Goal: Task Accomplishment & Management: Complete application form

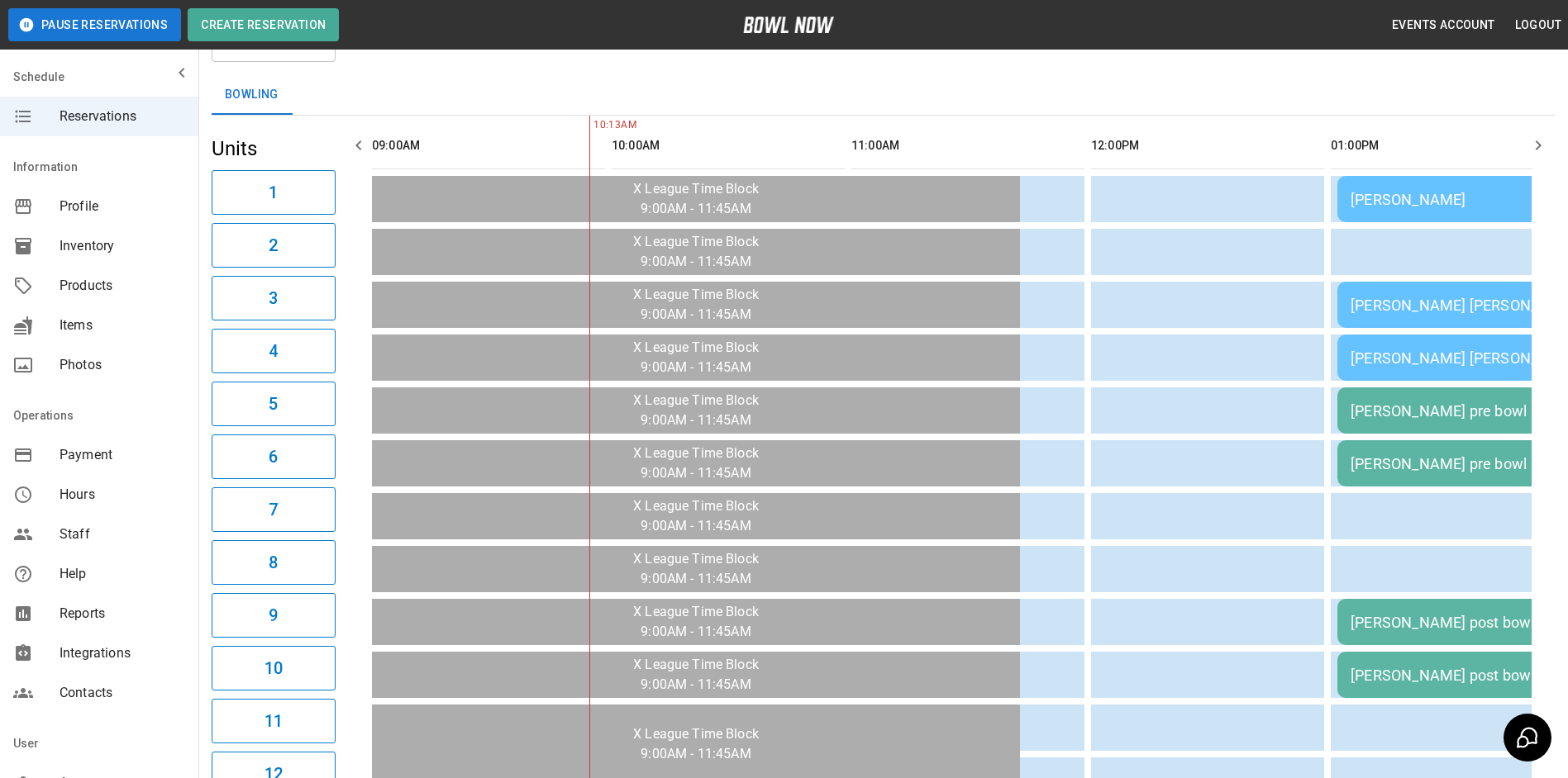
drag, startPoint x: 0, startPoint y: 0, endPoint x: 1003, endPoint y: 137, distance: 1012.3
drag, startPoint x: 1003, startPoint y: 137, endPoint x: 955, endPoint y: 125, distance: 49.5
click at [955, 118] on div "**********" at bounding box center [883, 661] width 1369 height 1383
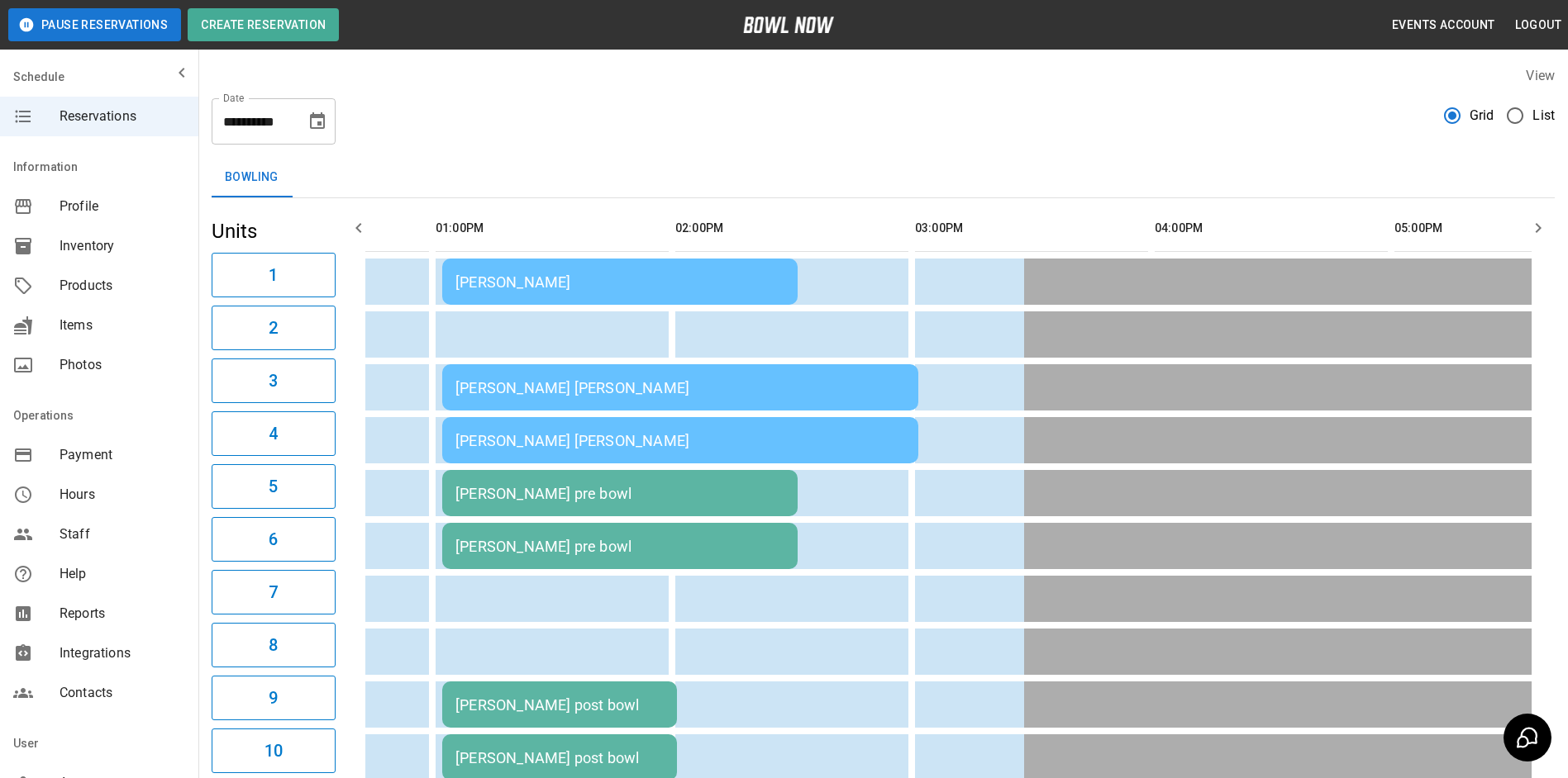
click at [897, 129] on div "**********" at bounding box center [883, 114] width 1343 height 59
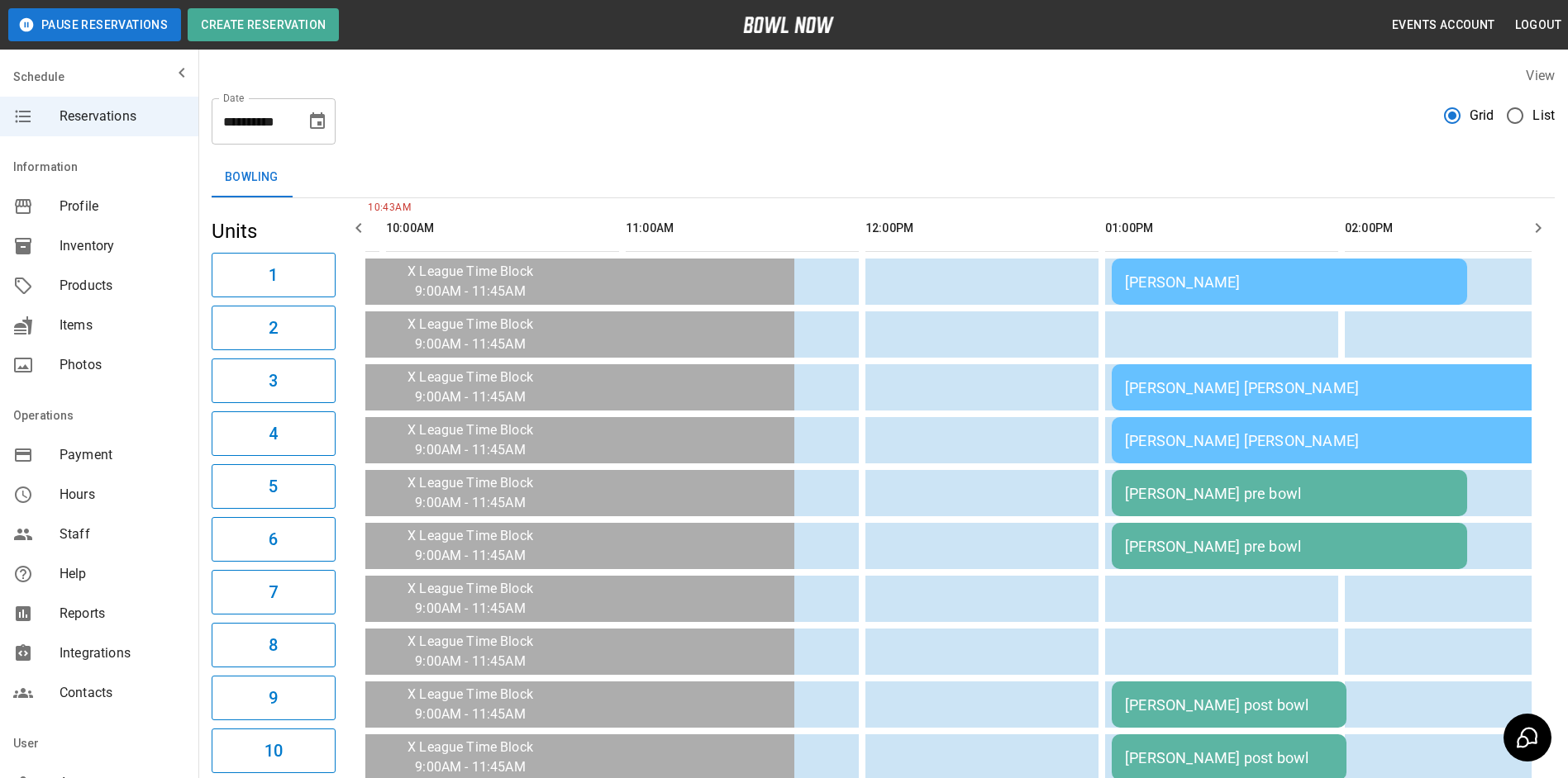
click at [1544, 239] on button "button" at bounding box center [1538, 228] width 33 height 33
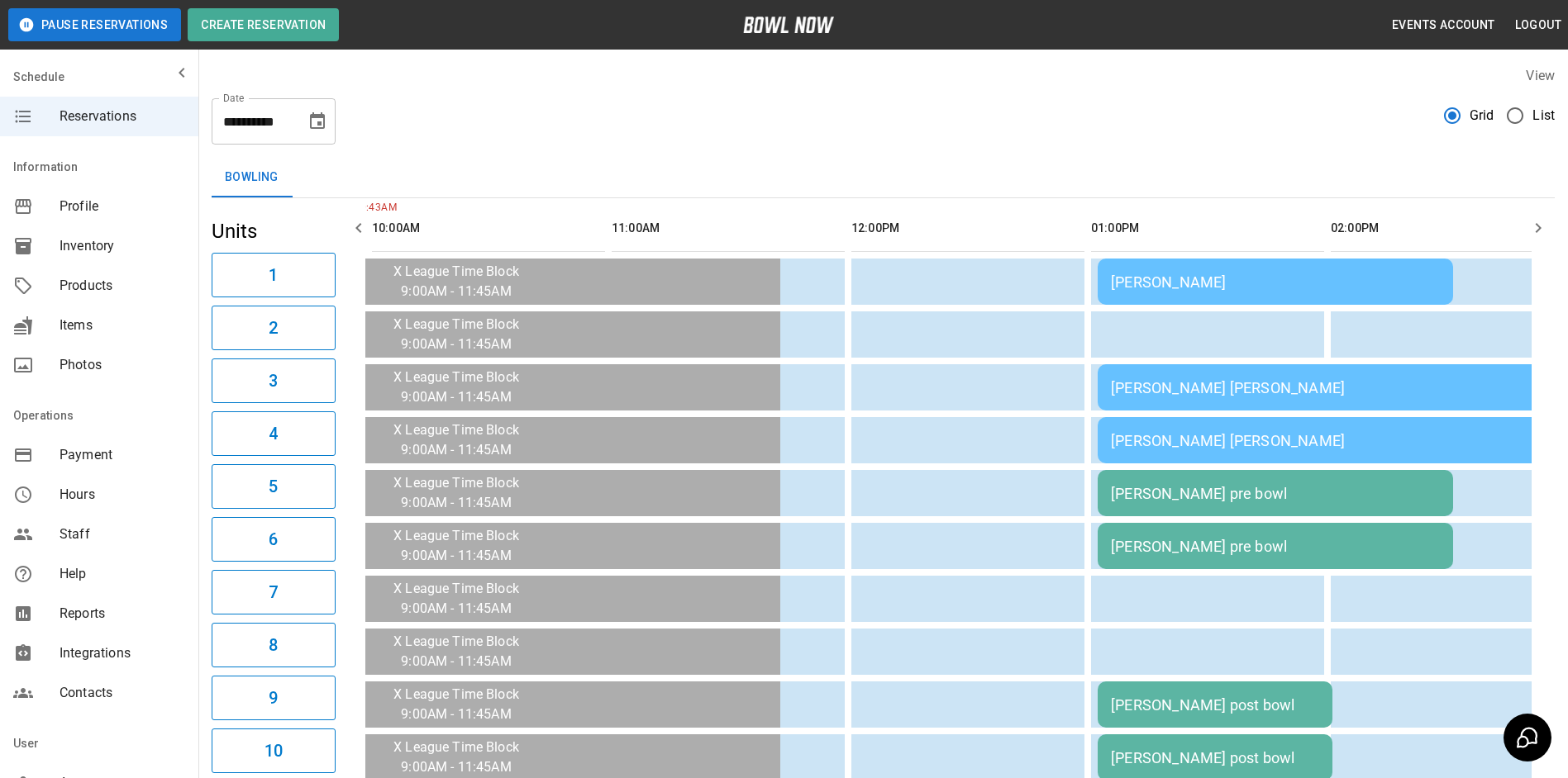
click at [1542, 234] on icon "button" at bounding box center [1538, 228] width 19 height 19
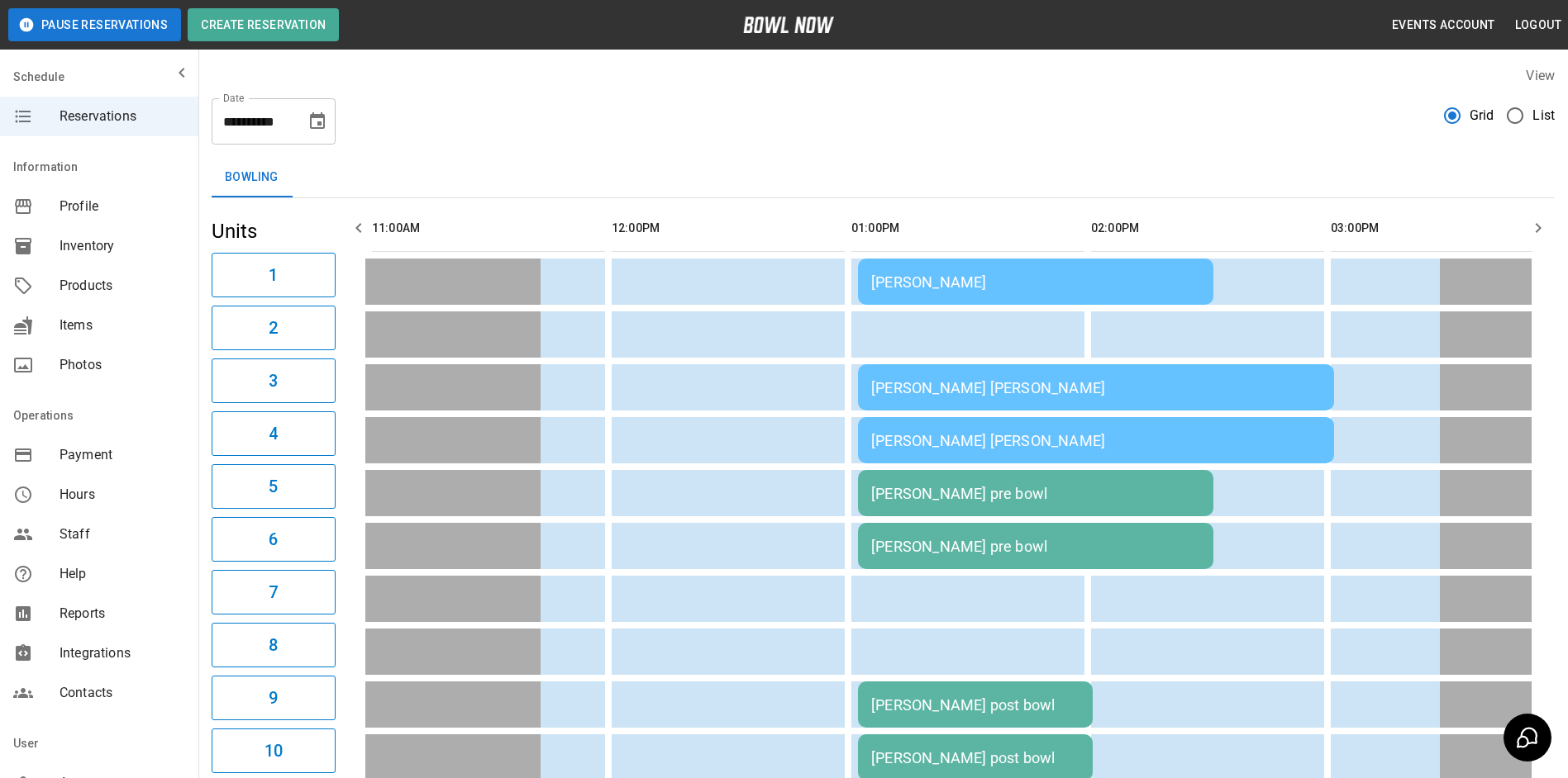
click at [1542, 234] on icon "button" at bounding box center [1538, 228] width 19 height 19
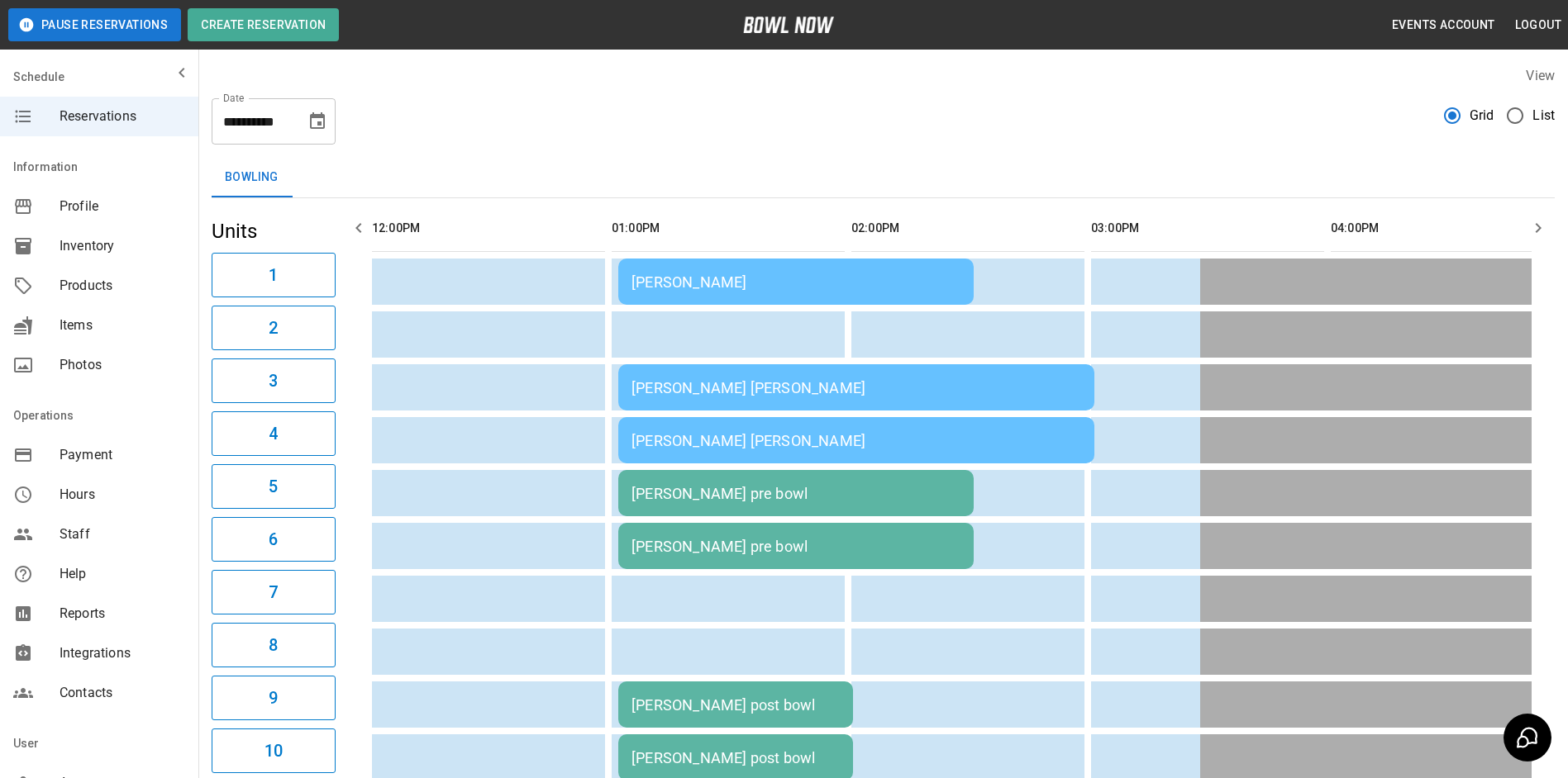
click at [1543, 234] on icon "button" at bounding box center [1538, 228] width 19 height 19
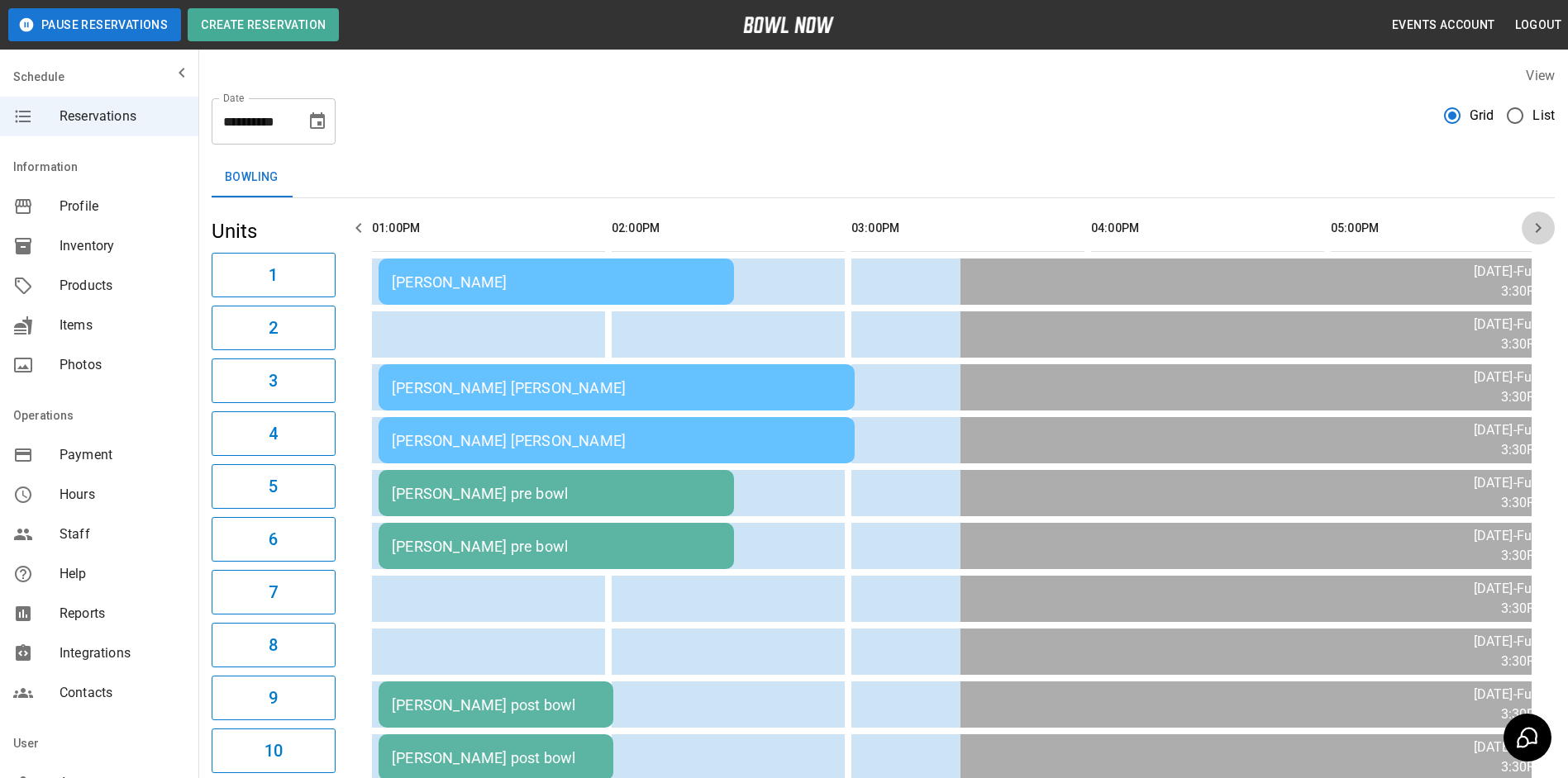
click at [1543, 234] on icon "button" at bounding box center [1538, 228] width 19 height 19
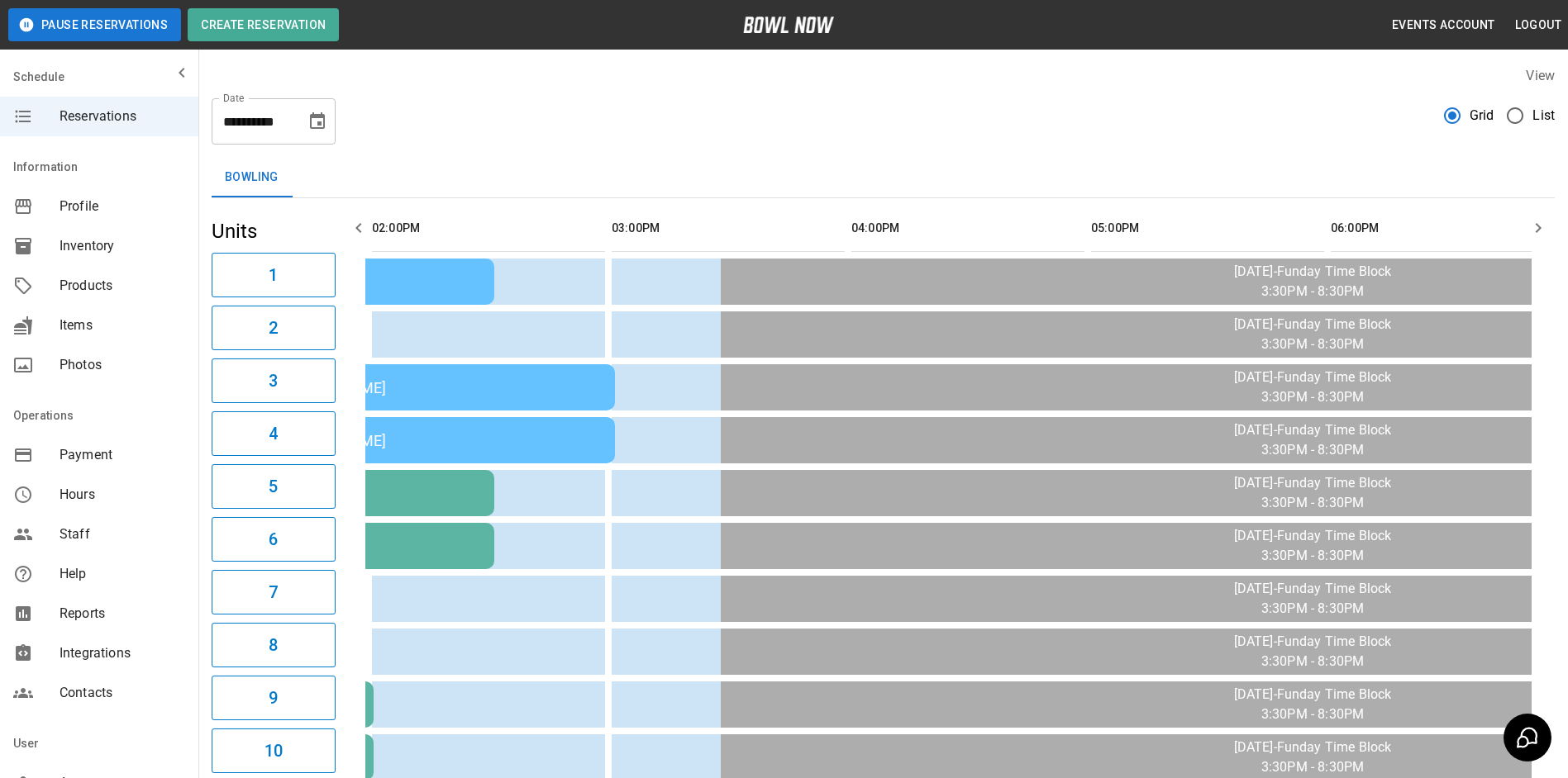
click at [365, 223] on icon "button" at bounding box center [359, 228] width 19 height 19
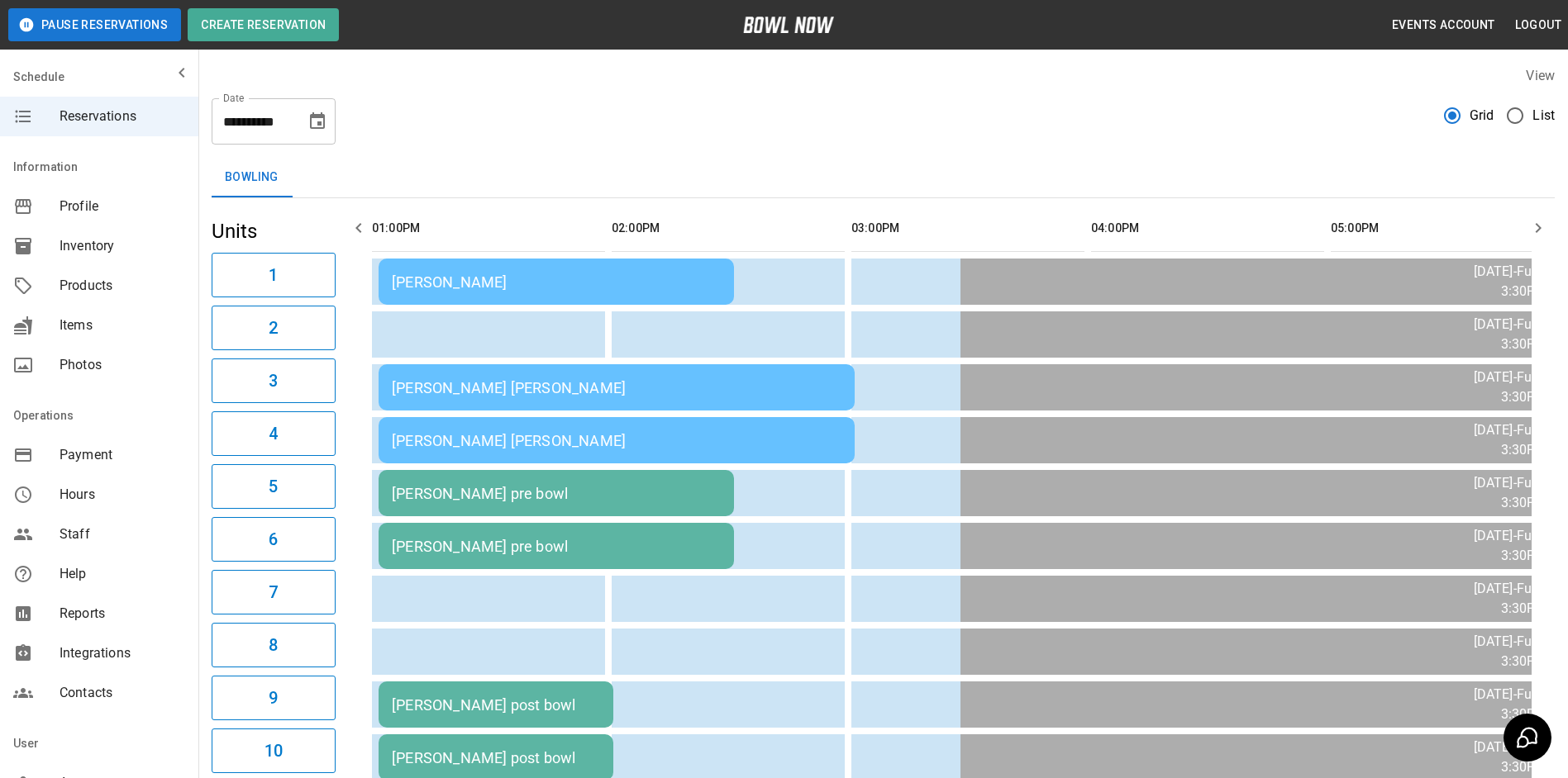
click at [364, 223] on icon "button" at bounding box center [359, 228] width 19 height 19
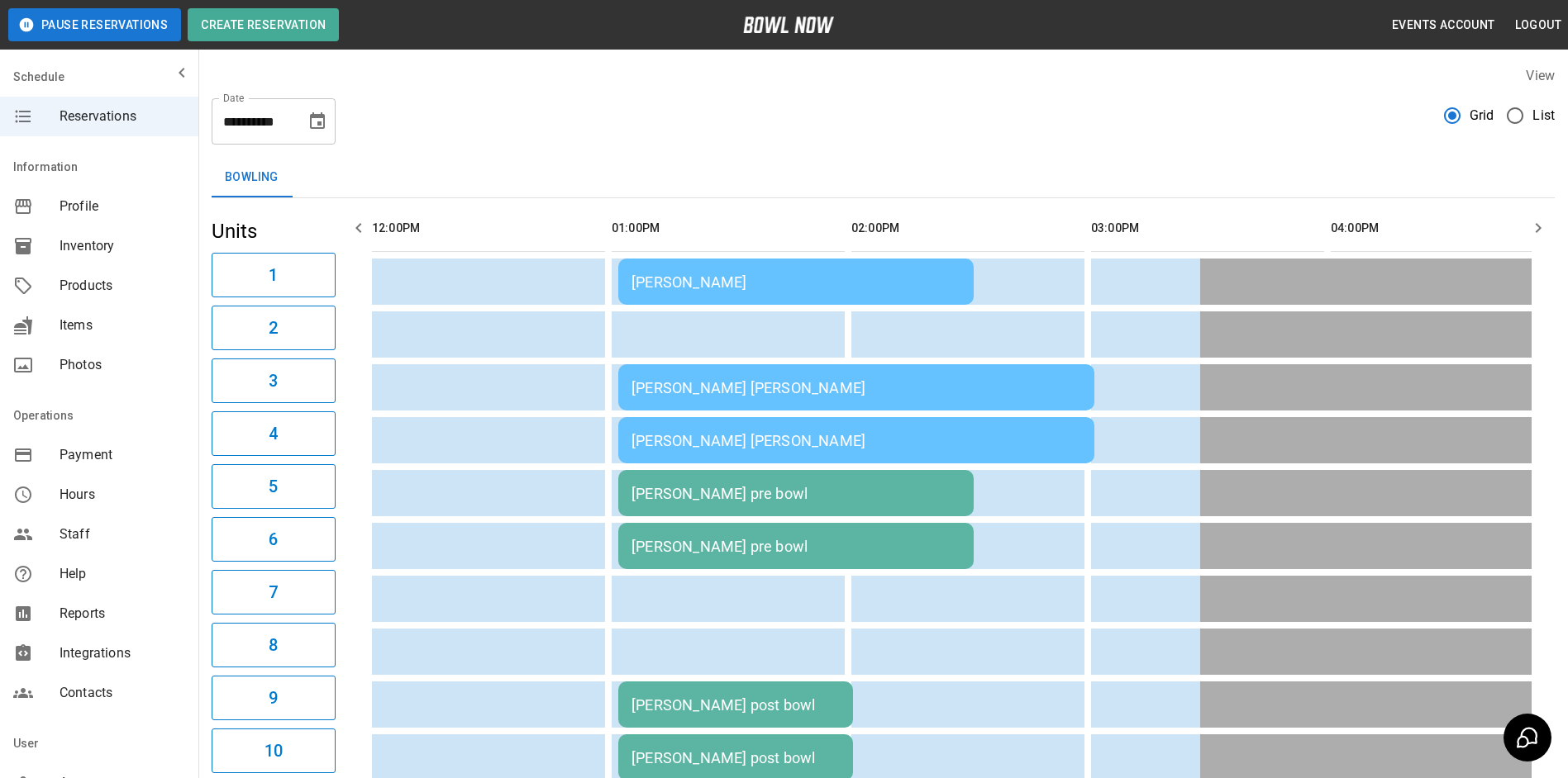
click at [359, 224] on icon "button" at bounding box center [359, 228] width 19 height 19
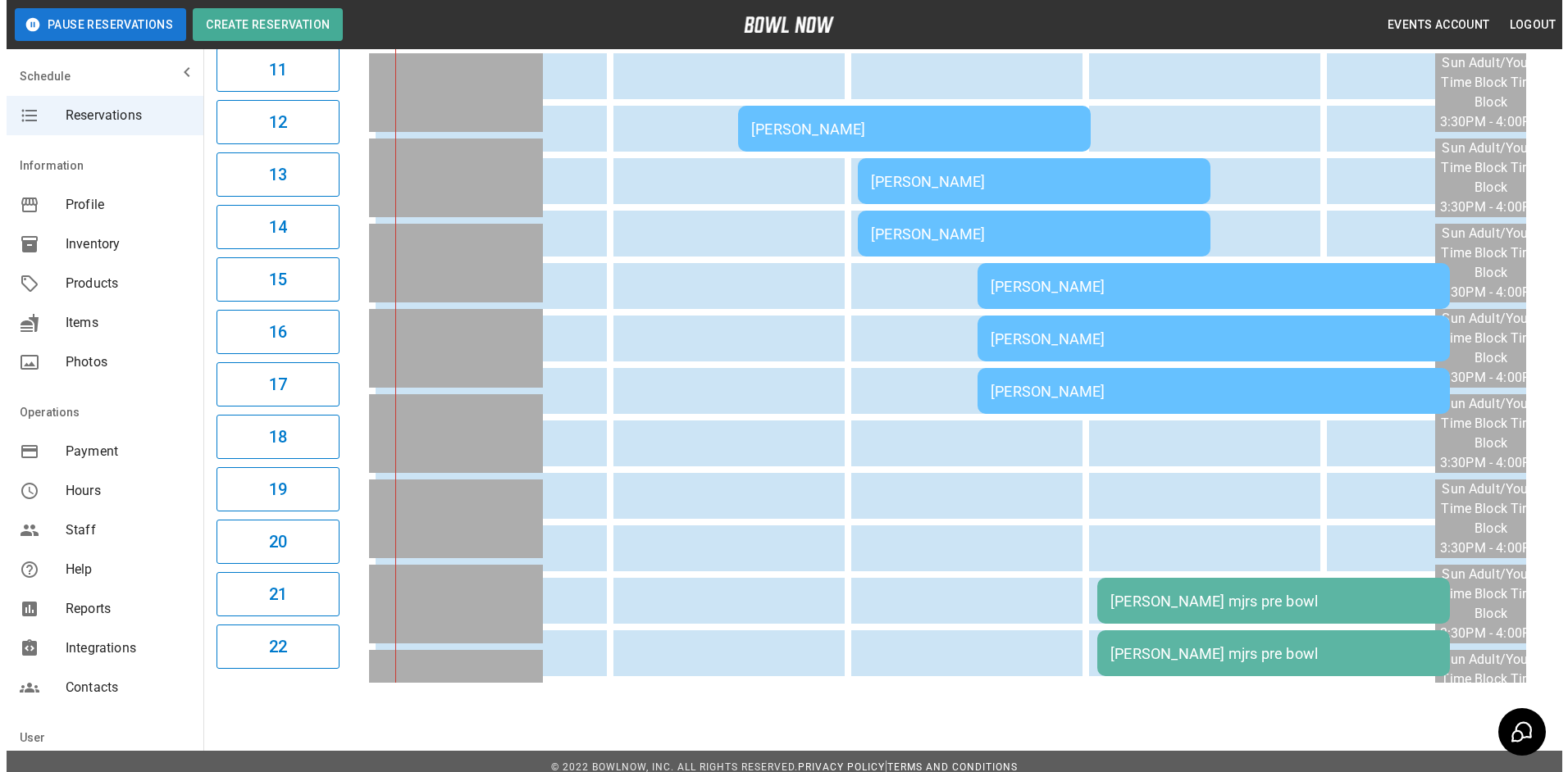
scroll to position [738, 0]
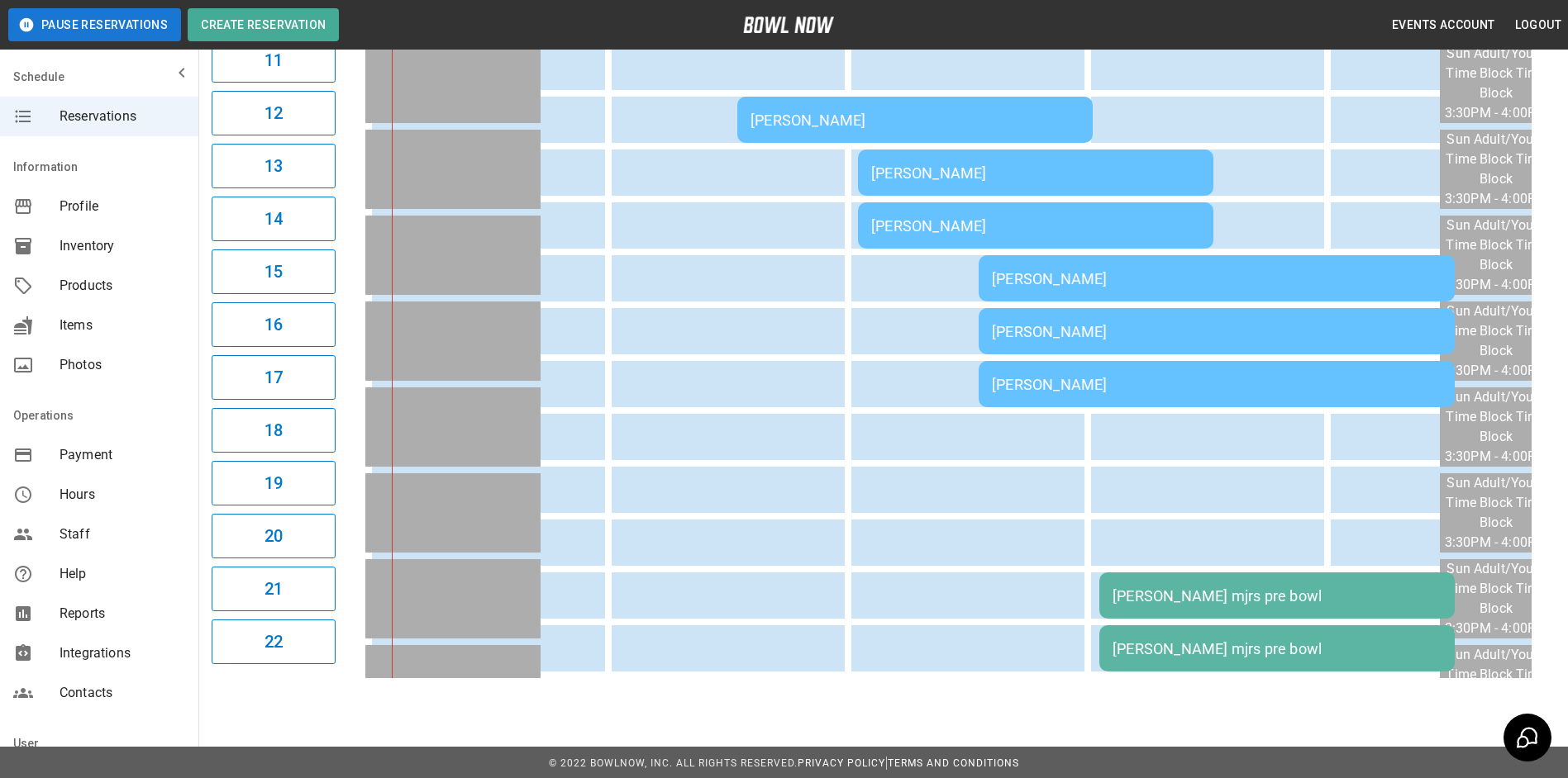
click at [1116, 322] on td "[PERSON_NAME]" at bounding box center [1216, 331] width 476 height 47
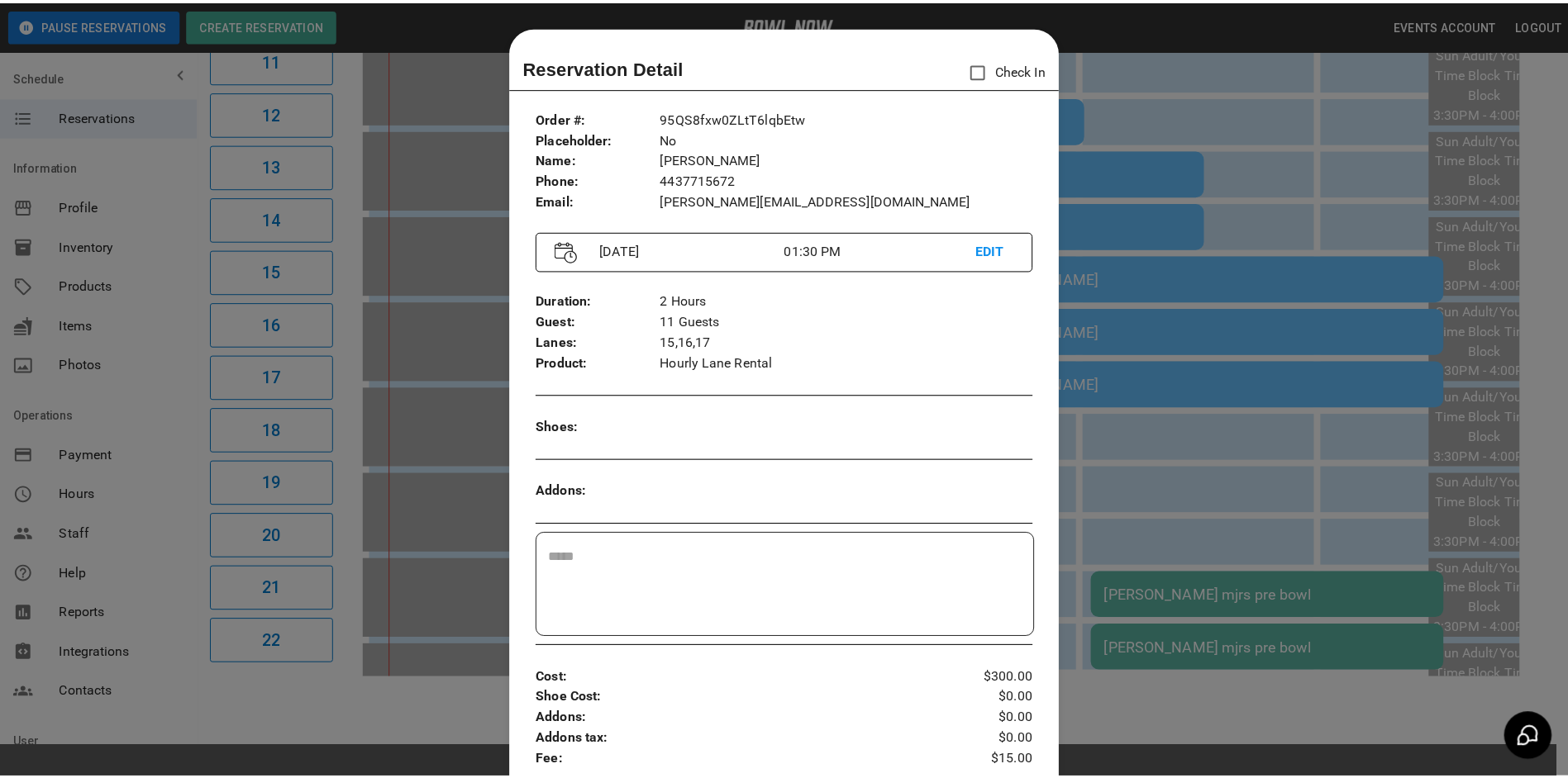
scroll to position [26, 0]
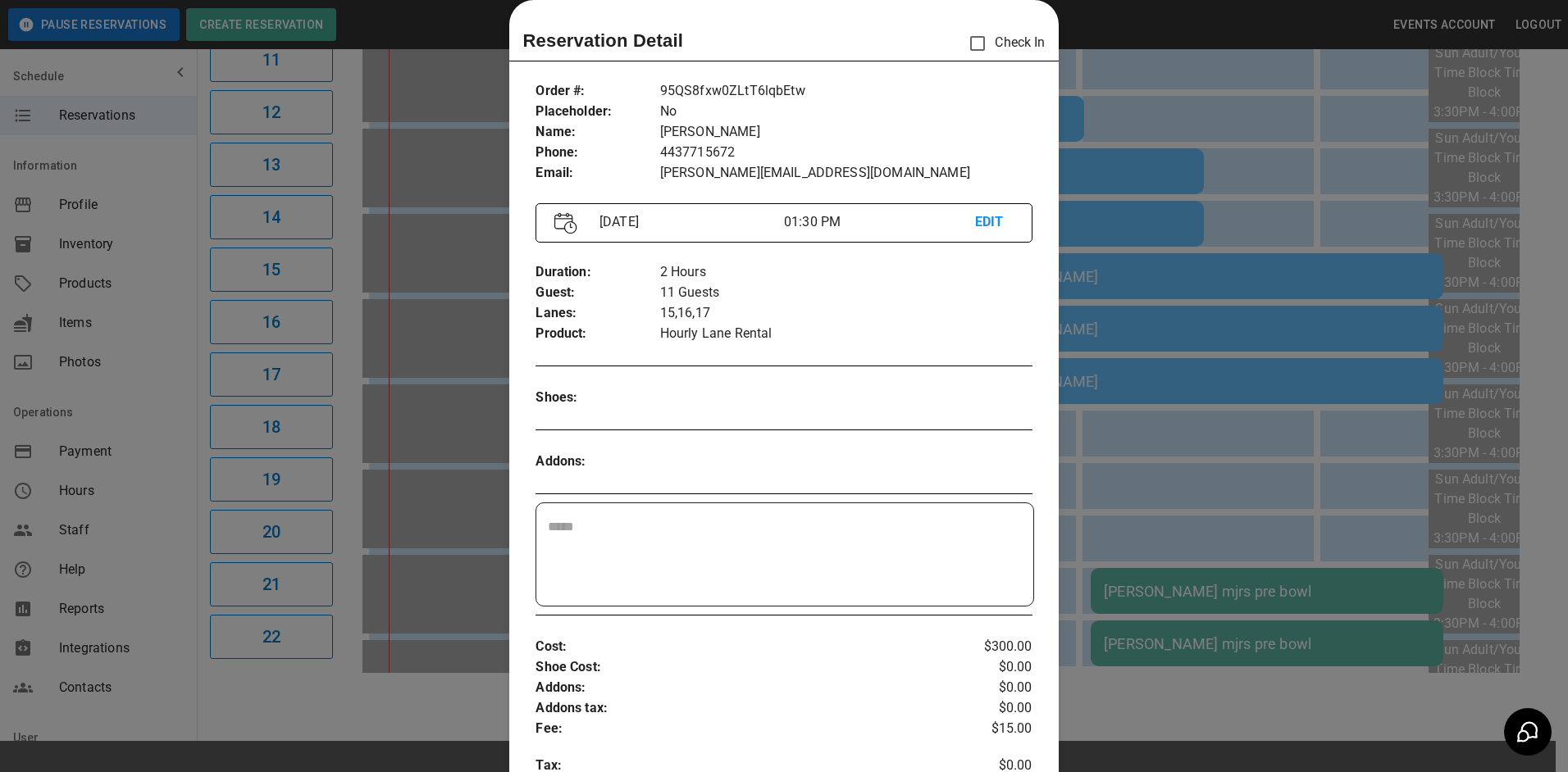
click at [1180, 211] on div at bounding box center [784, 386] width 1568 height 772
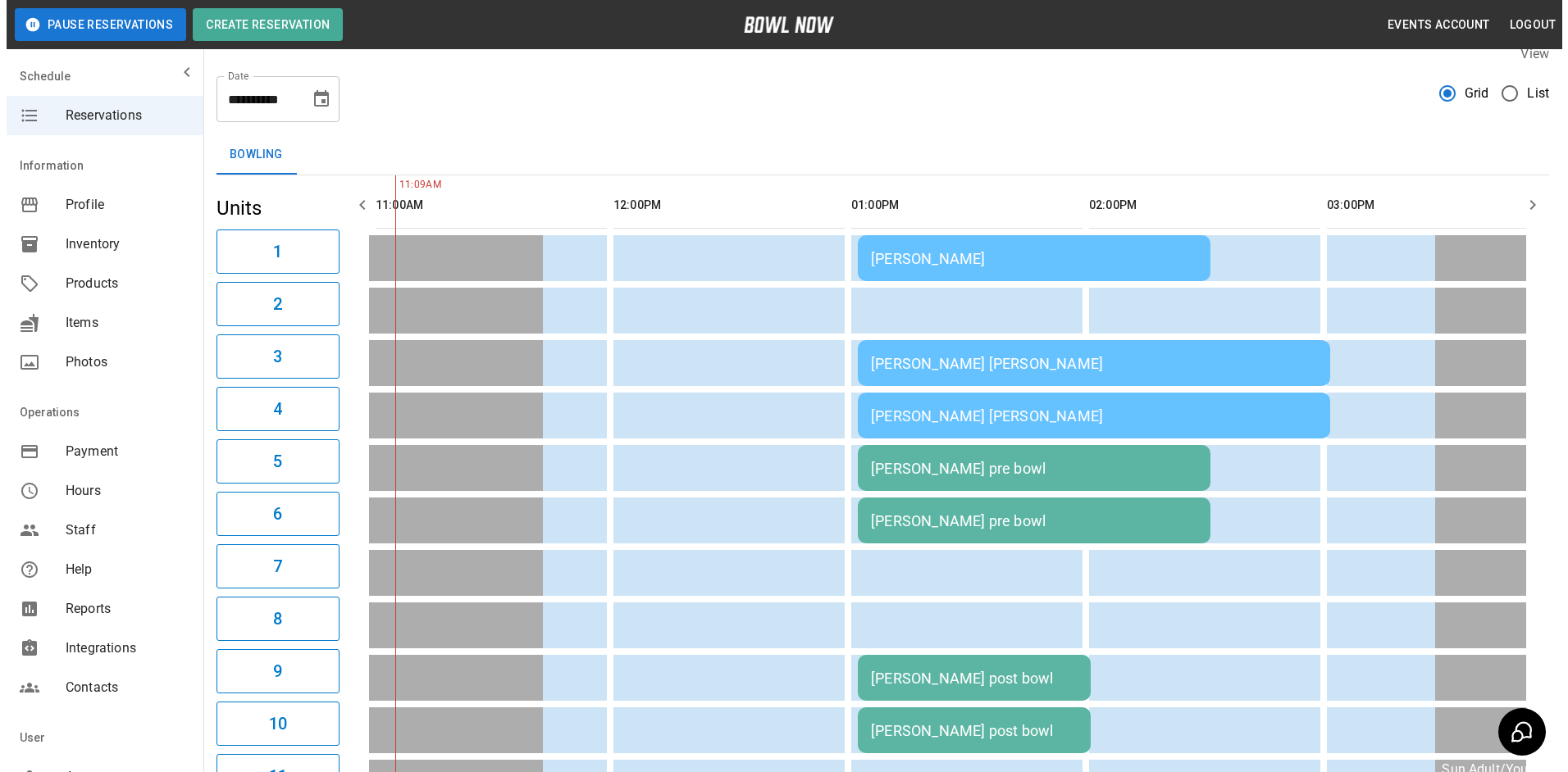
scroll to position [14, 0]
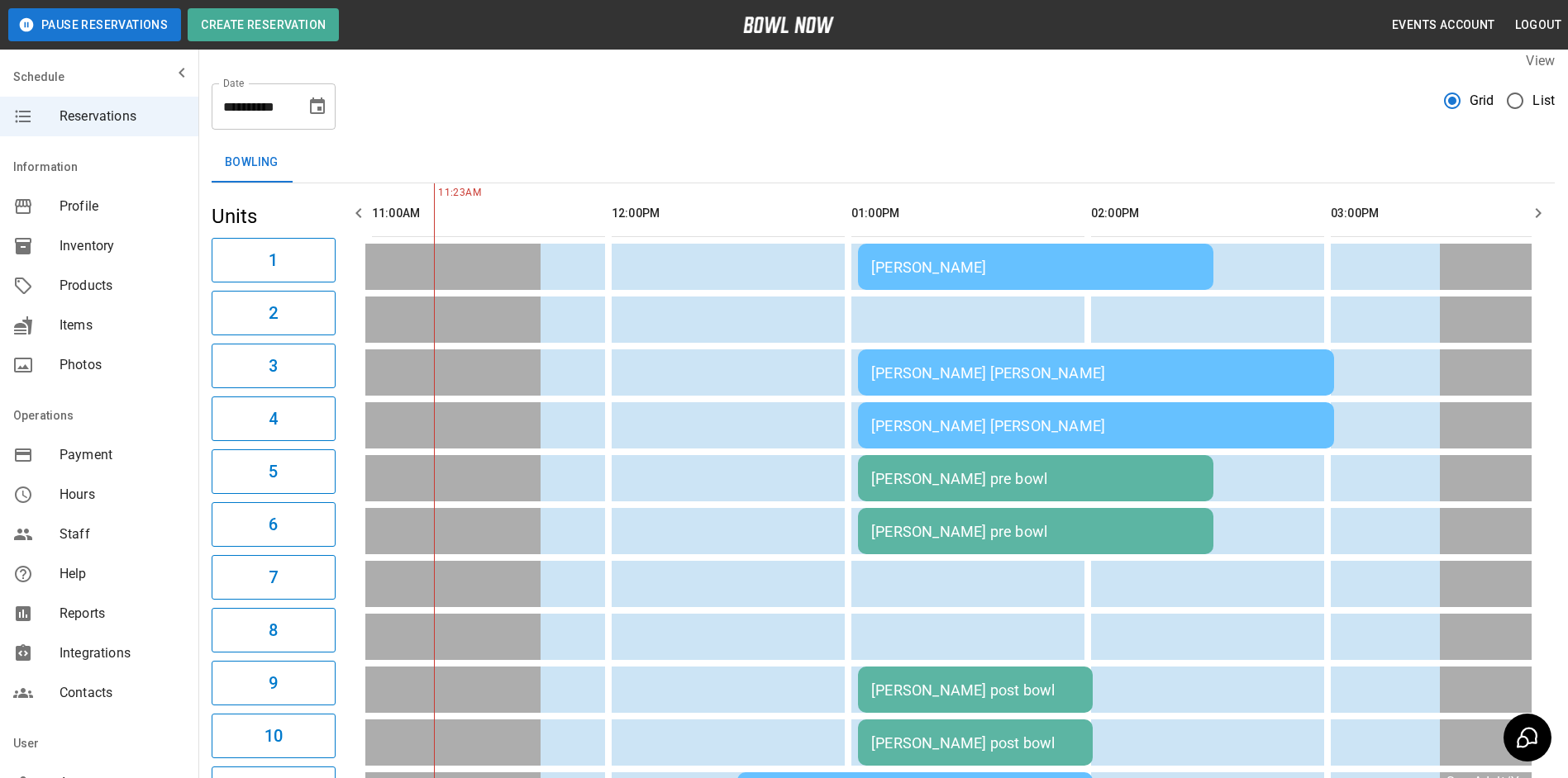
click at [1087, 516] on td "[PERSON_NAME] pre bowl" at bounding box center [1035, 532] width 356 height 47
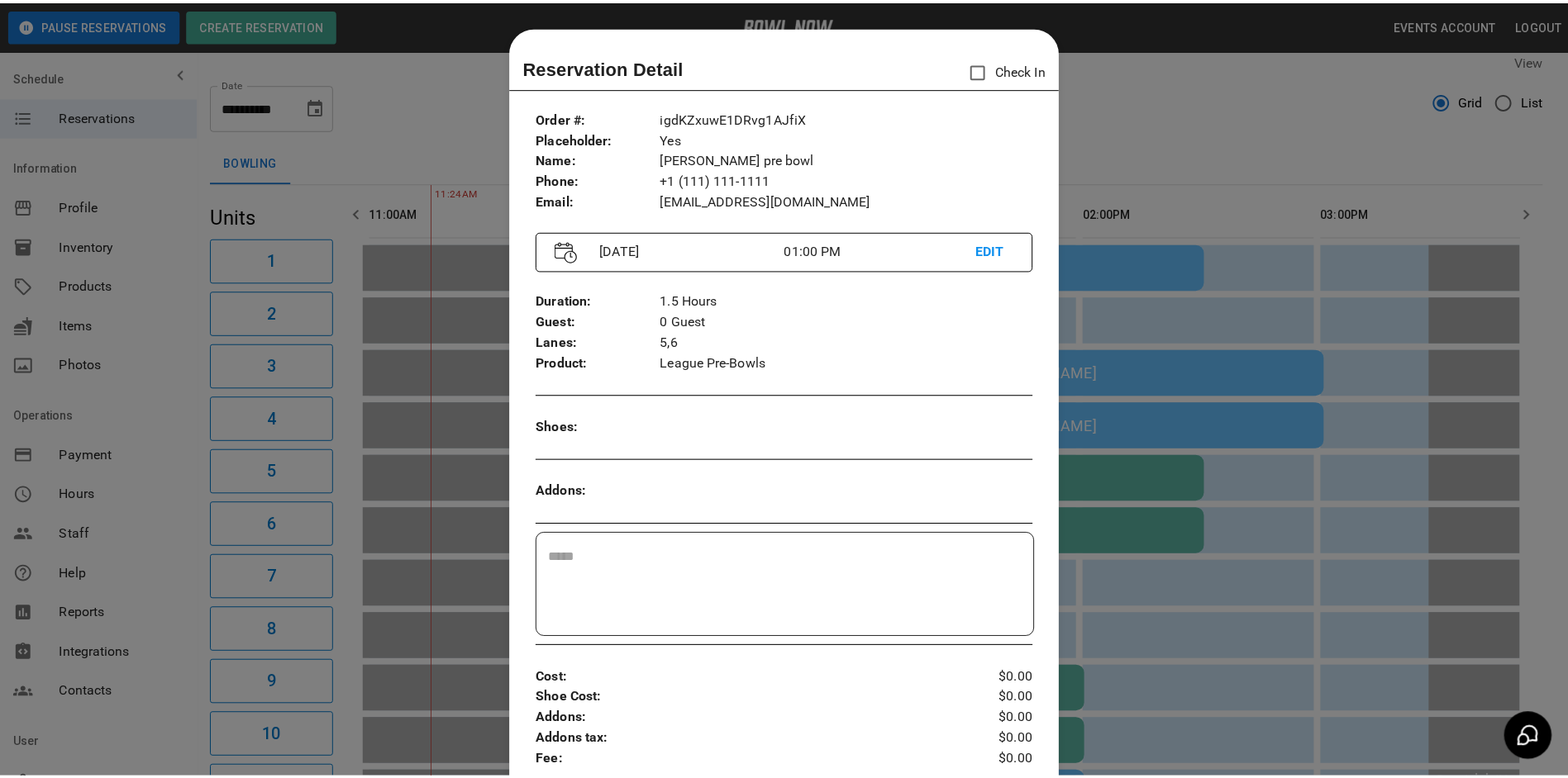
scroll to position [26, 0]
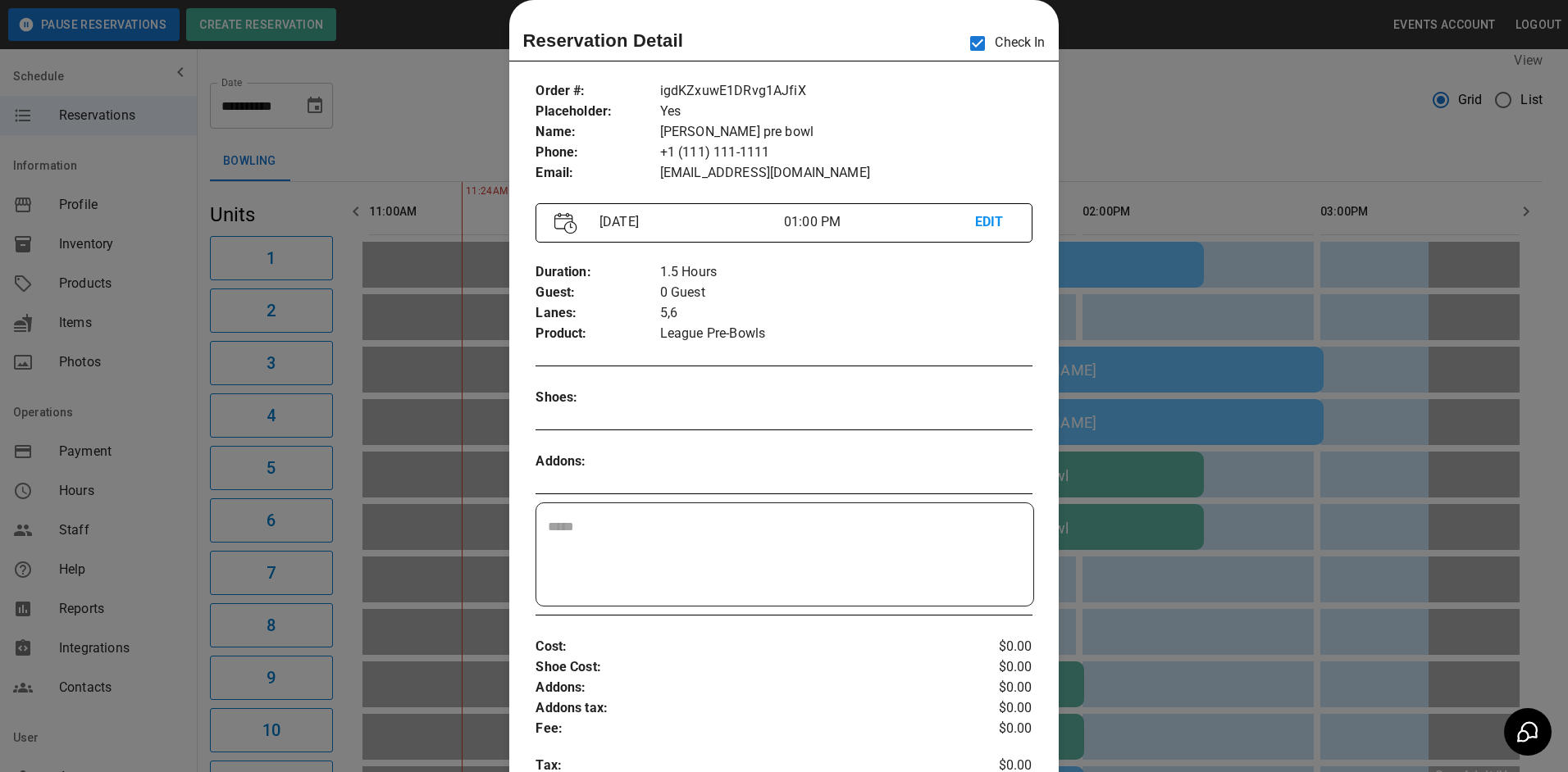
click at [1242, 298] on div at bounding box center [784, 386] width 1568 height 772
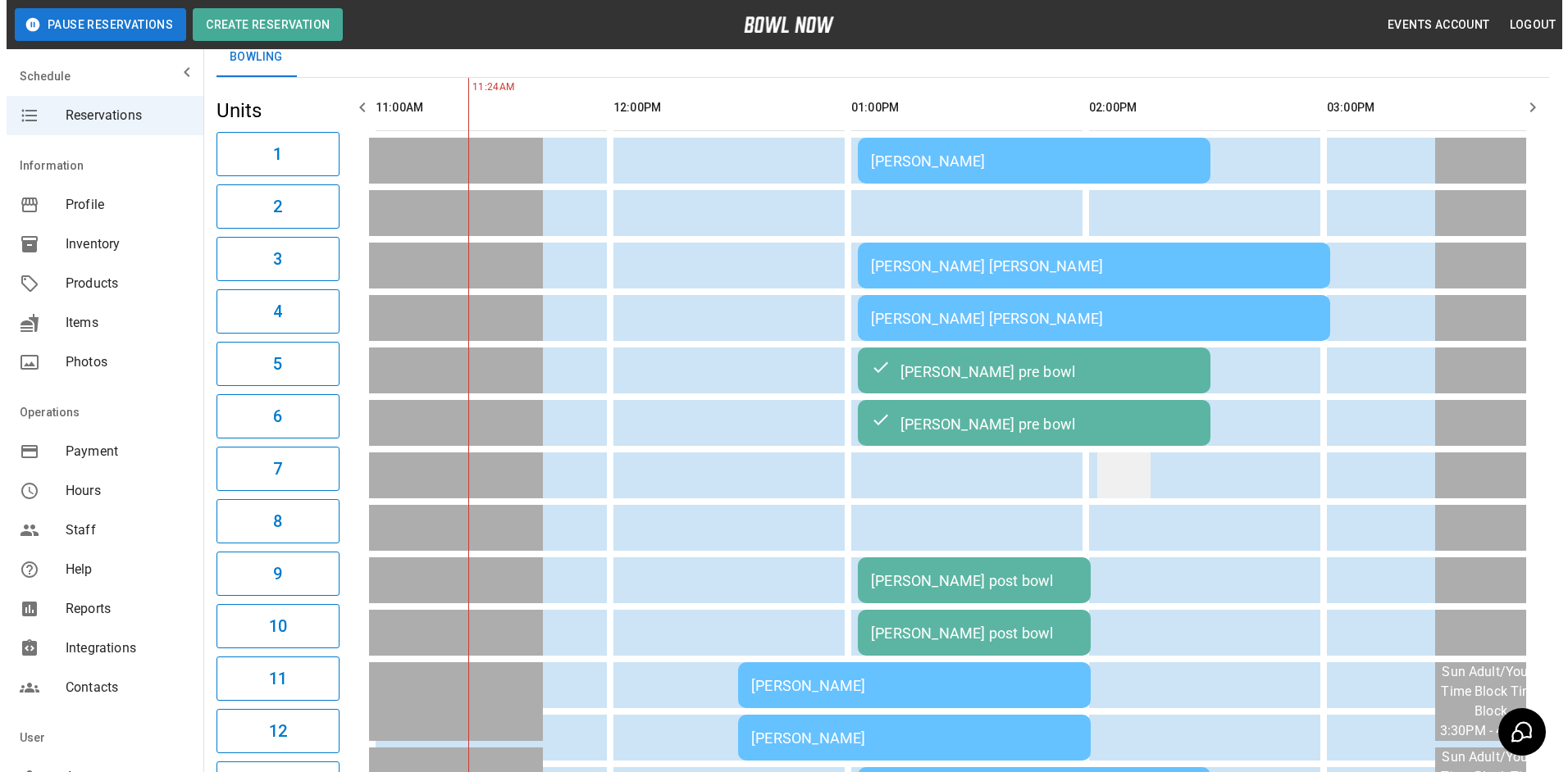
scroll to position [0, 0]
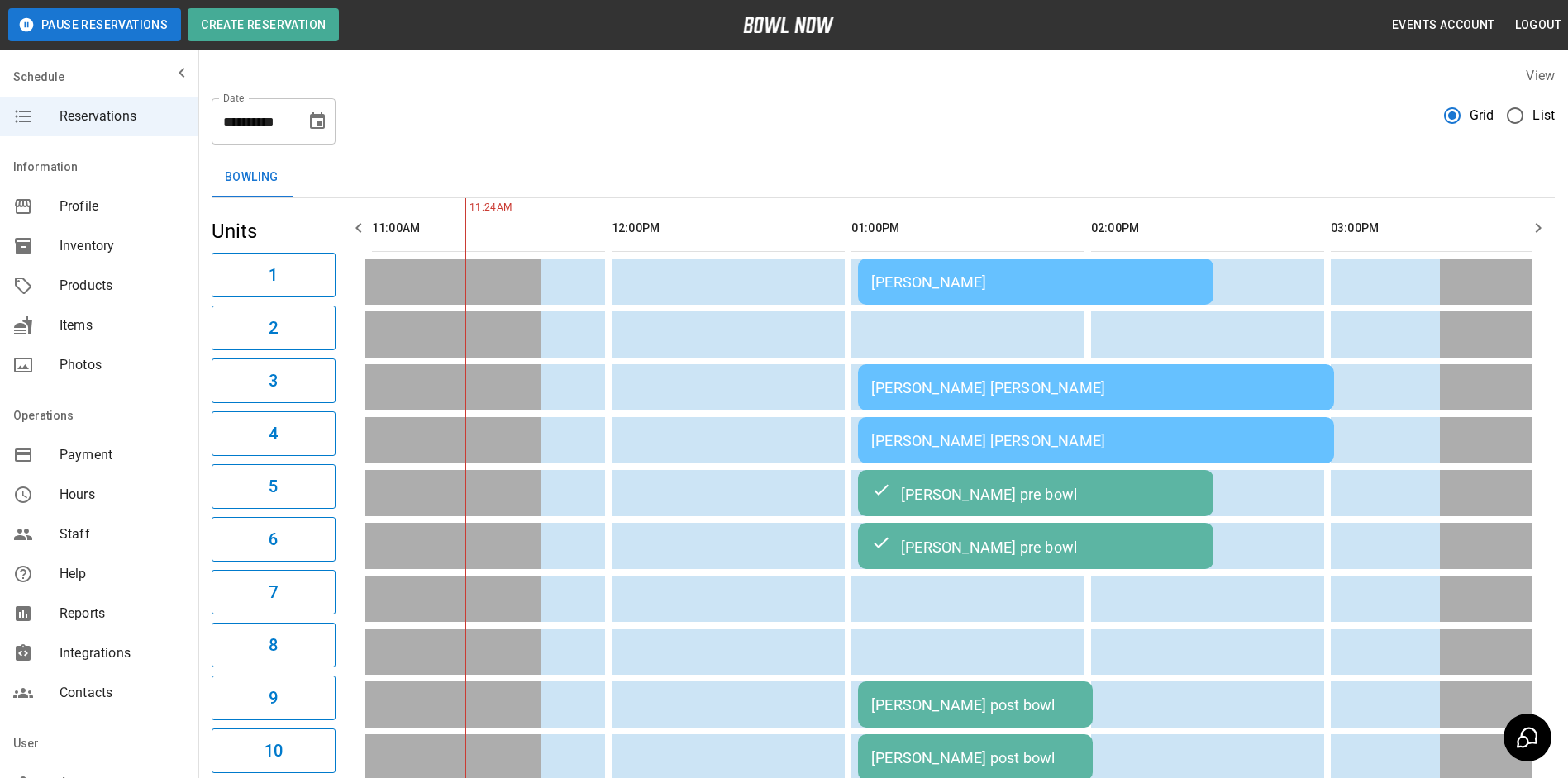
click at [1132, 449] on div "[PERSON_NAME] [PERSON_NAME]" at bounding box center [1096, 441] width 450 height 17
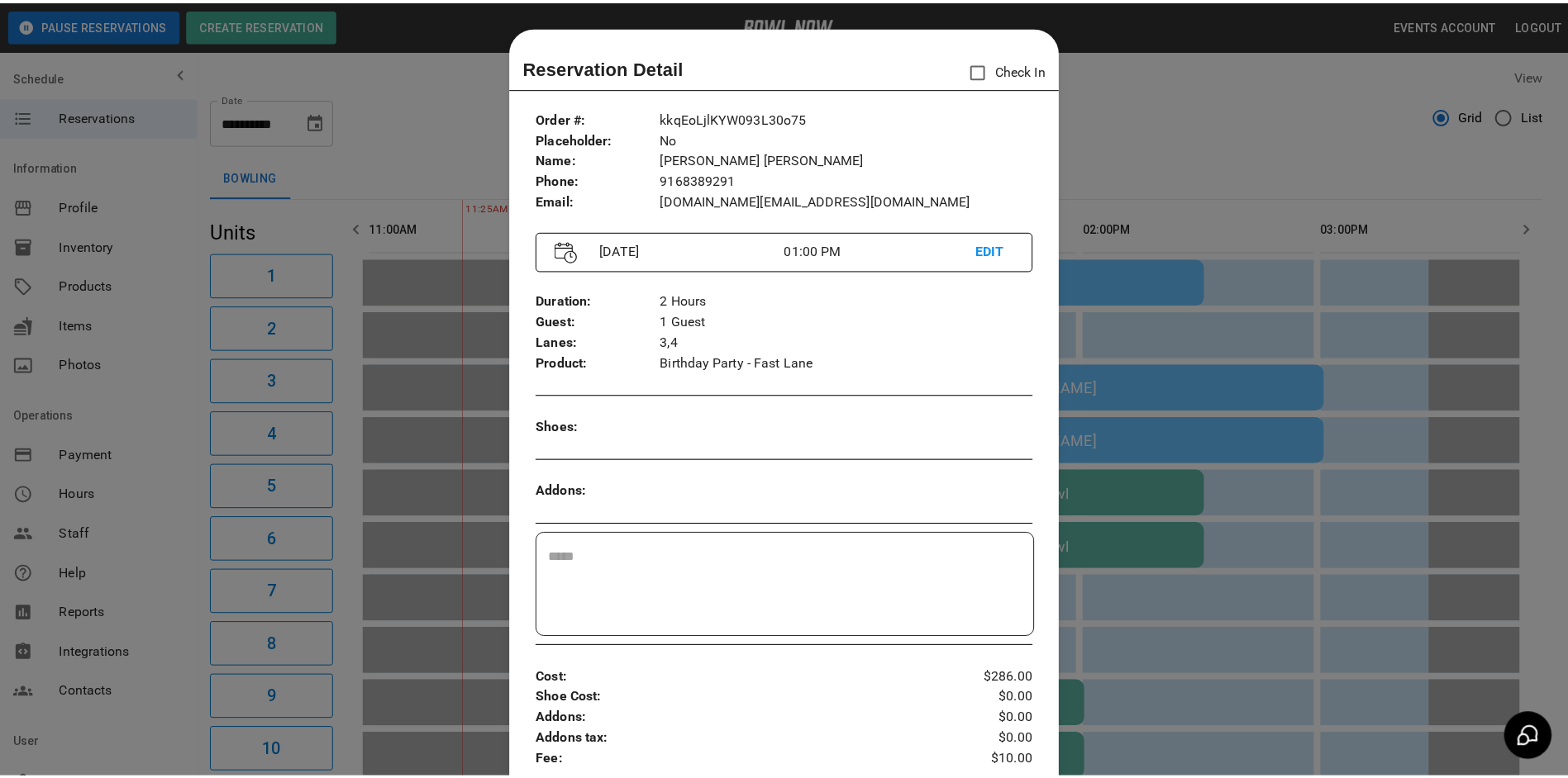
scroll to position [26, 0]
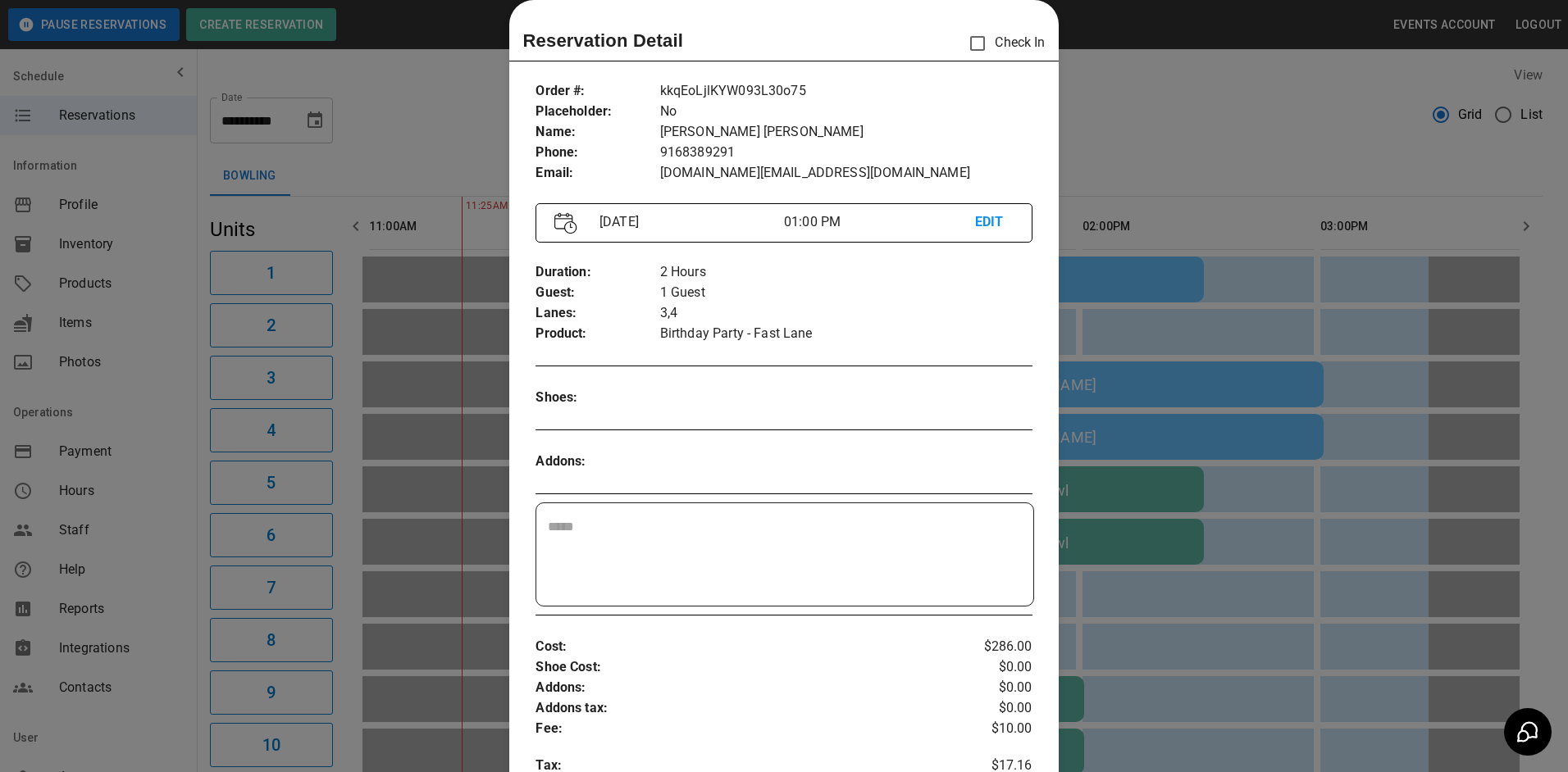
click at [1258, 449] on div at bounding box center [784, 386] width 1568 height 772
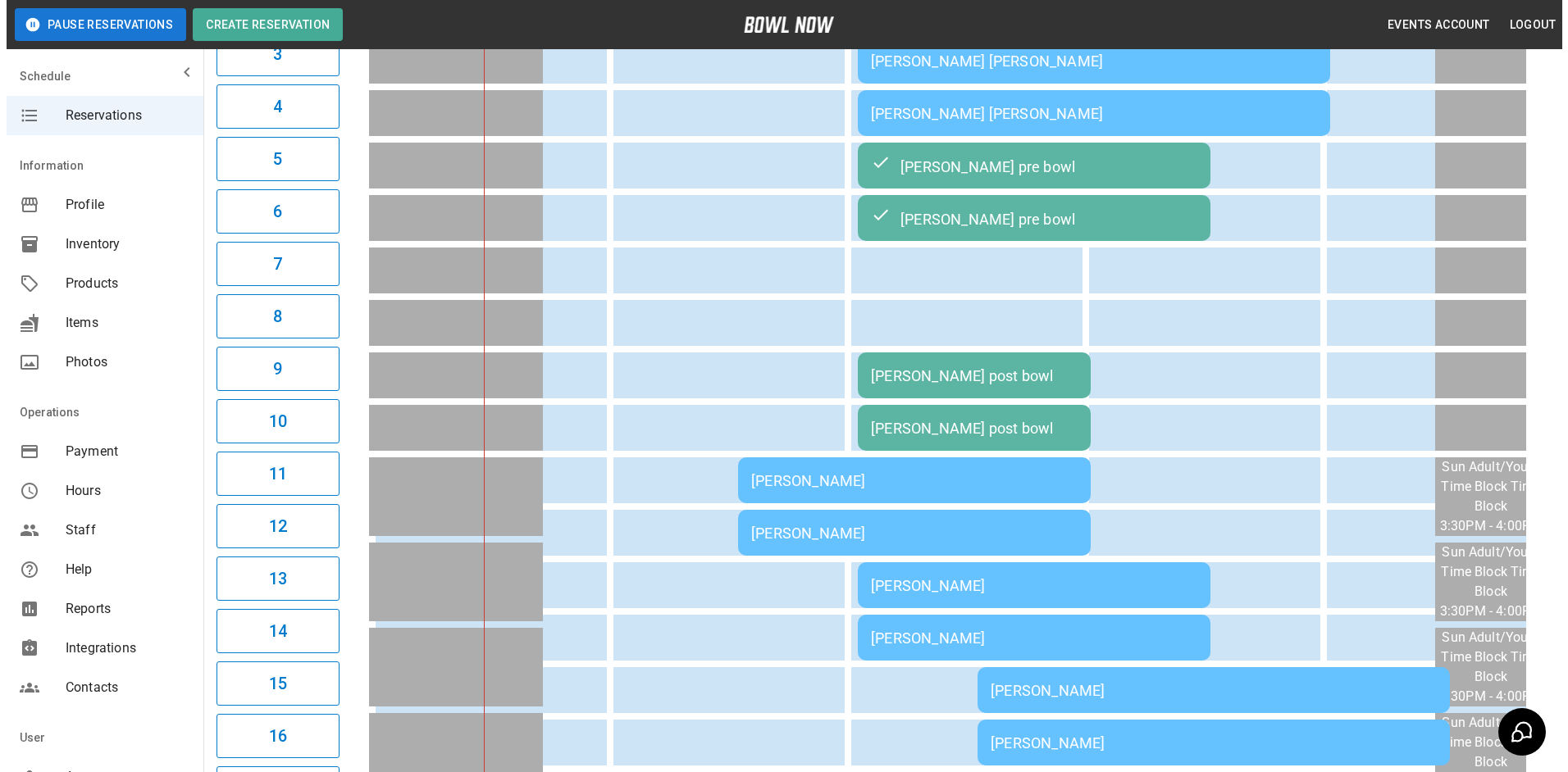
scroll to position [328, 0]
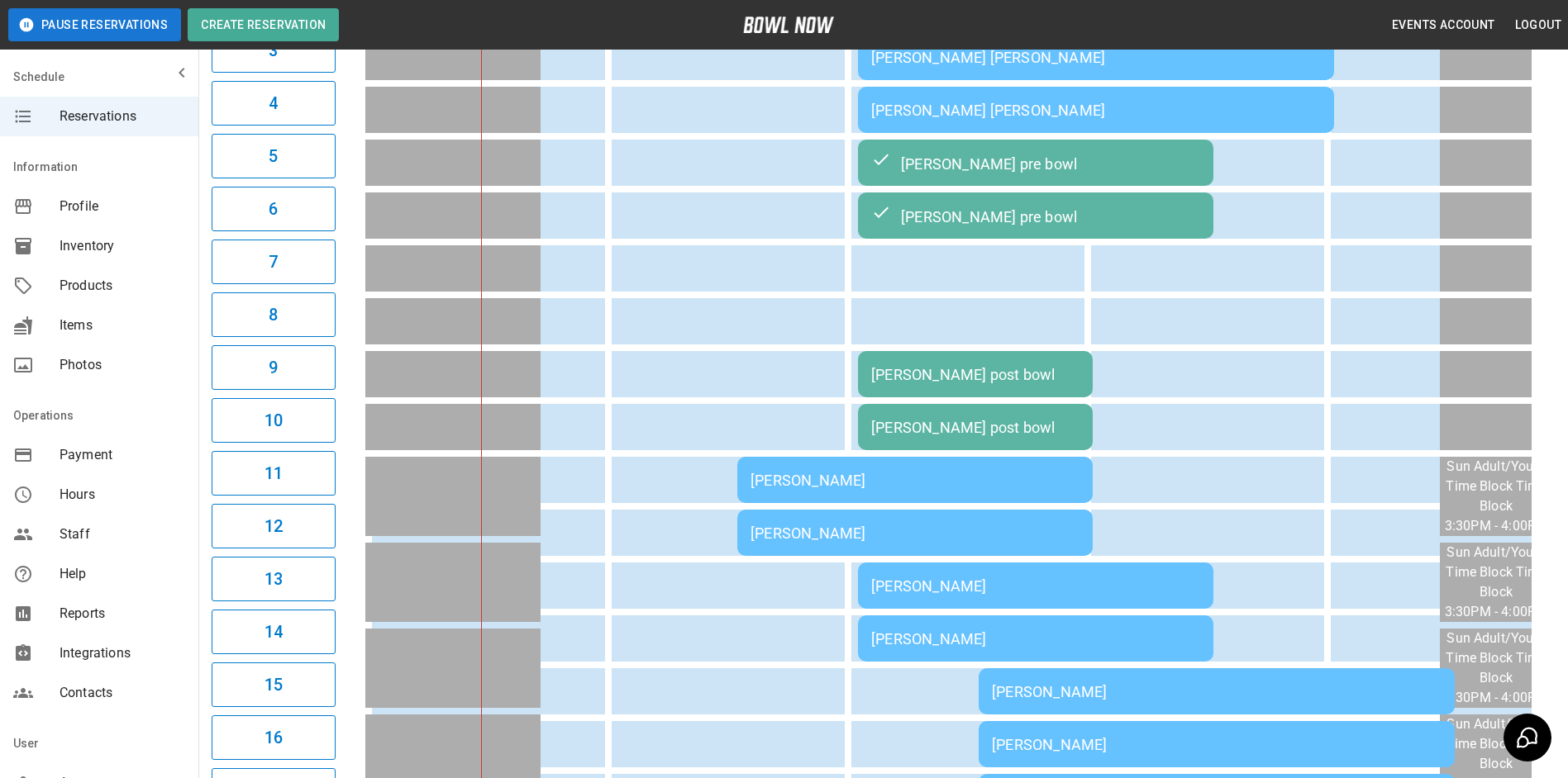
click at [1054, 120] on td "[PERSON_NAME] [PERSON_NAME]" at bounding box center [1095, 110] width 476 height 47
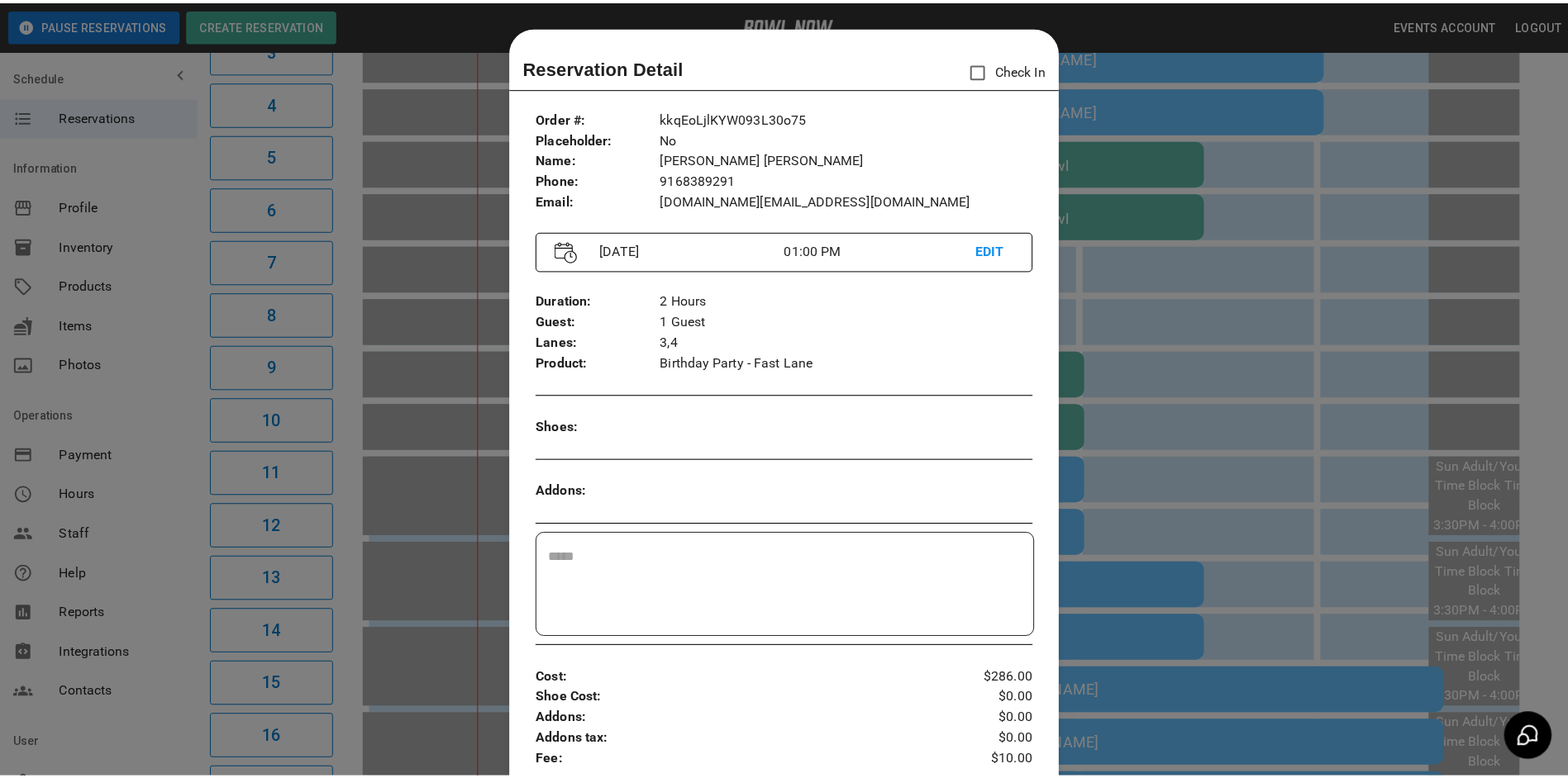
scroll to position [26, 0]
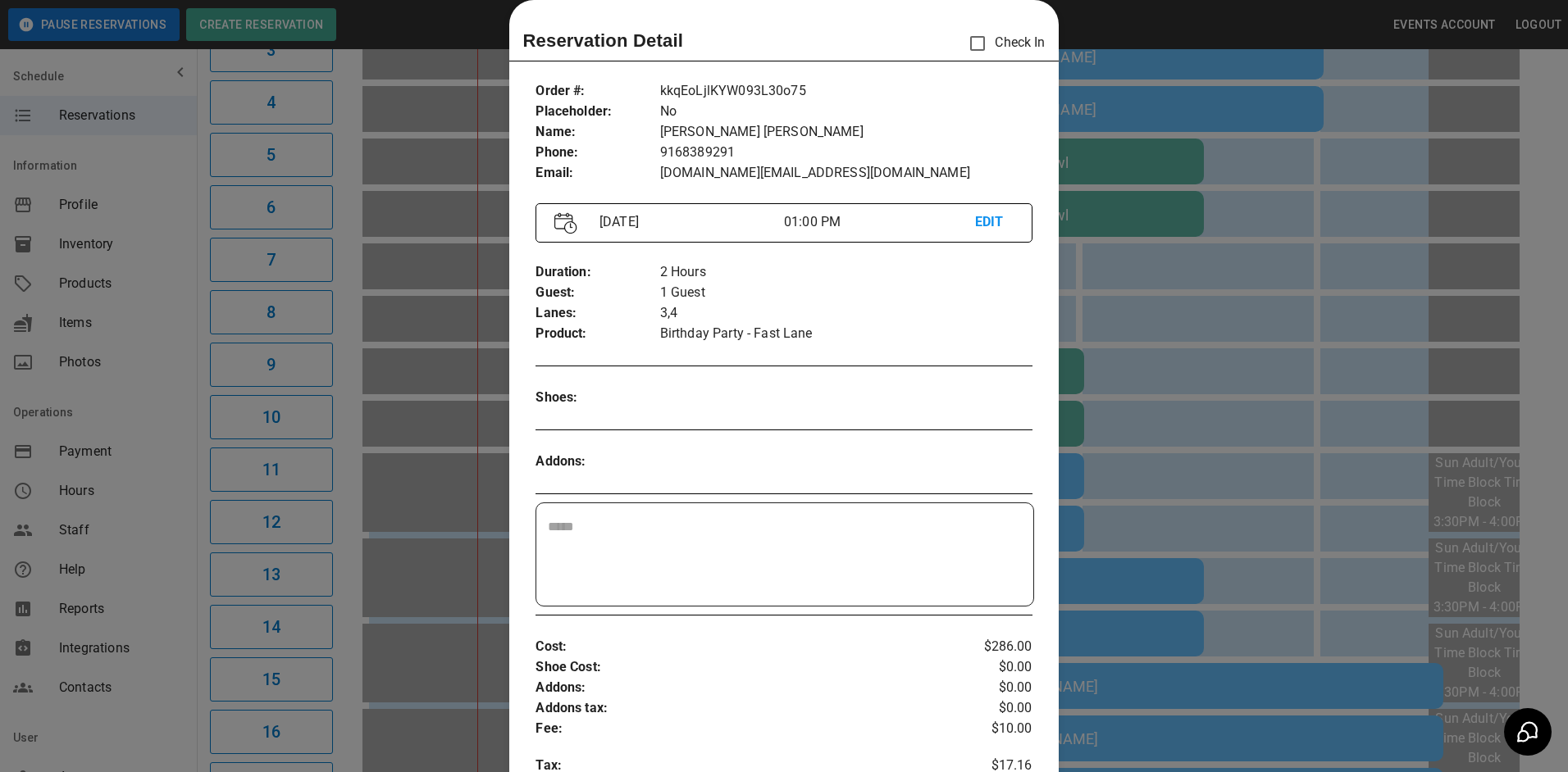
click at [1268, 325] on div at bounding box center [784, 386] width 1568 height 772
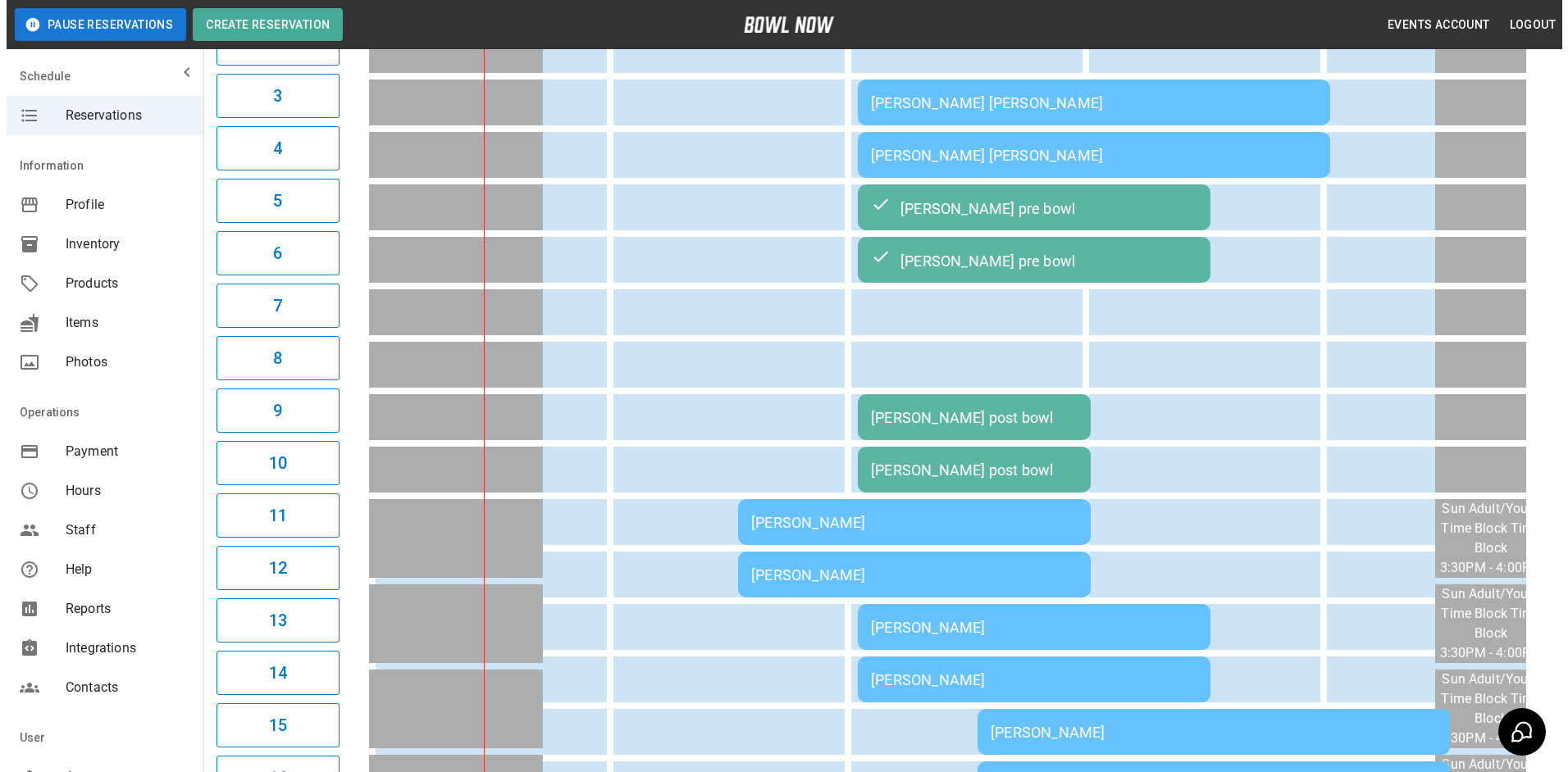
scroll to position [164, 0]
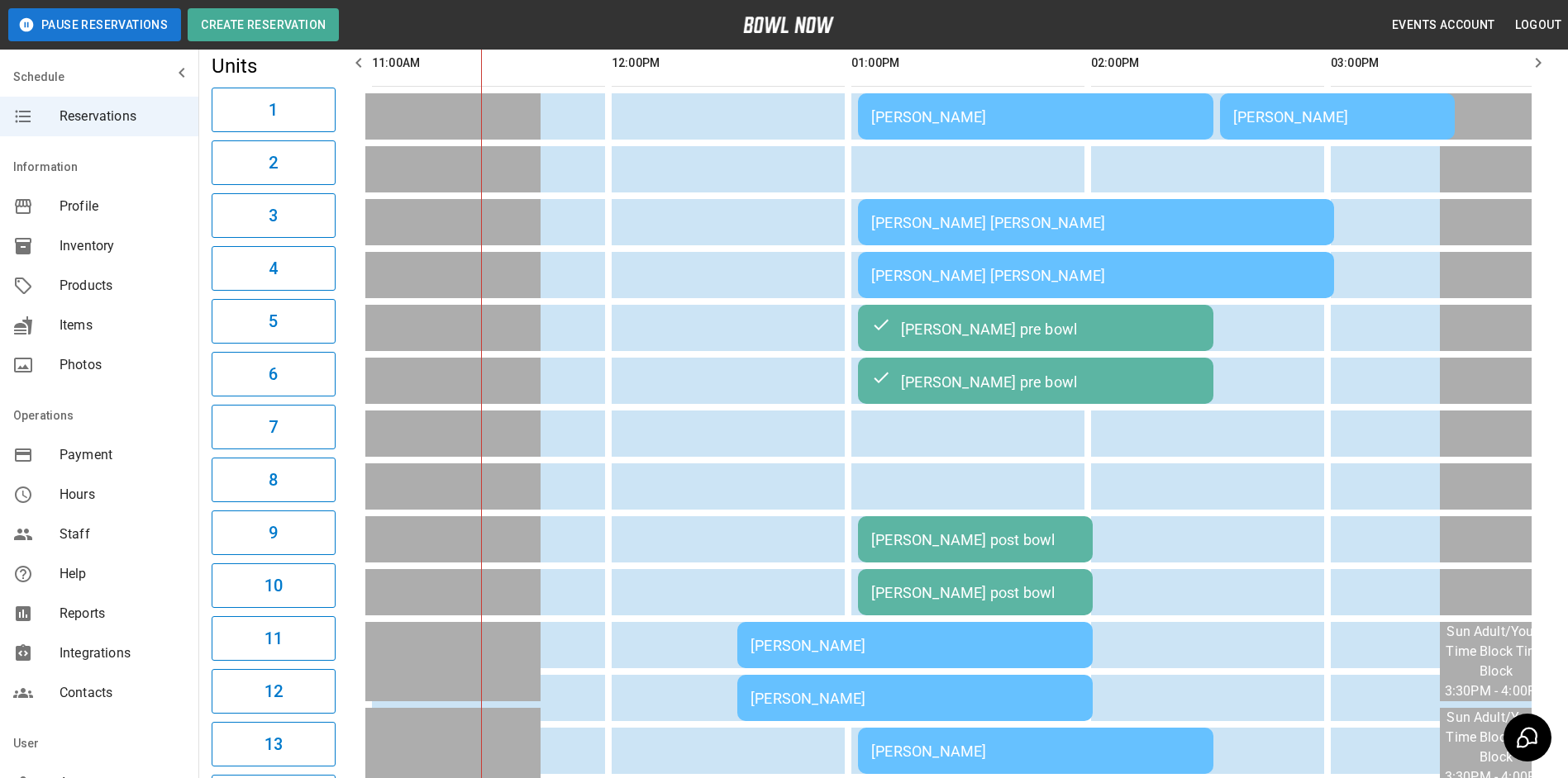
click at [1168, 236] on td "[PERSON_NAME] [PERSON_NAME]" at bounding box center [1095, 223] width 476 height 47
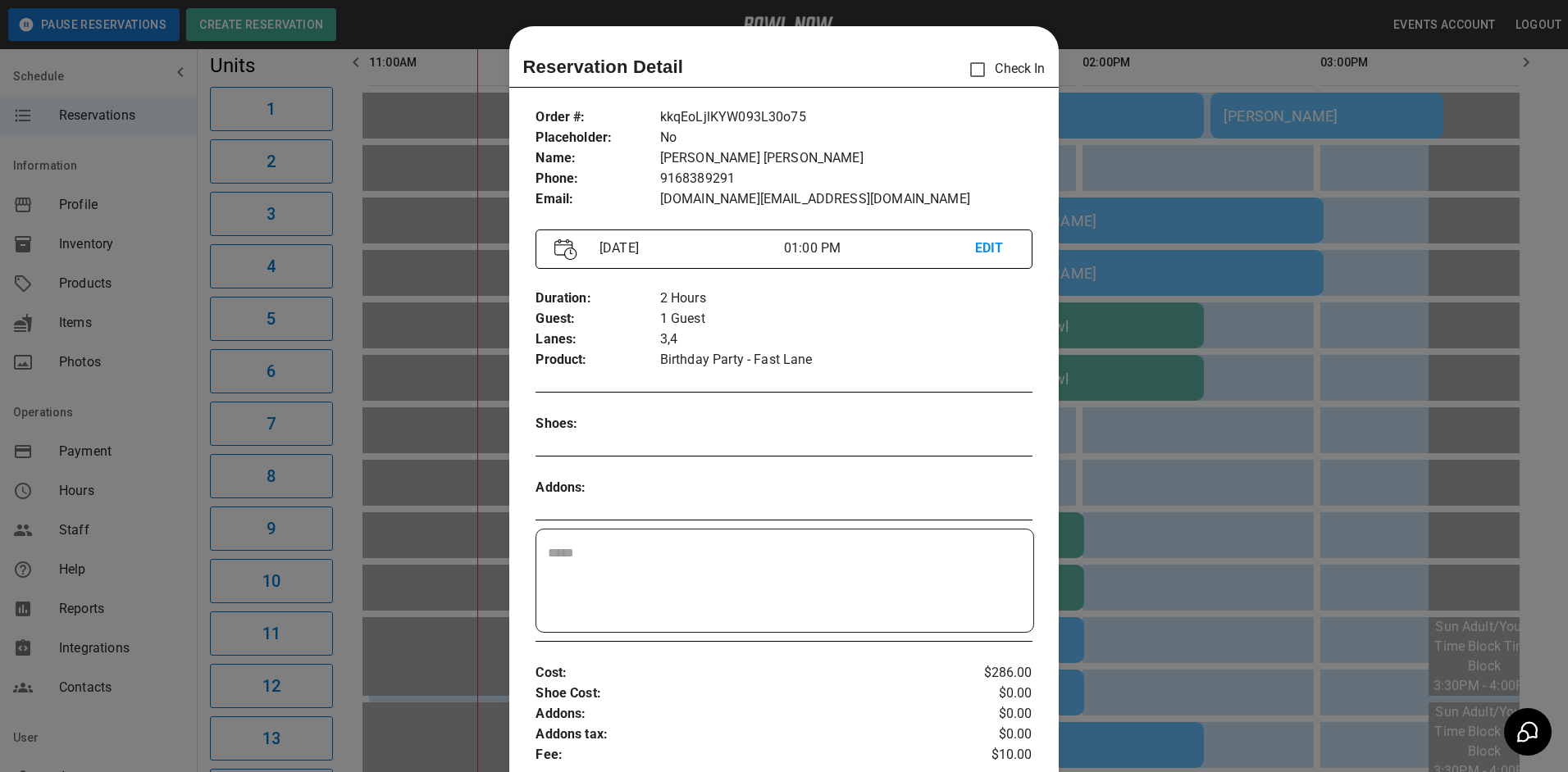
scroll to position [26, 0]
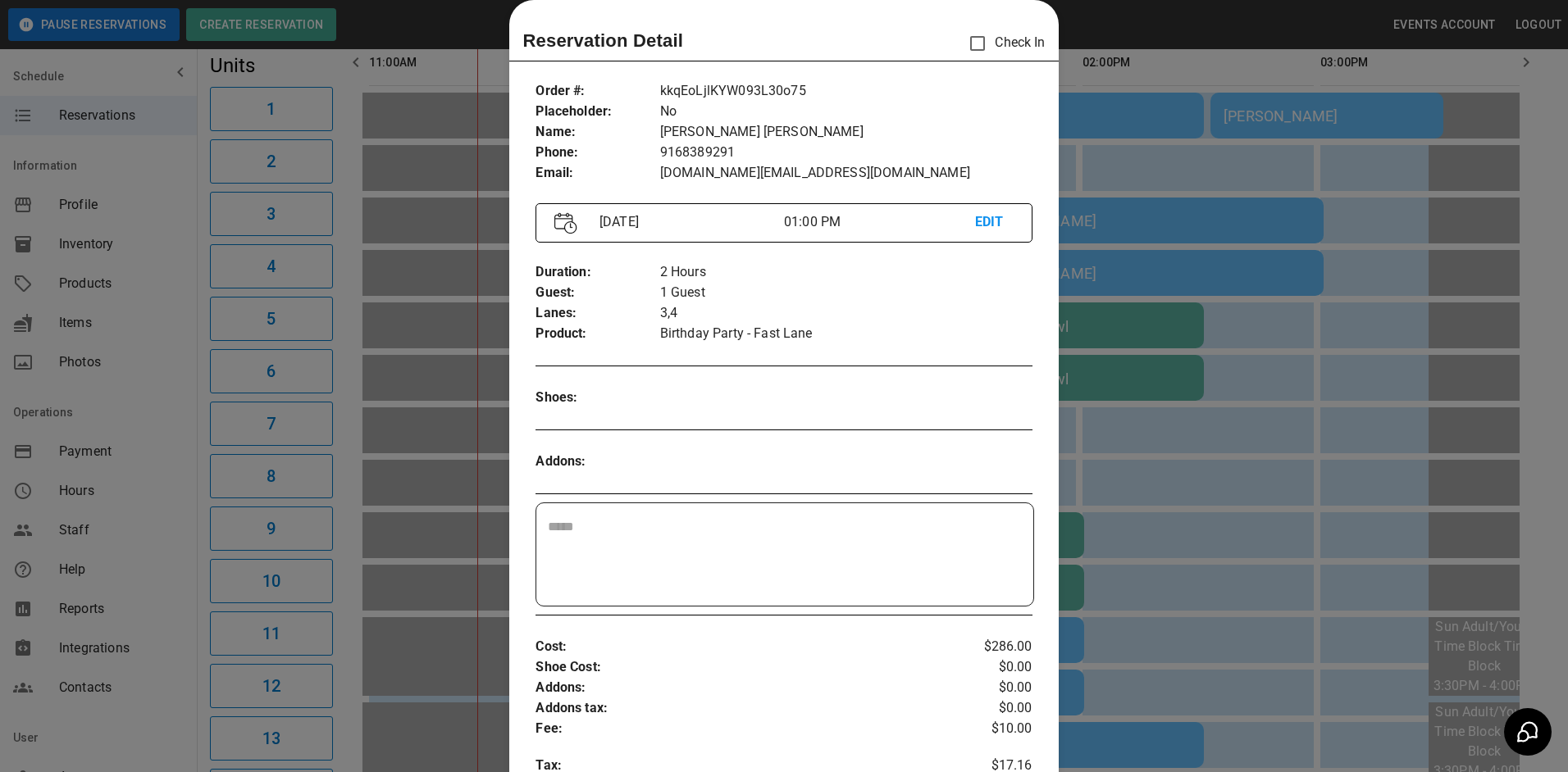
click at [1328, 434] on div at bounding box center [784, 386] width 1568 height 772
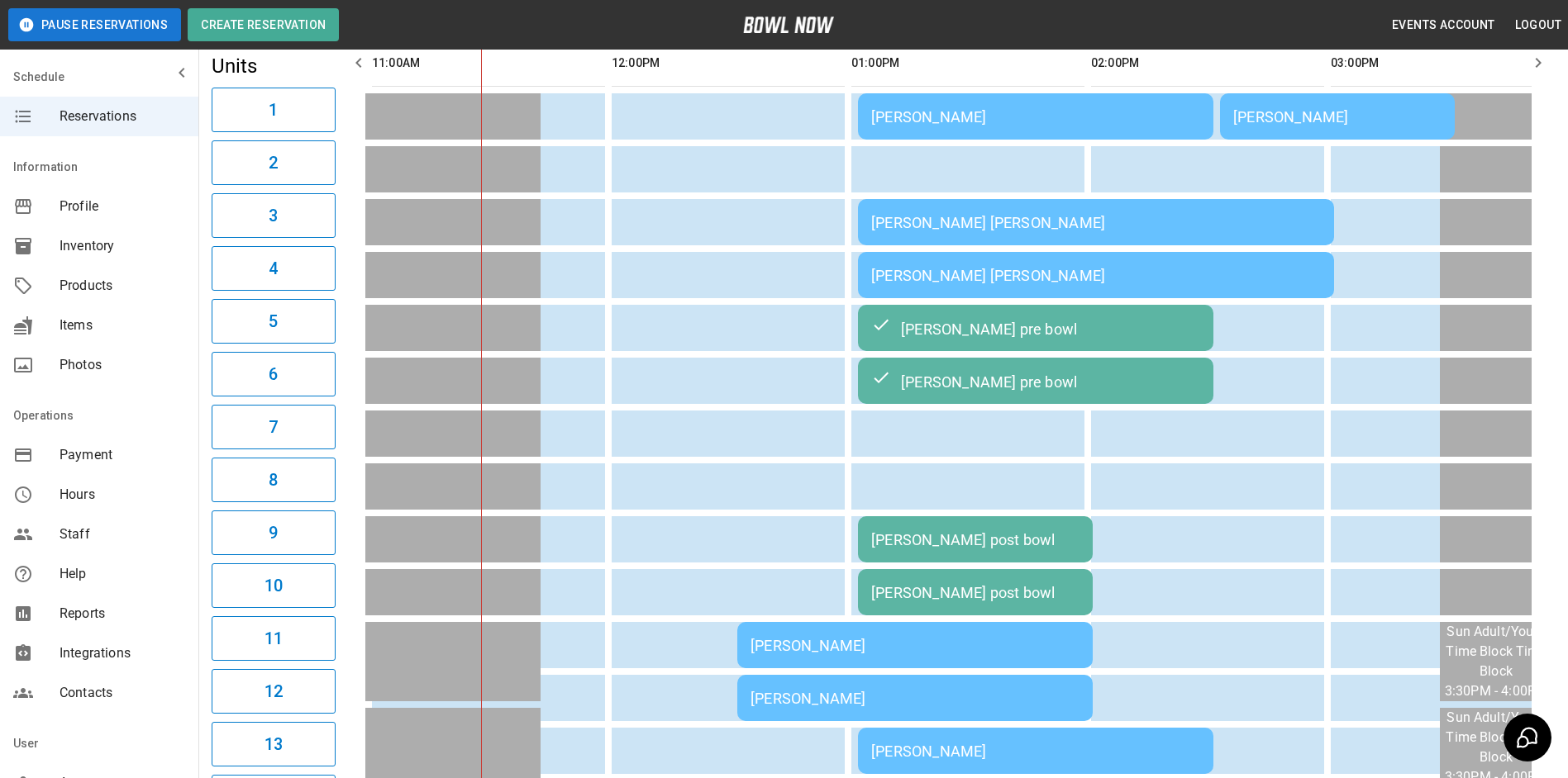
click at [981, 653] on div "[PERSON_NAME]" at bounding box center [914, 646] width 329 height 17
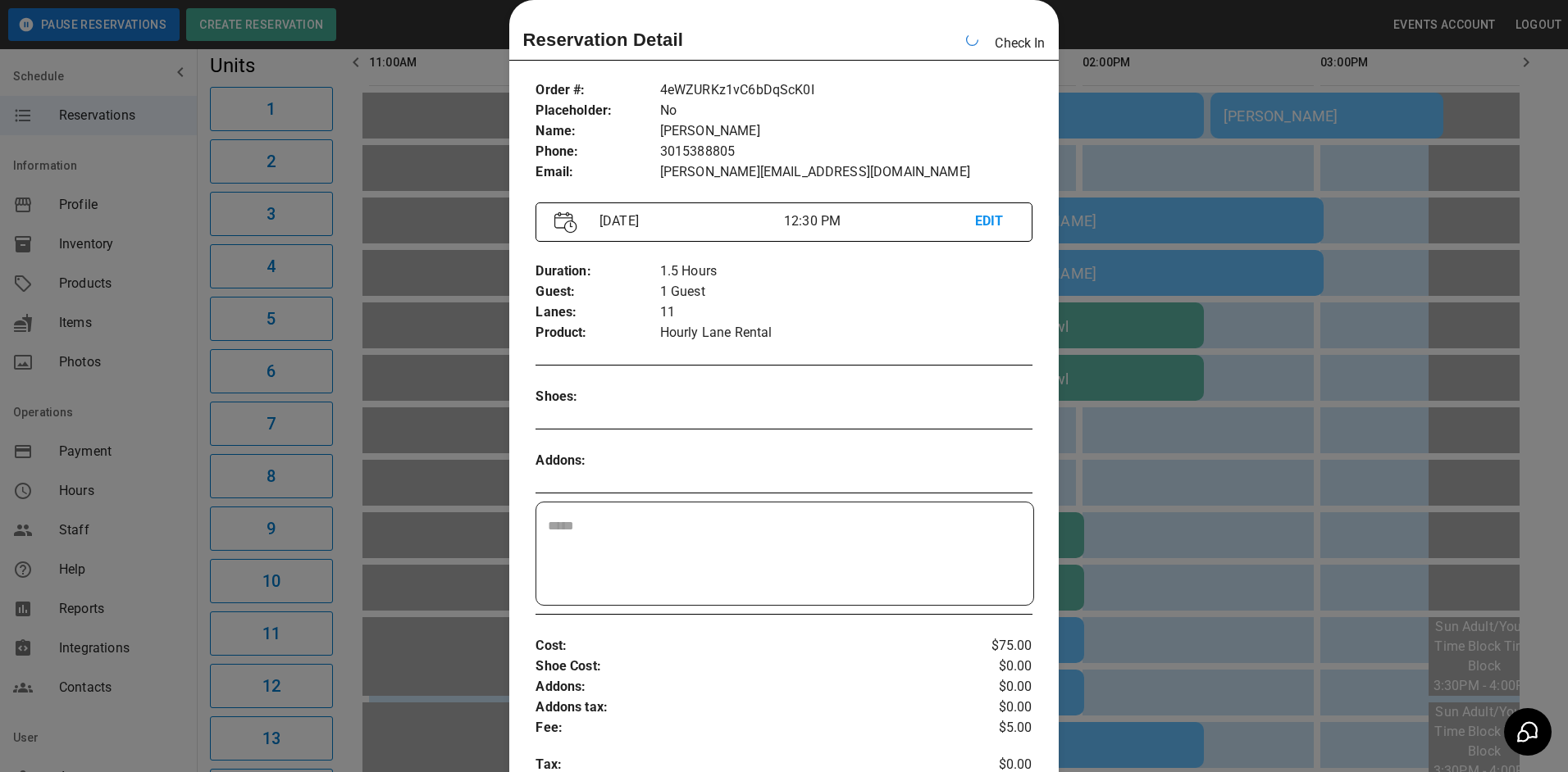
scroll to position [0, 713]
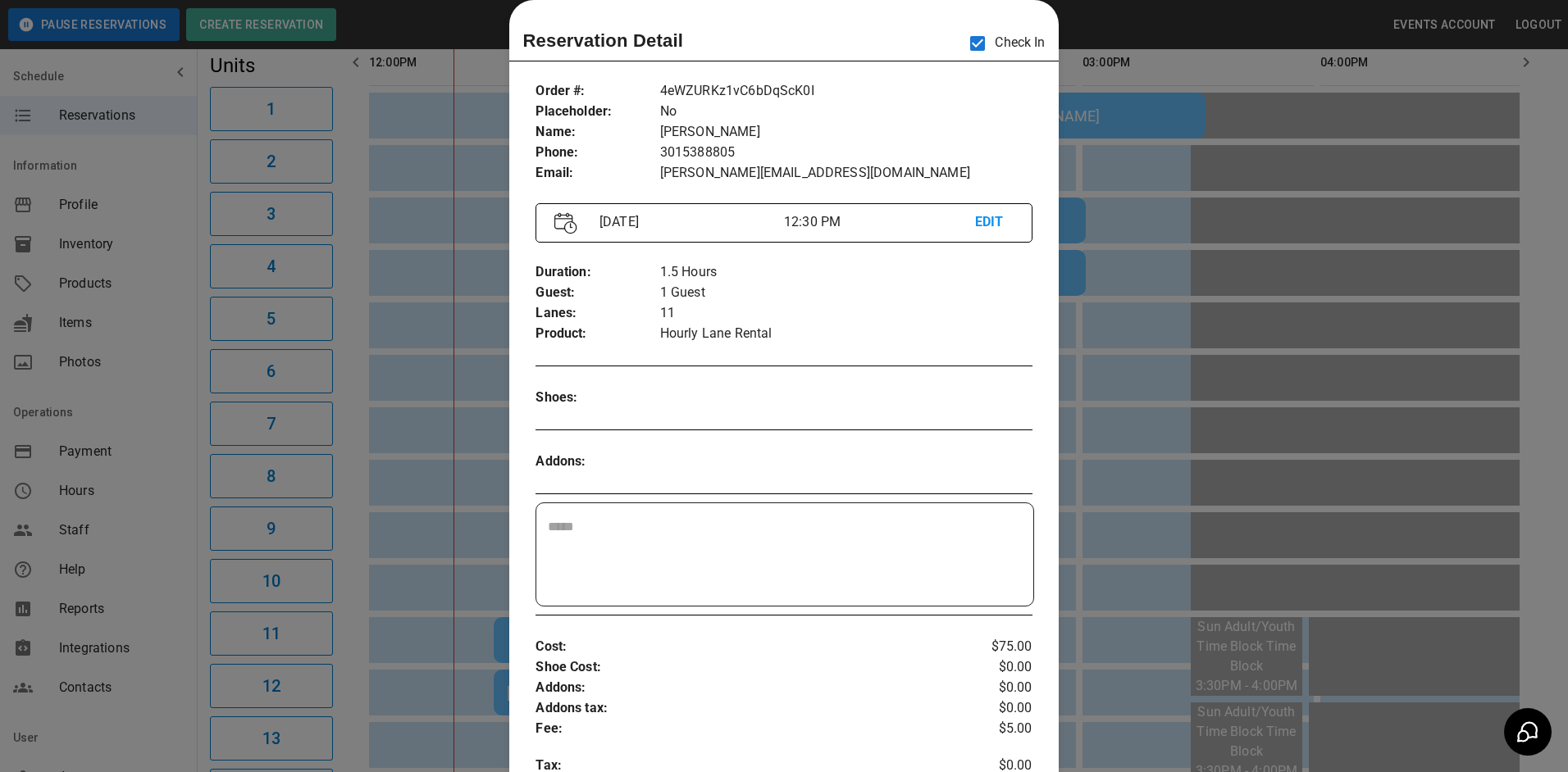
click at [1094, 311] on div at bounding box center [784, 386] width 1568 height 772
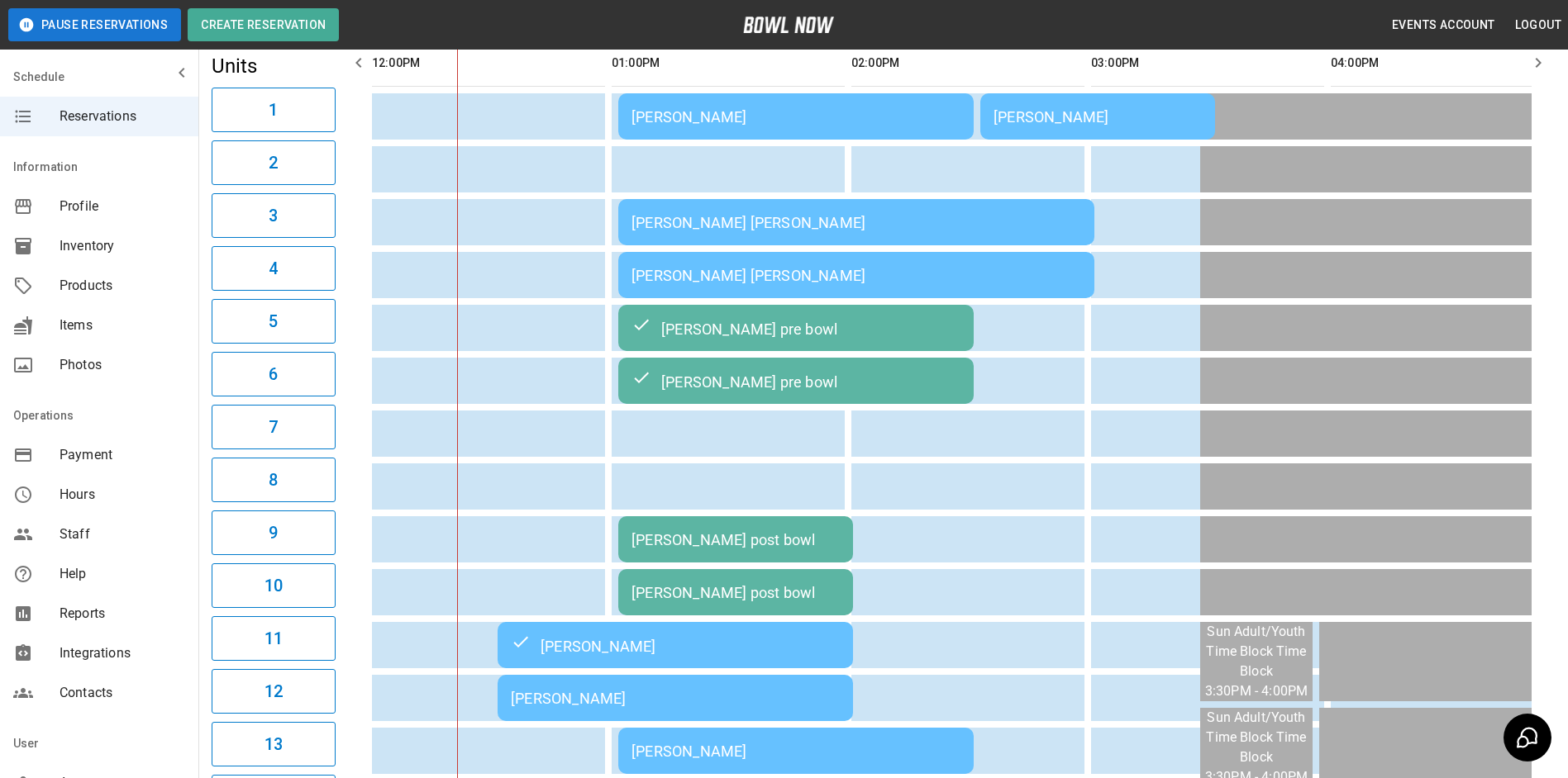
click at [567, 703] on div "[PERSON_NAME]" at bounding box center [674, 699] width 329 height 17
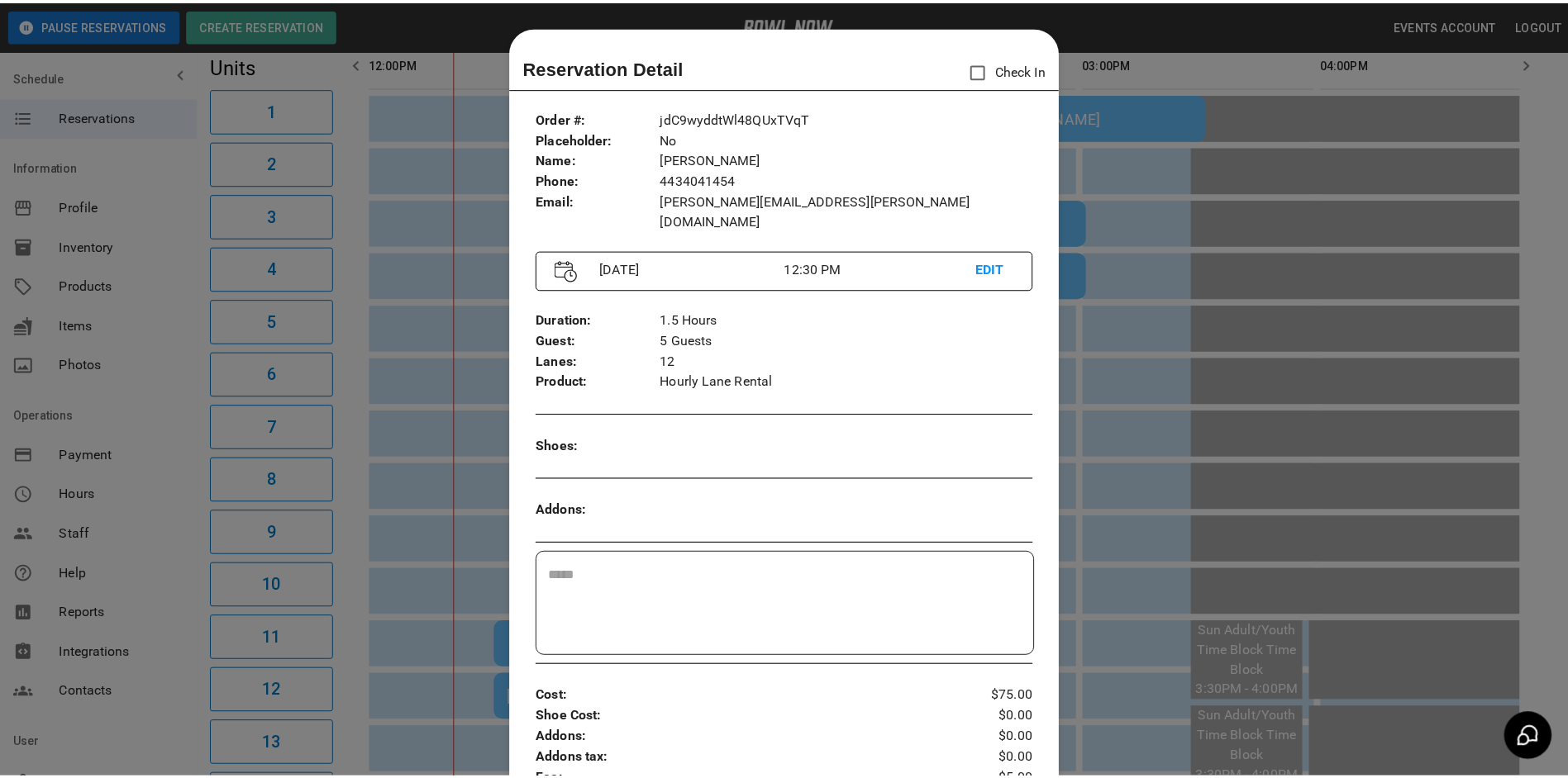
scroll to position [26, 0]
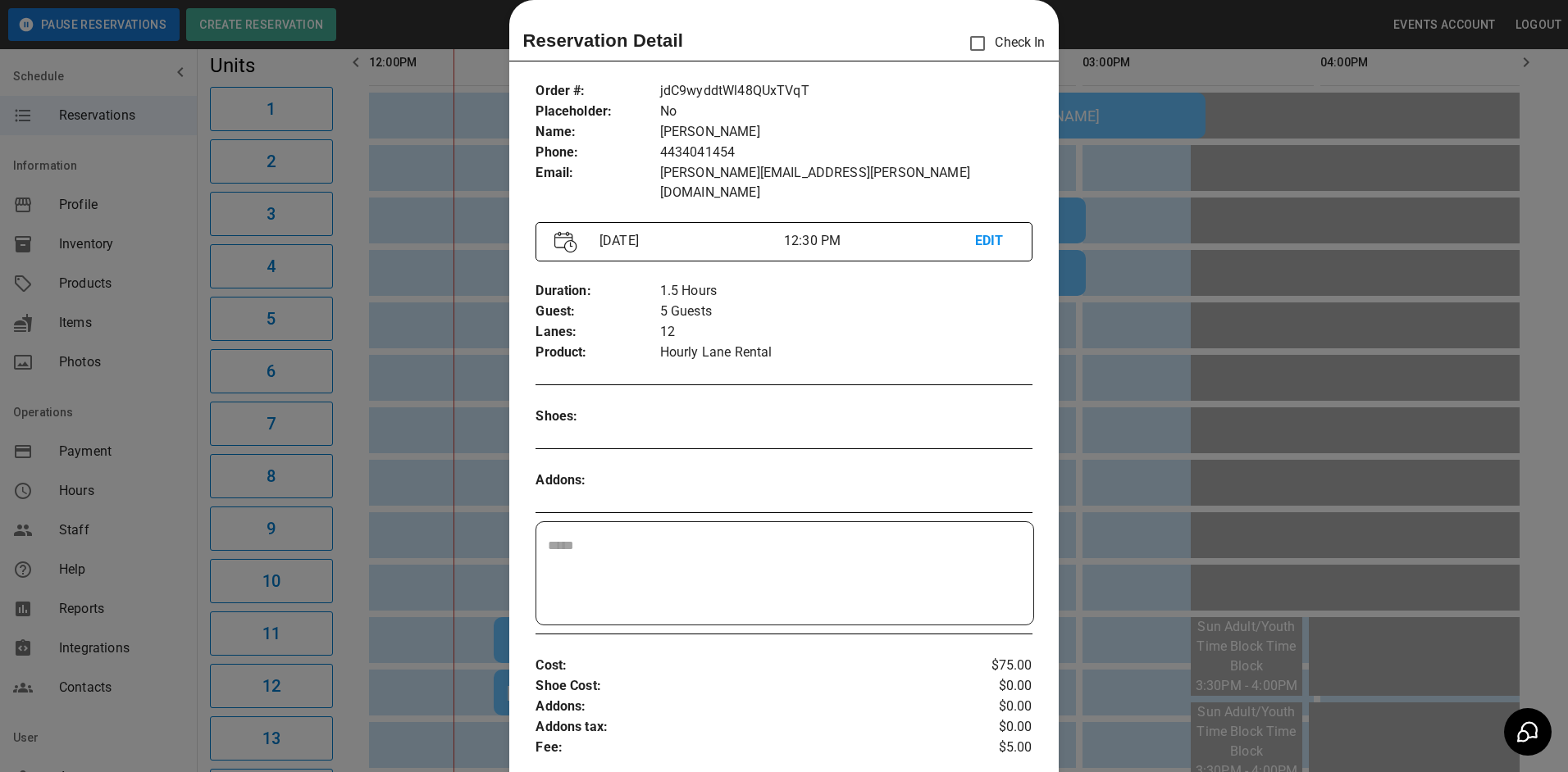
click at [1124, 386] on div at bounding box center [784, 386] width 1568 height 772
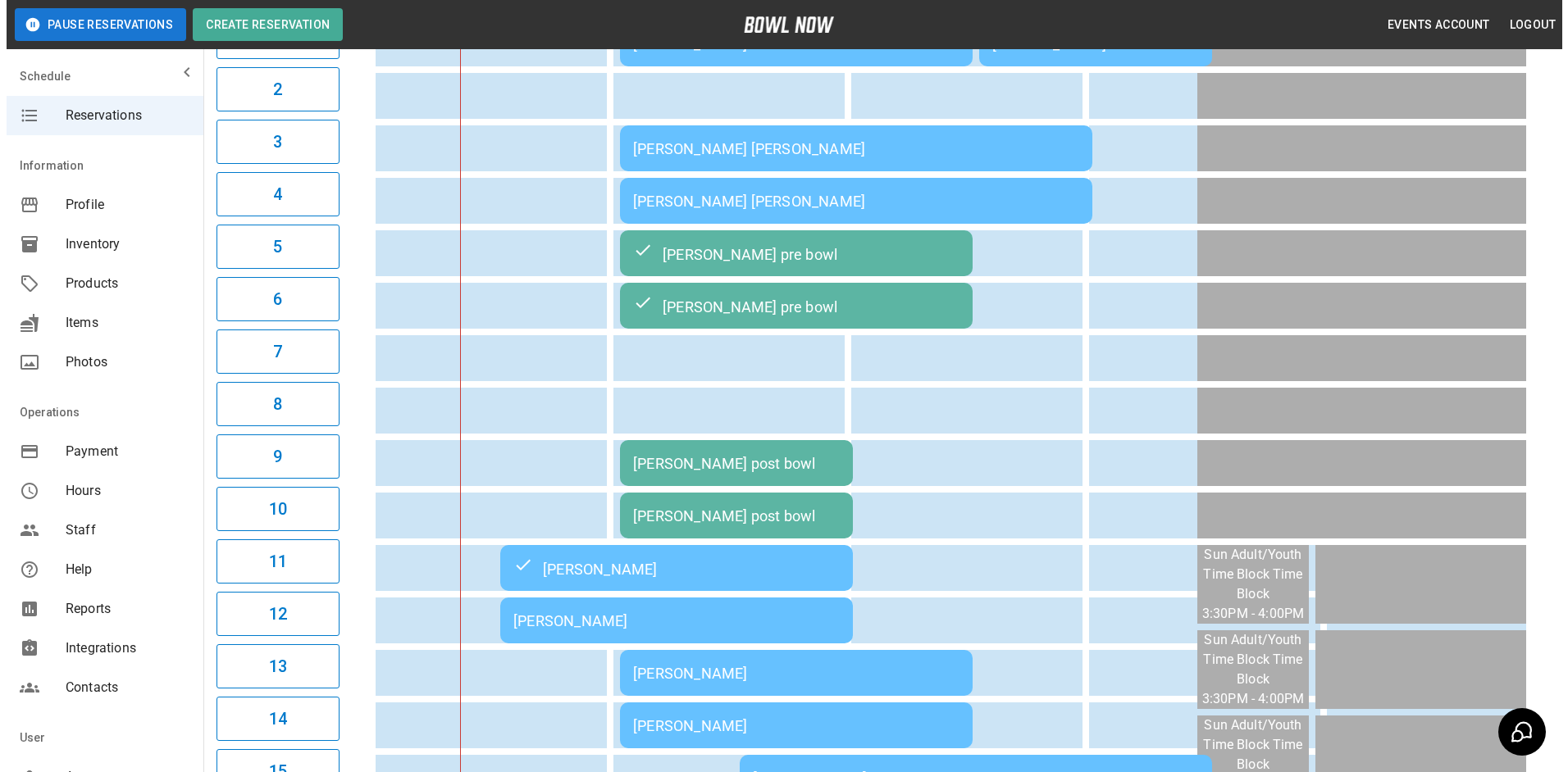
scroll to position [246, 0]
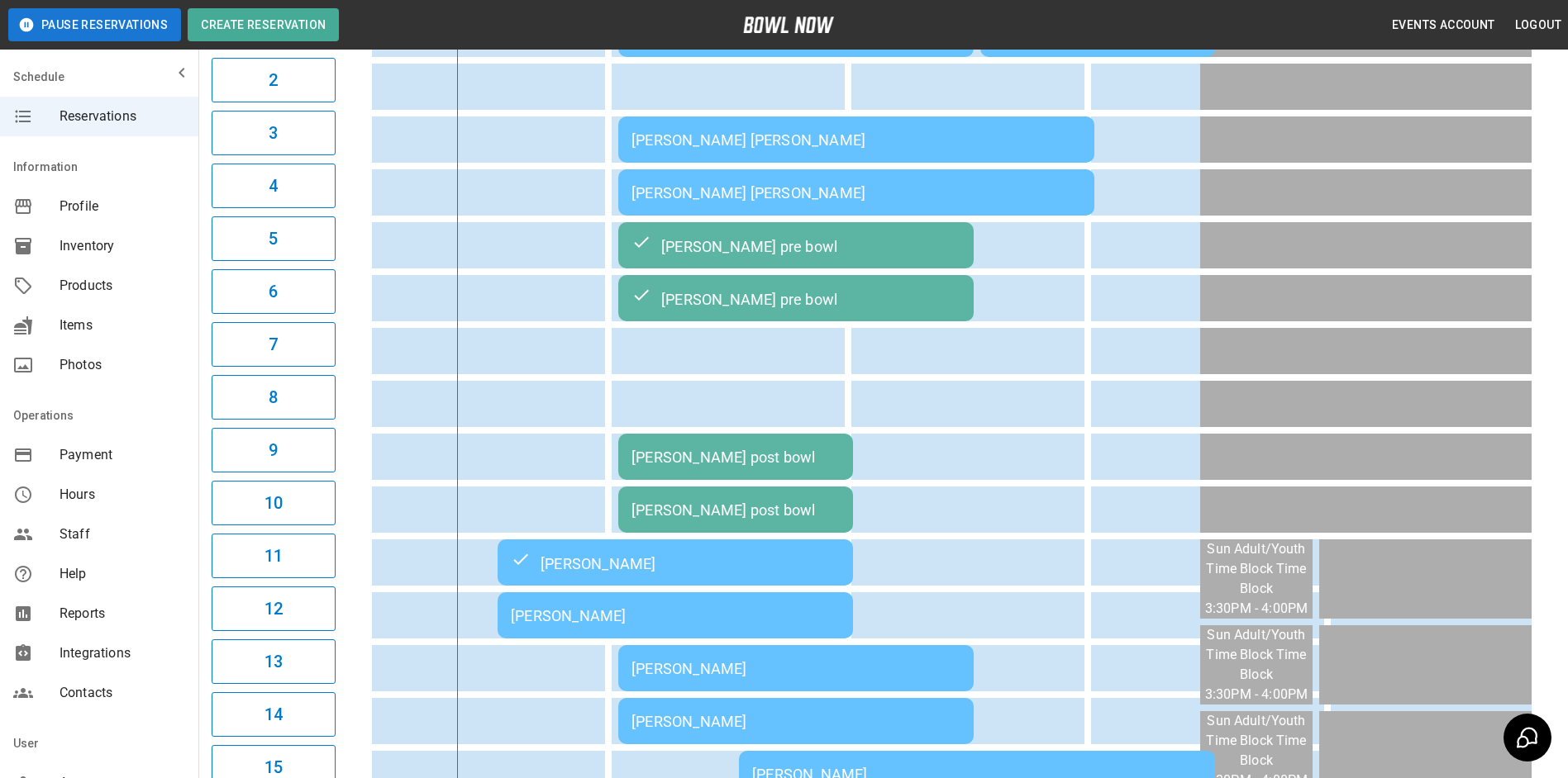
click at [712, 609] on div "[PERSON_NAME]" at bounding box center [674, 616] width 329 height 17
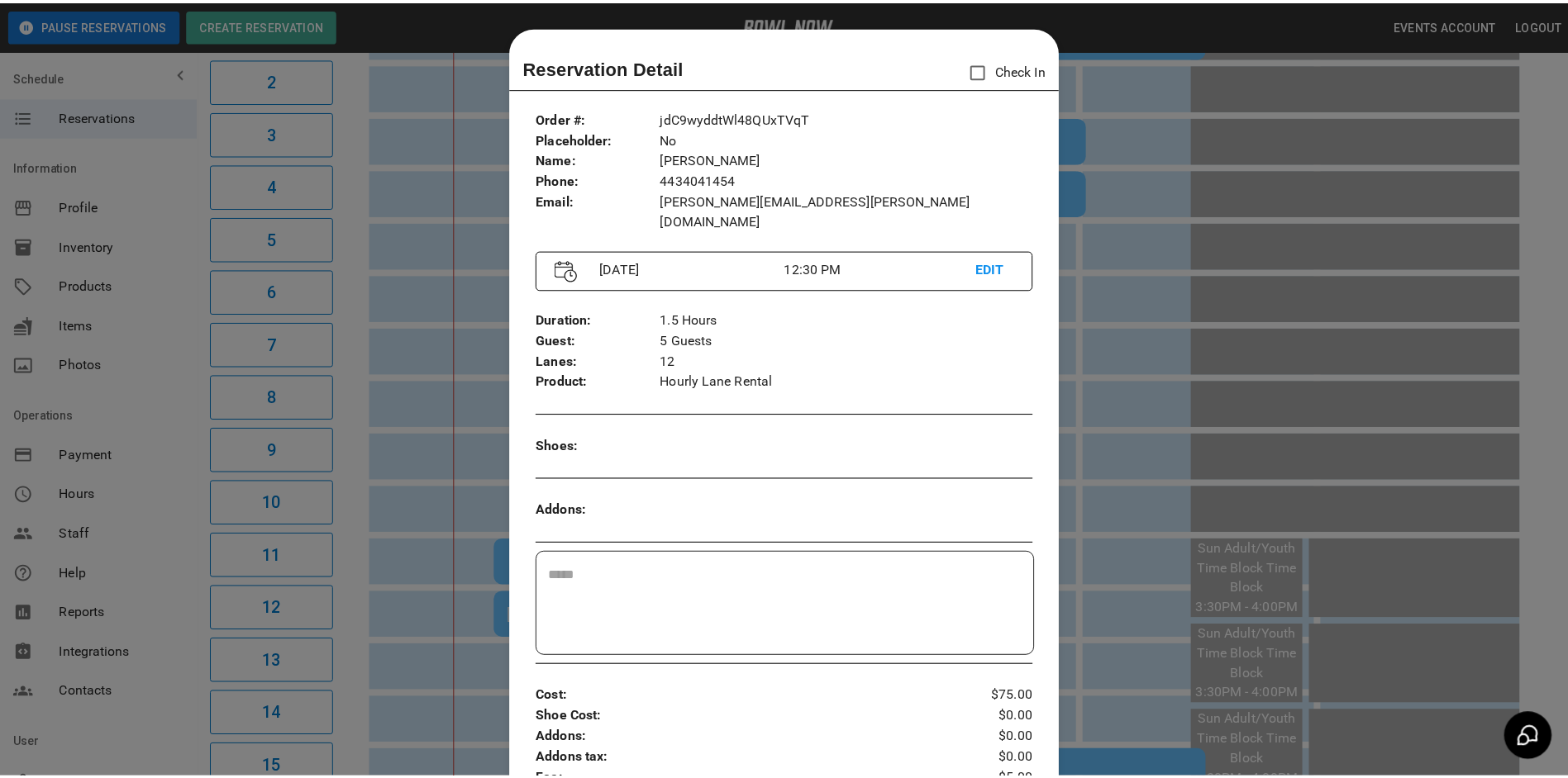
scroll to position [26, 0]
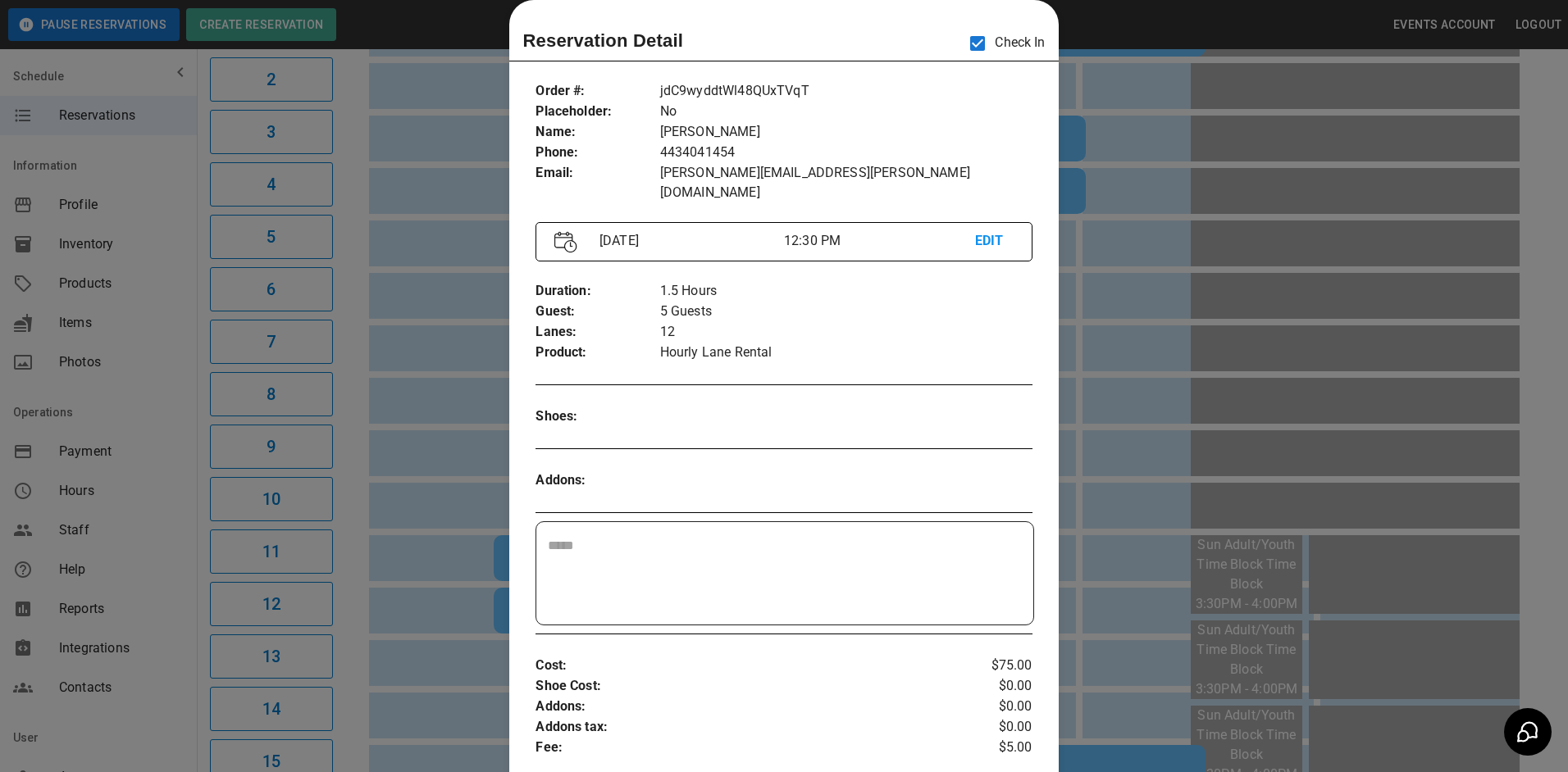
click at [1112, 225] on div at bounding box center [784, 386] width 1568 height 772
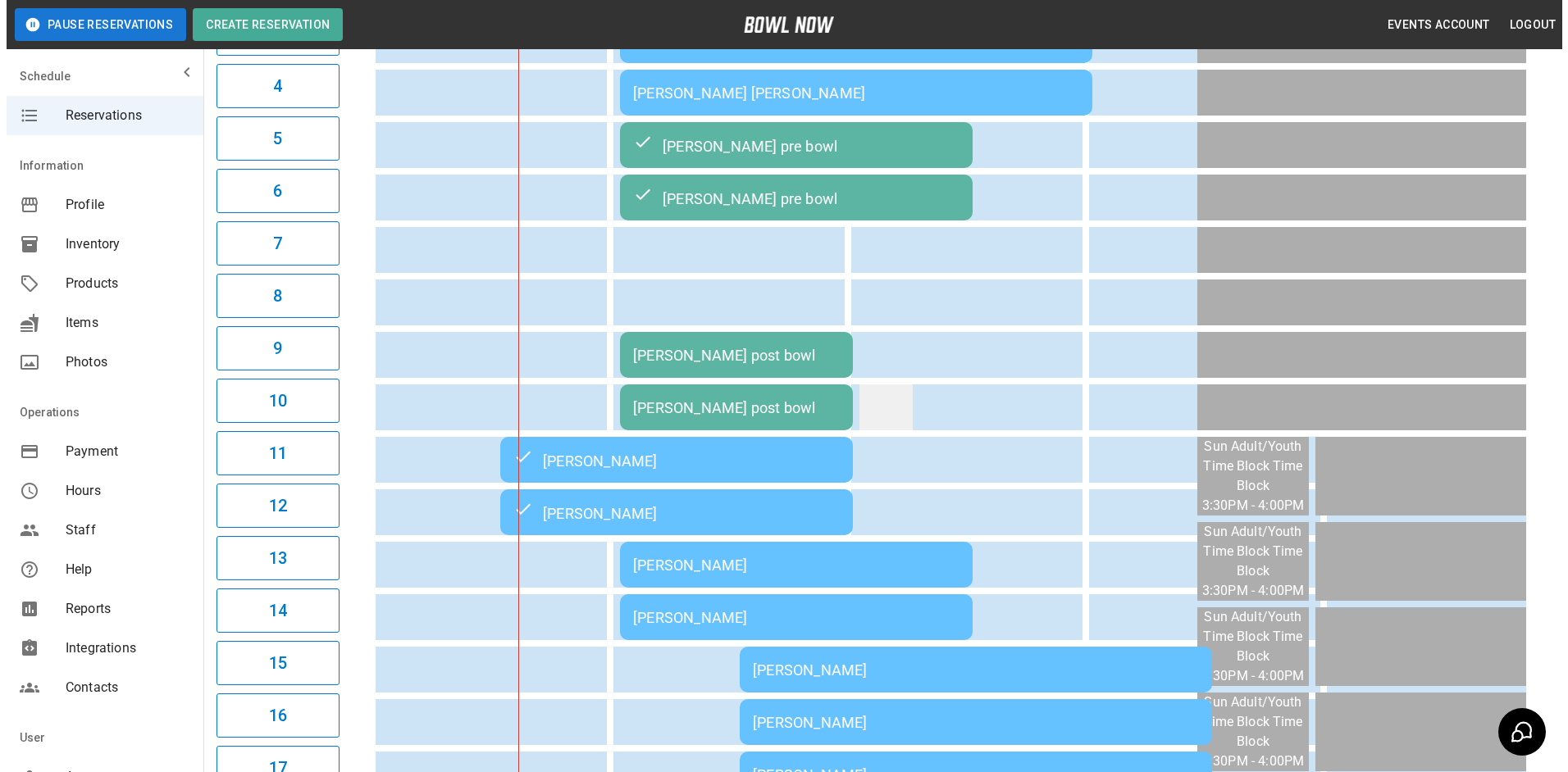
scroll to position [261, 0]
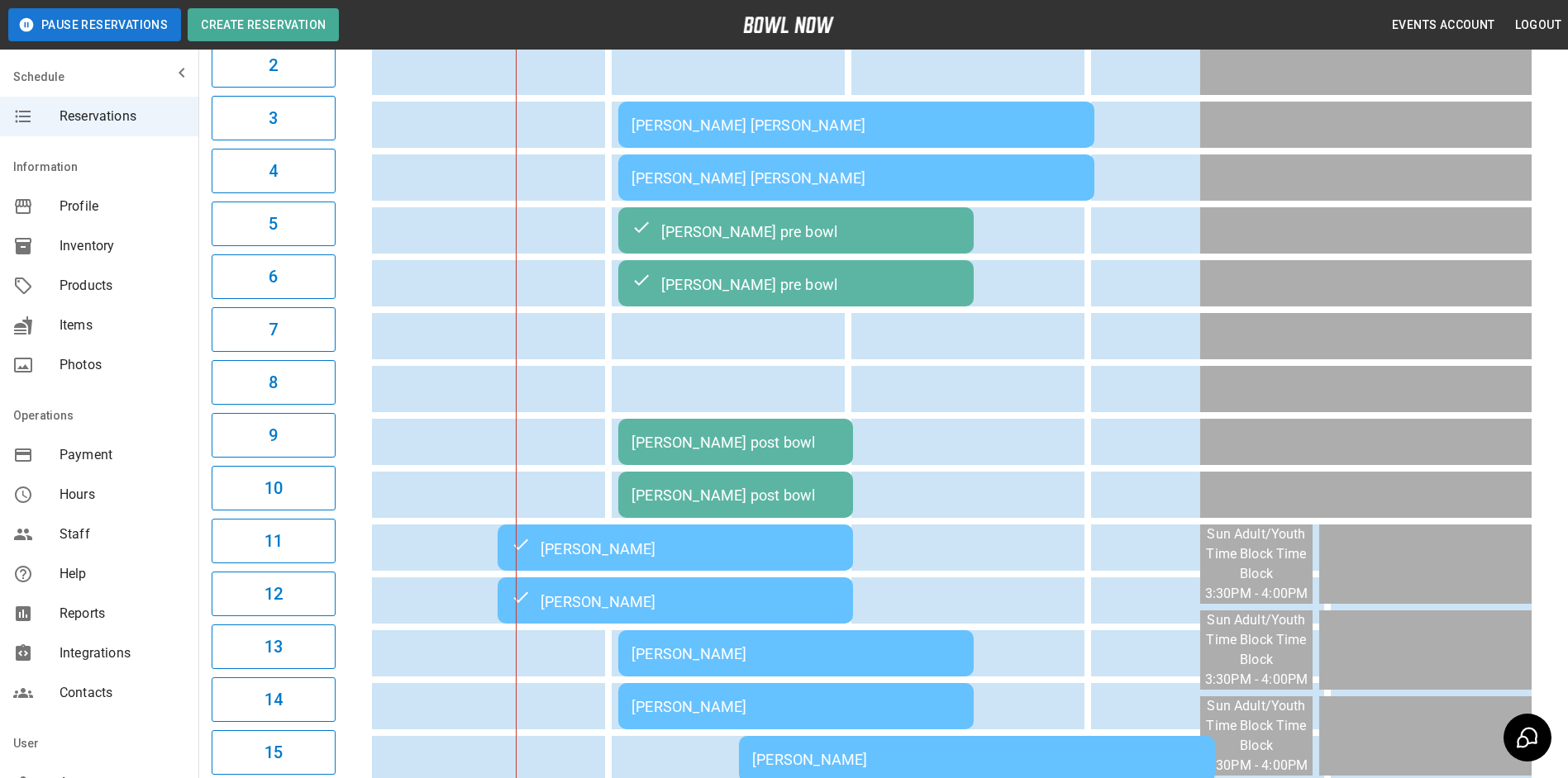
click at [945, 116] on td "[PERSON_NAME] [PERSON_NAME]" at bounding box center [856, 125] width 476 height 47
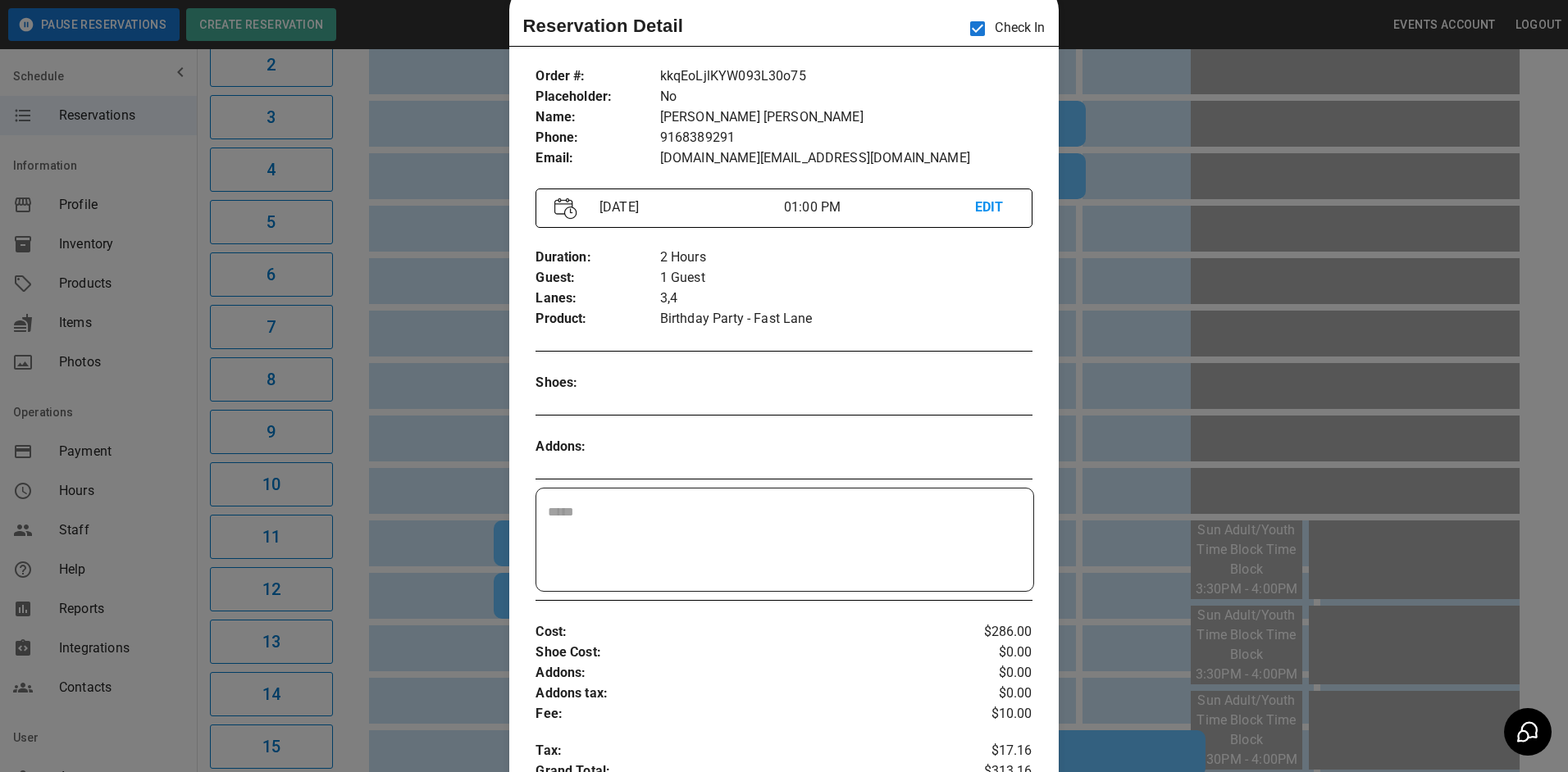
scroll to position [0, 0]
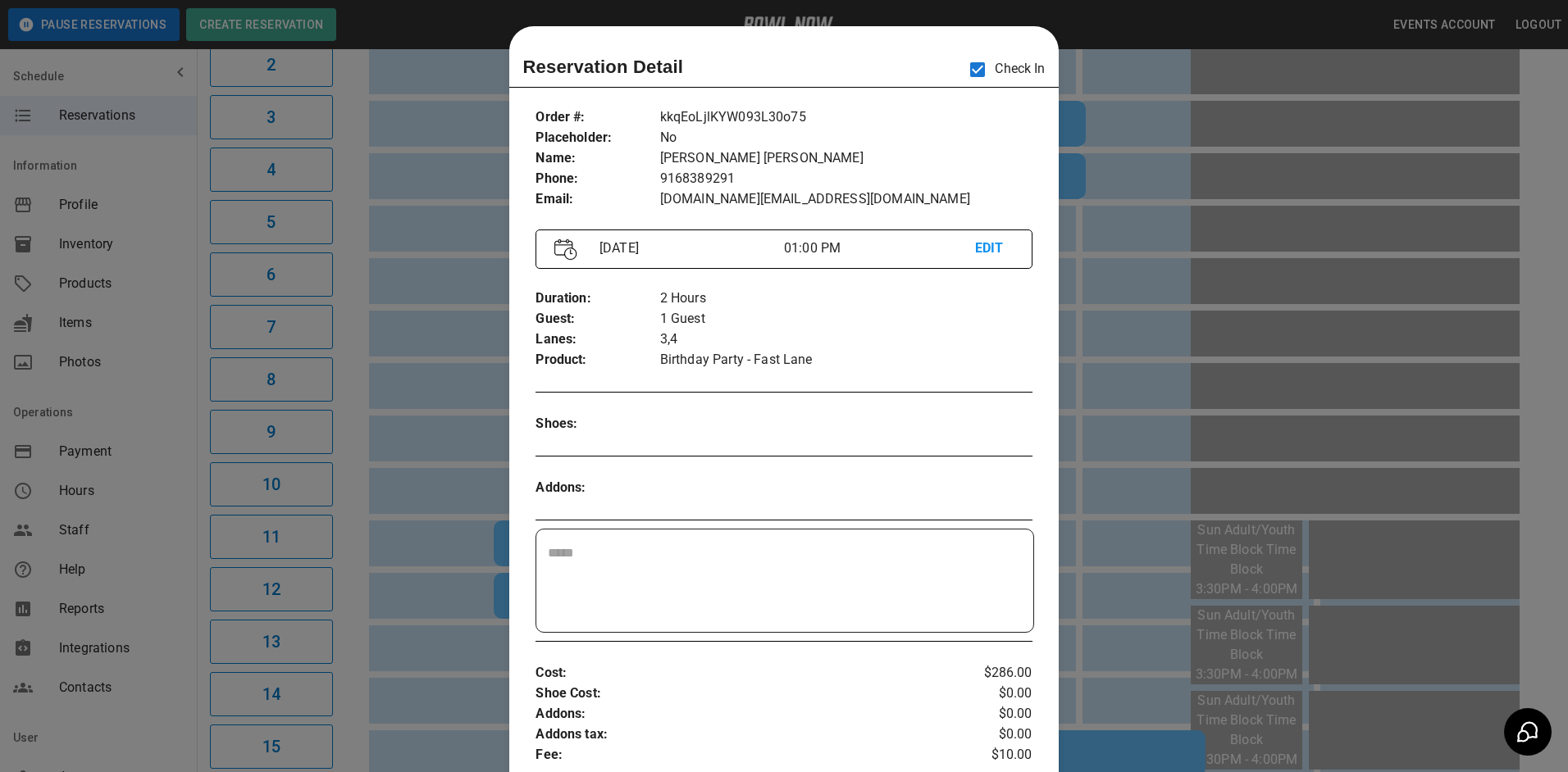
click at [1129, 25] on div at bounding box center [784, 386] width 1568 height 772
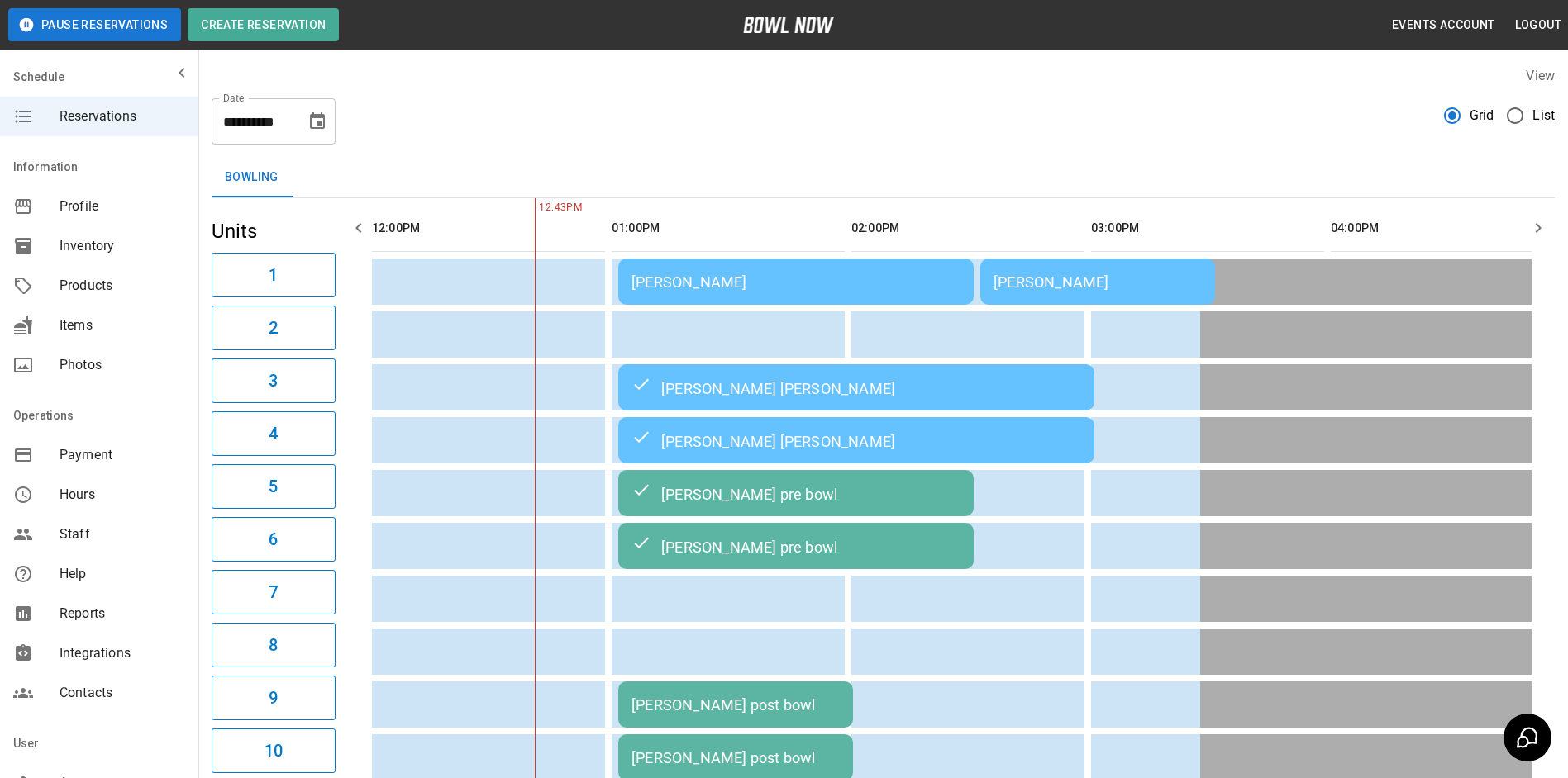
click at [728, 300] on td "[PERSON_NAME]" at bounding box center [796, 282] width 356 height 47
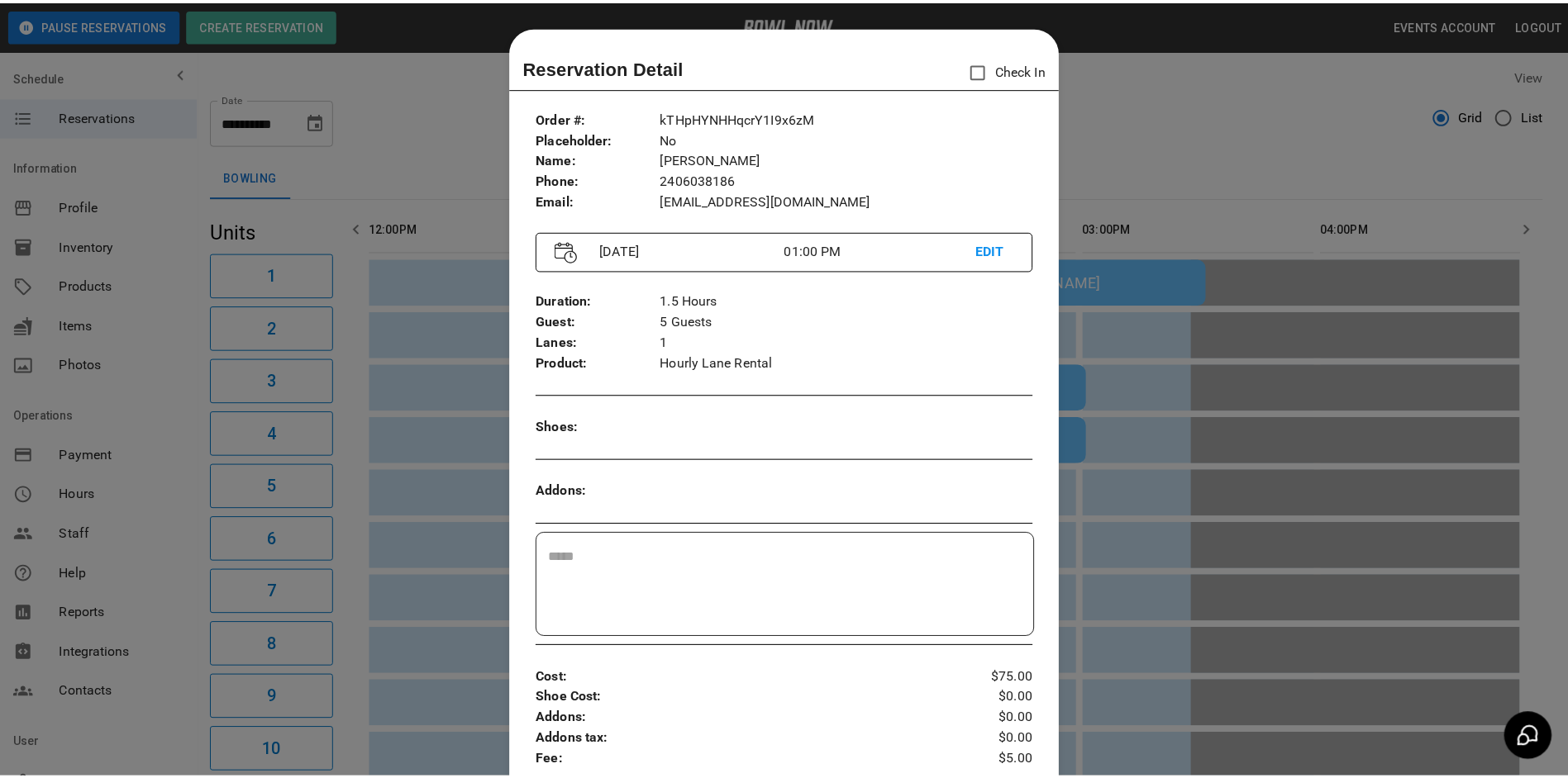
scroll to position [26, 0]
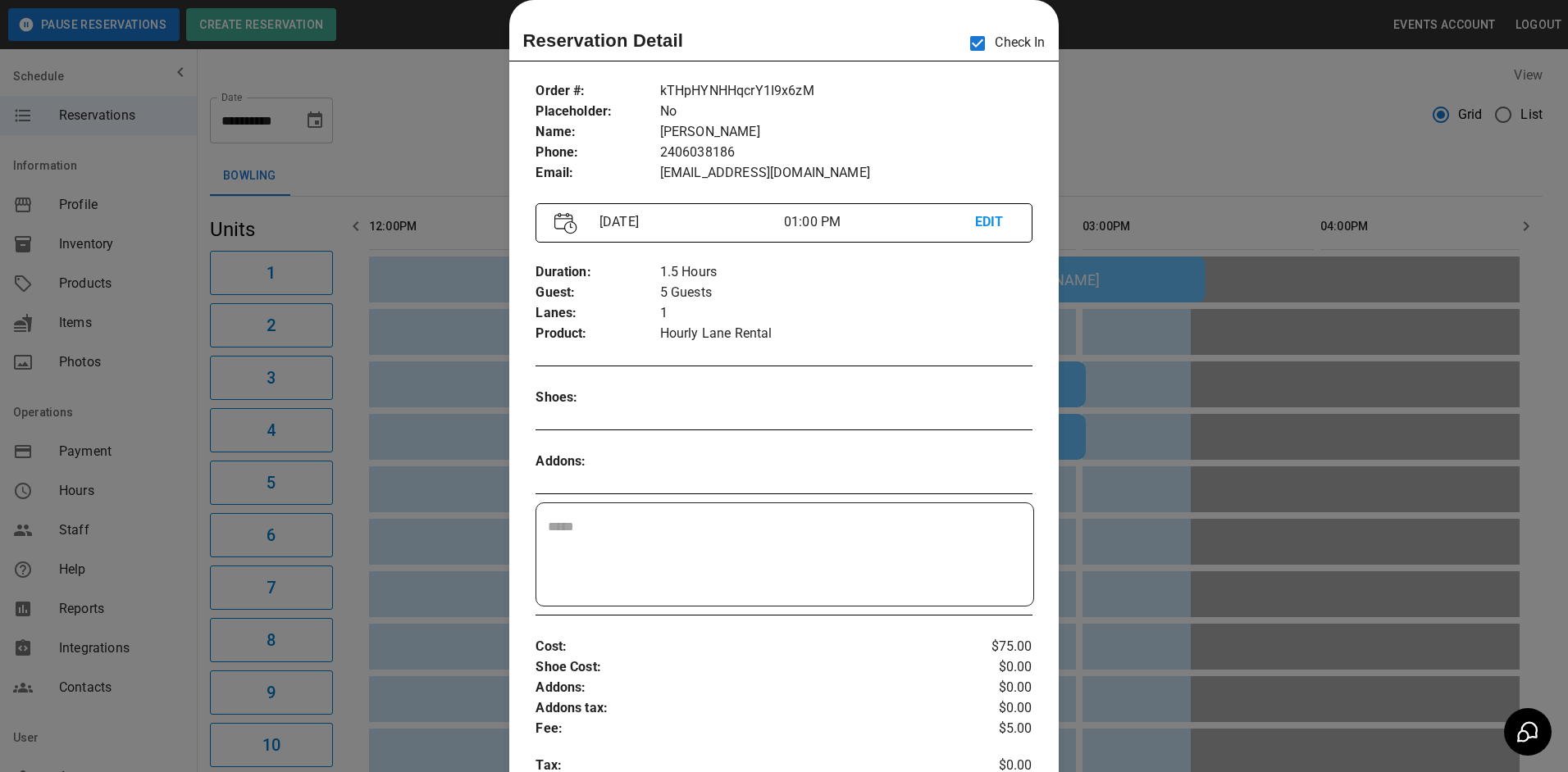
click at [1196, 134] on div at bounding box center [784, 386] width 1568 height 772
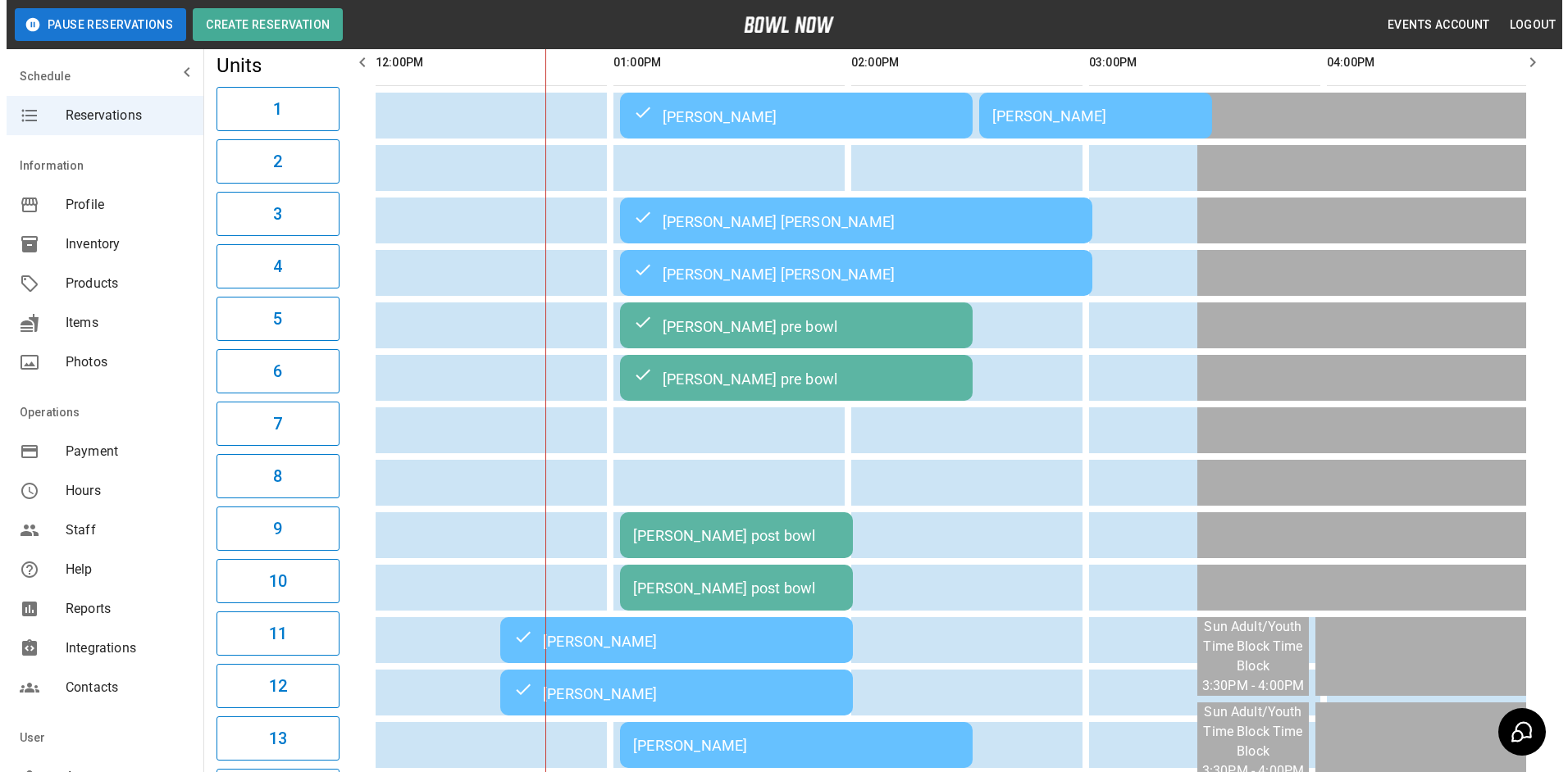
scroll to position [246, 0]
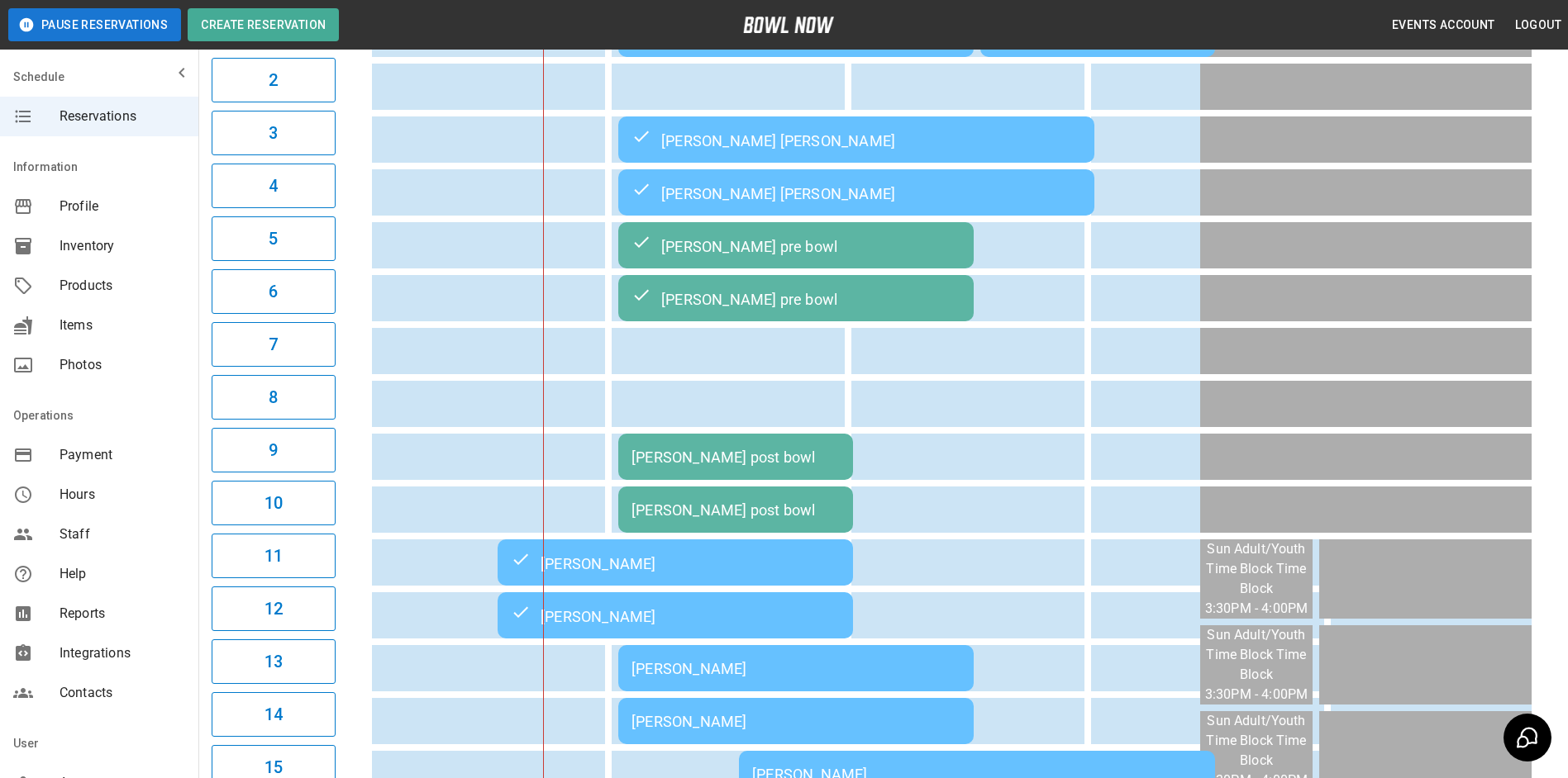
click at [817, 441] on td "[PERSON_NAME] post bowl" at bounding box center [736, 457] width 235 height 47
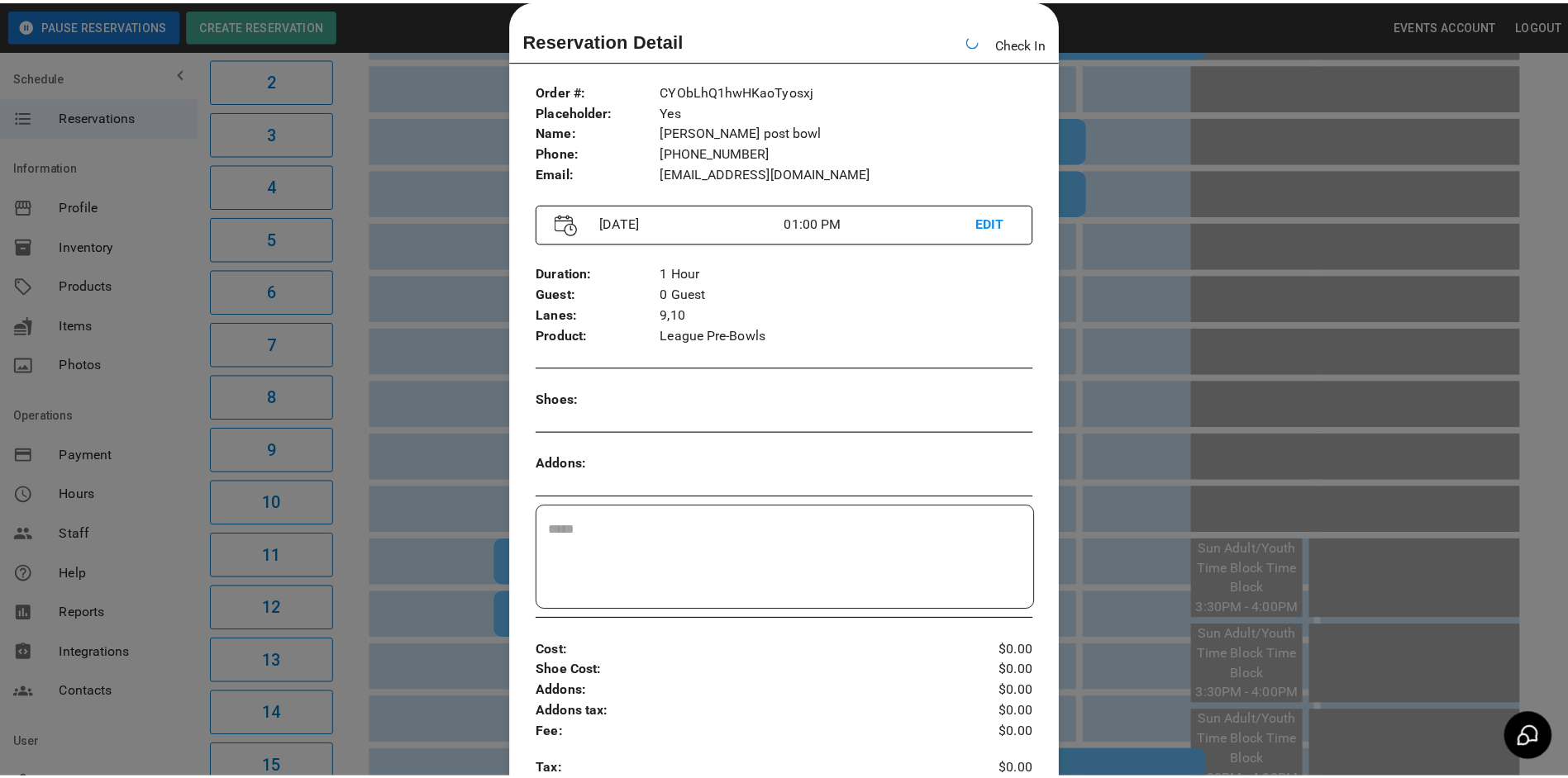
scroll to position [0, 958]
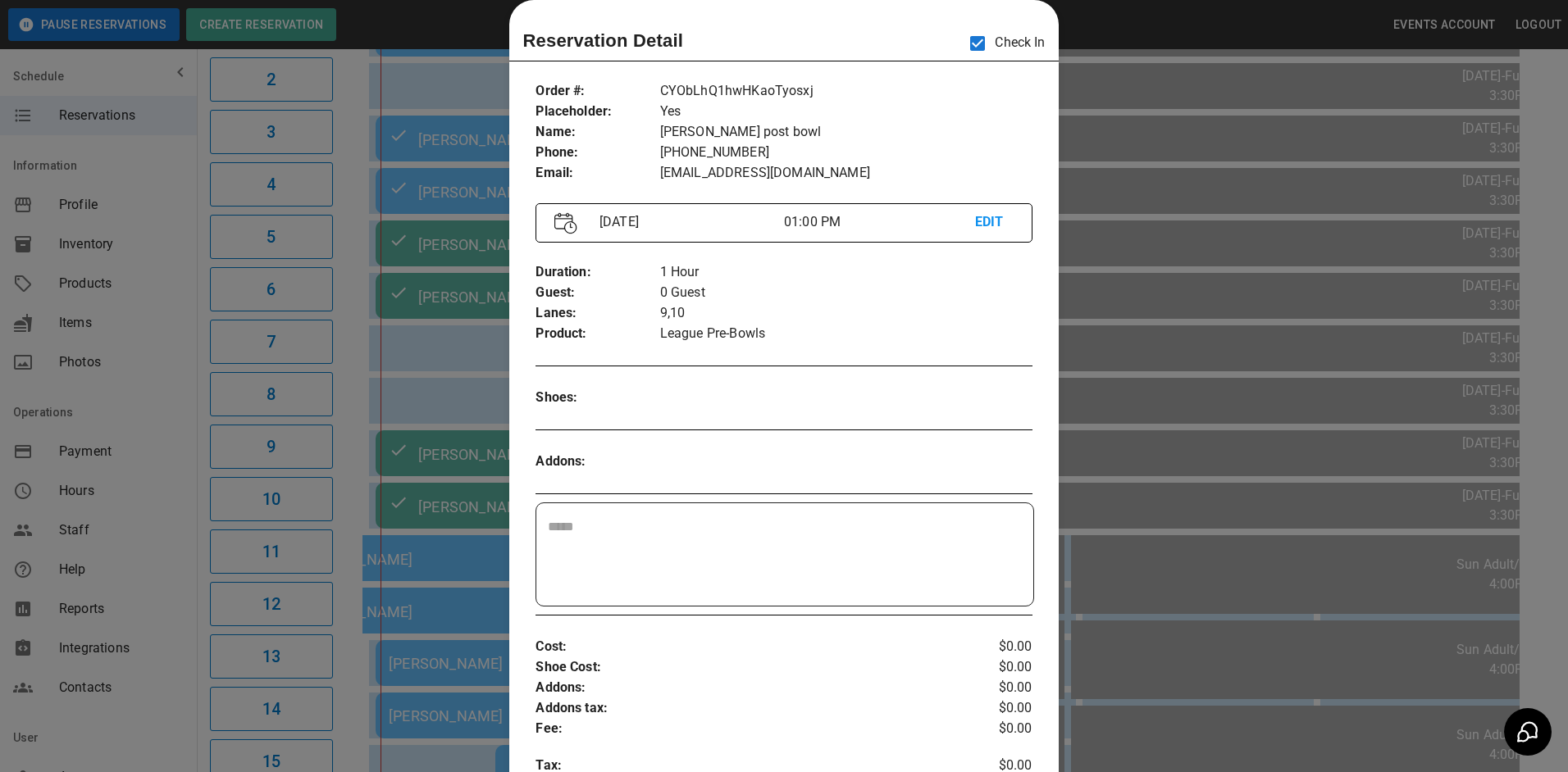
click at [457, 306] on div at bounding box center [784, 386] width 1568 height 772
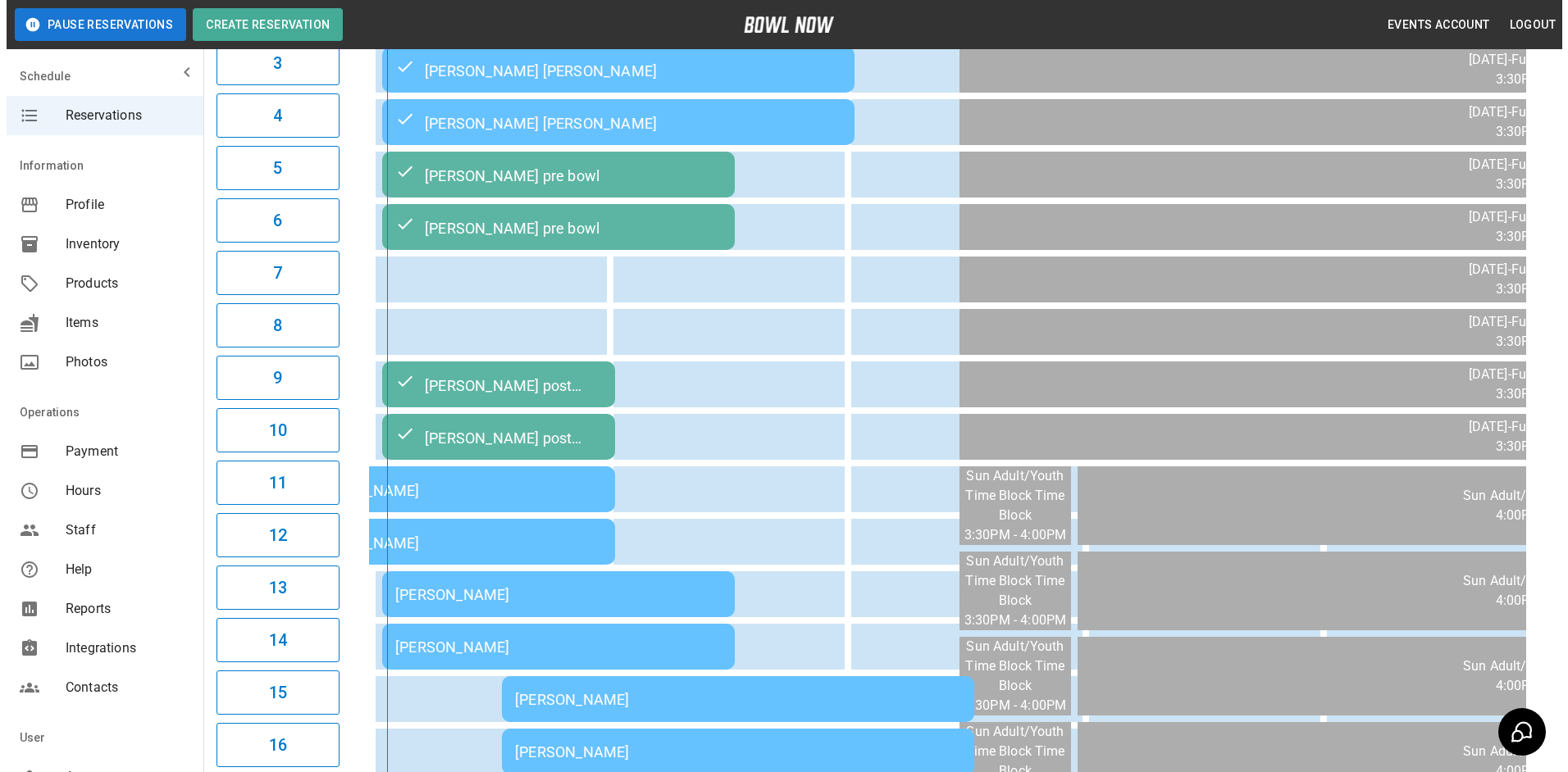
scroll to position [492, 0]
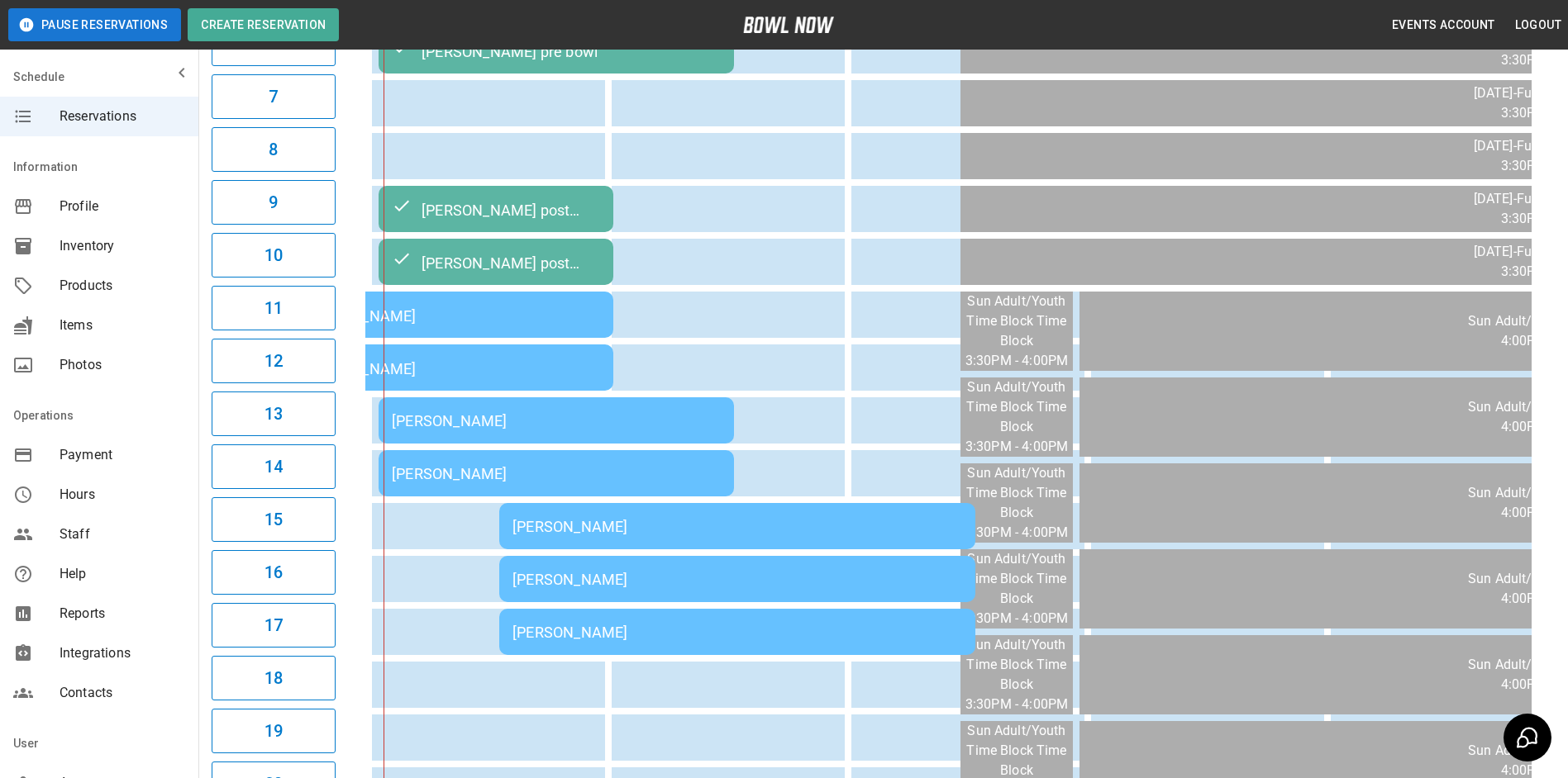
click at [616, 441] on td "[PERSON_NAME]" at bounding box center [556, 420] width 356 height 47
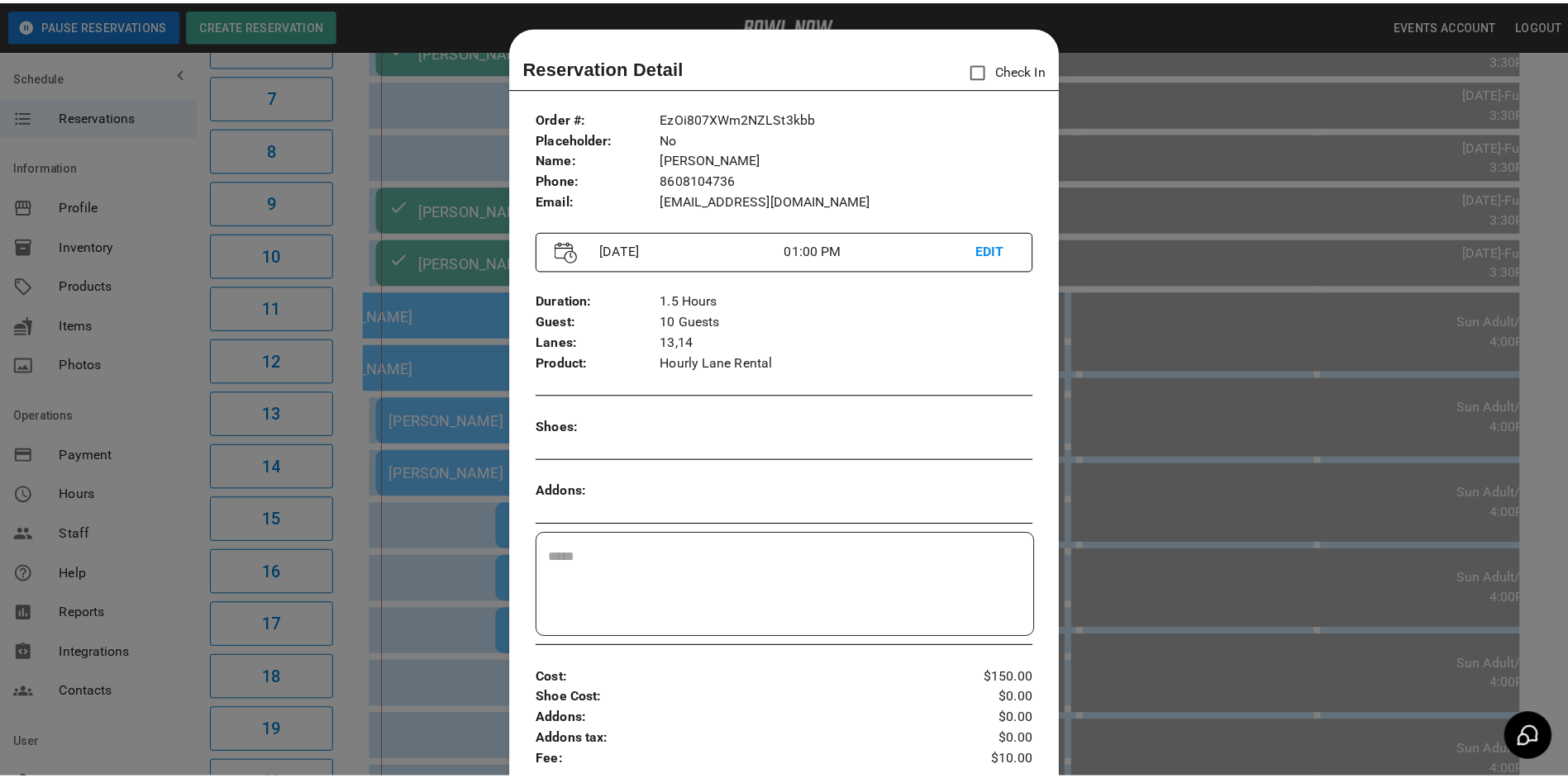
scroll to position [26, 0]
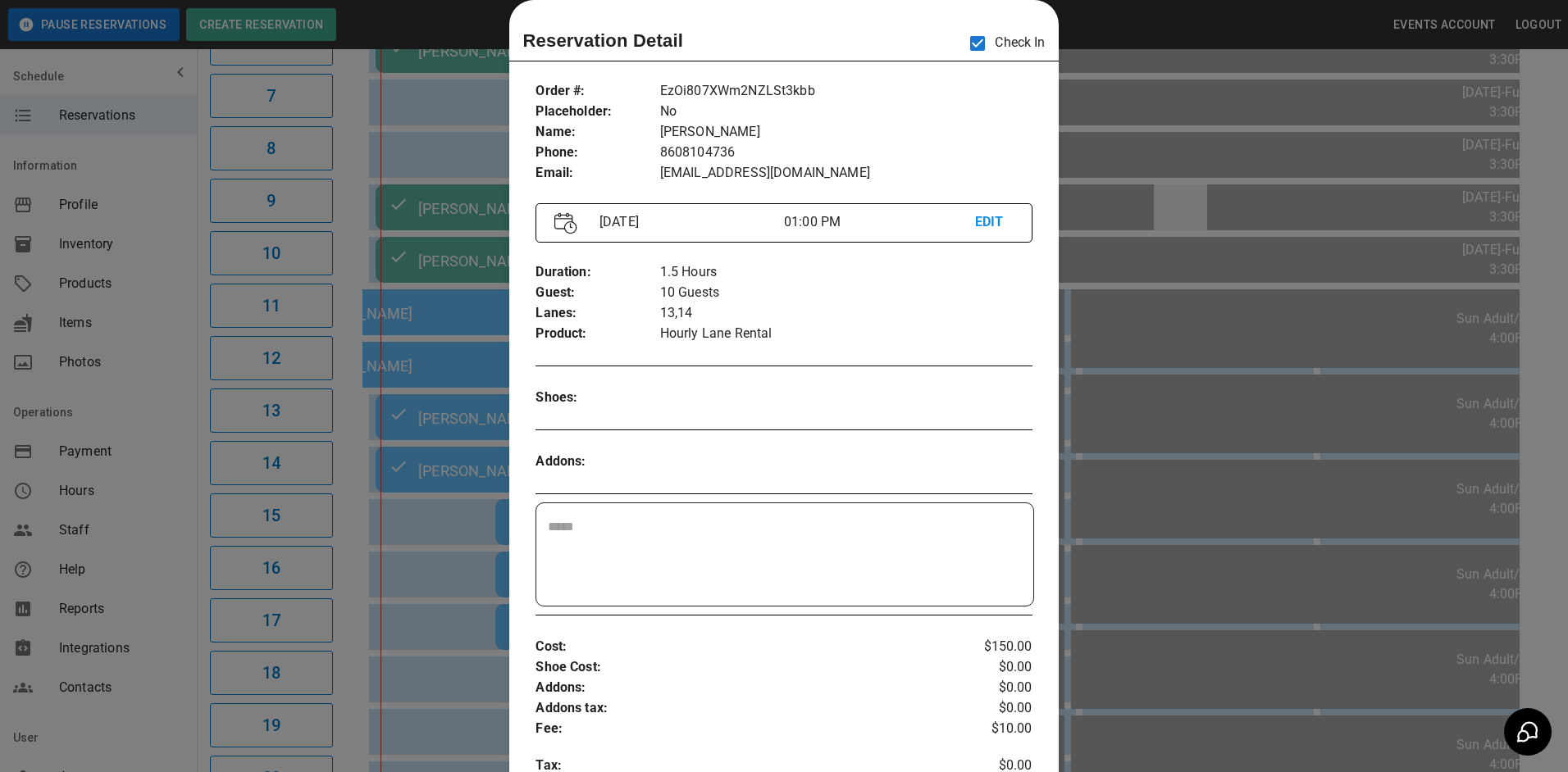
drag, startPoint x: 1172, startPoint y: 212, endPoint x: 1154, endPoint y: 226, distance: 22.8
click at [1173, 212] on div at bounding box center [784, 386] width 1568 height 772
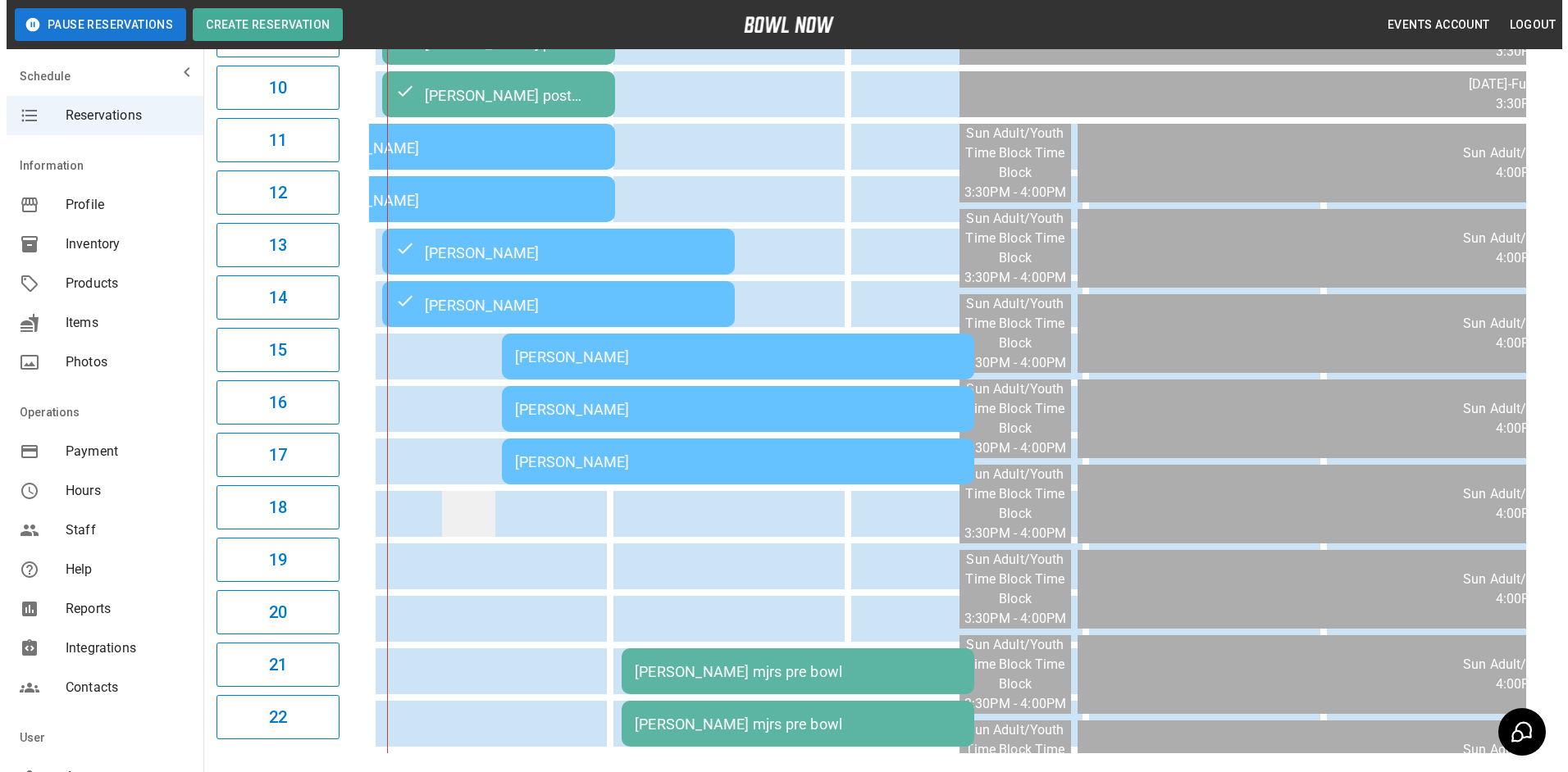
scroll to position [738, 0]
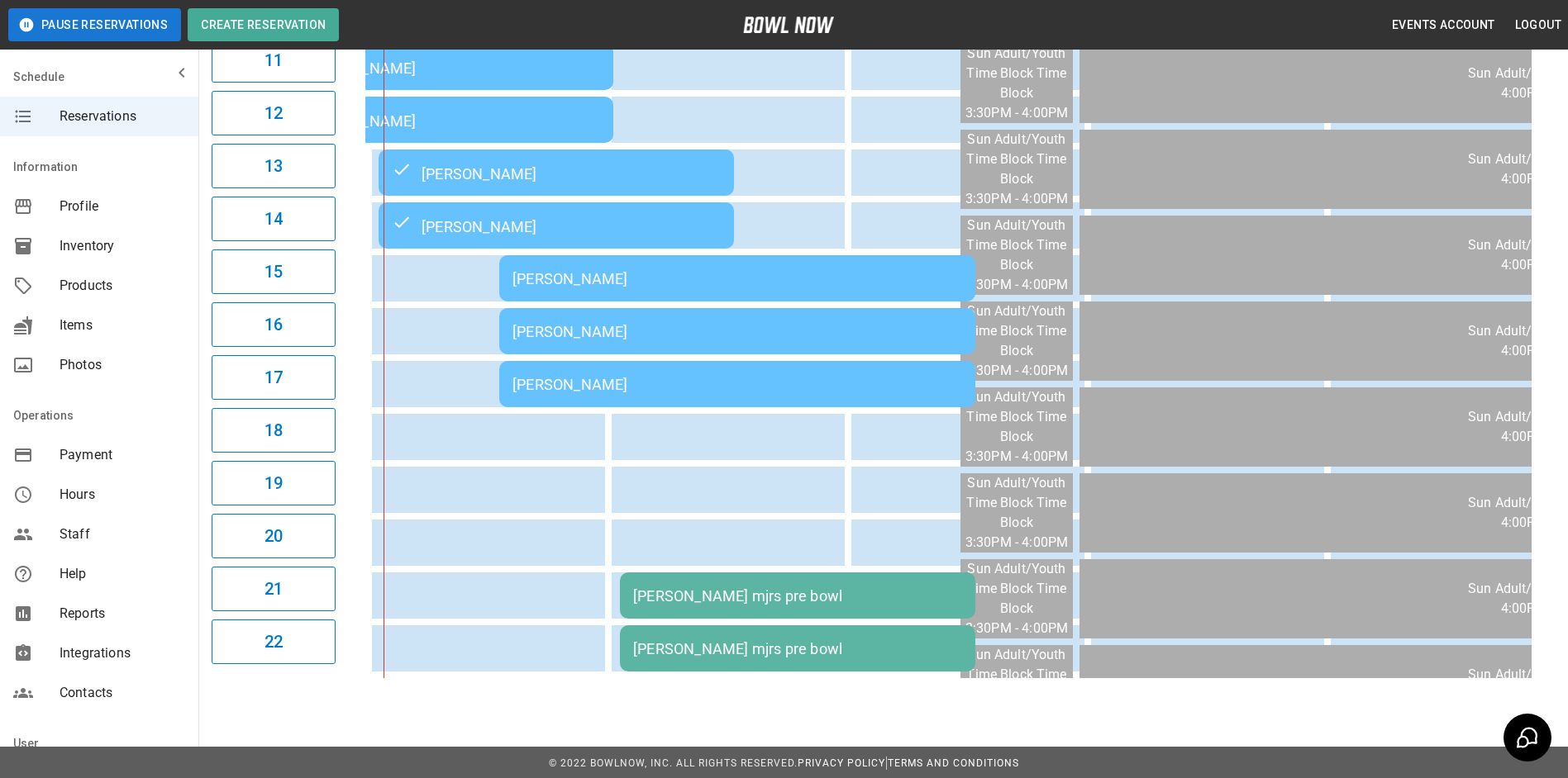
click at [577, 368] on table "[PERSON_NAME] [PERSON_NAME] [PERSON_NAME] [PERSON_NAME] [PERSON_NAME] [PERSON_N…" at bounding box center [859, 66] width 2903 height 1224
click at [596, 330] on td "[PERSON_NAME]" at bounding box center [737, 331] width 476 height 47
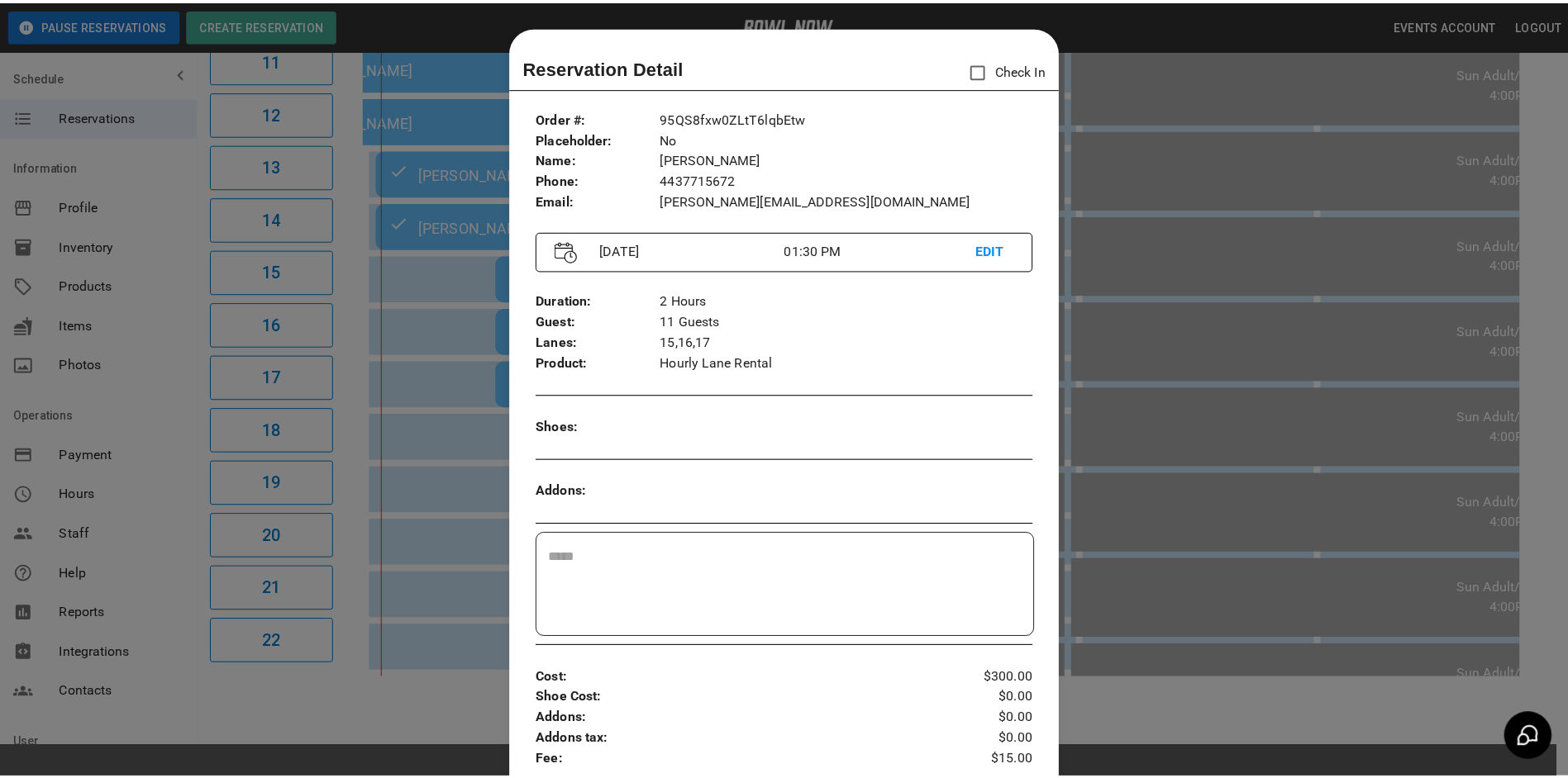
scroll to position [26, 0]
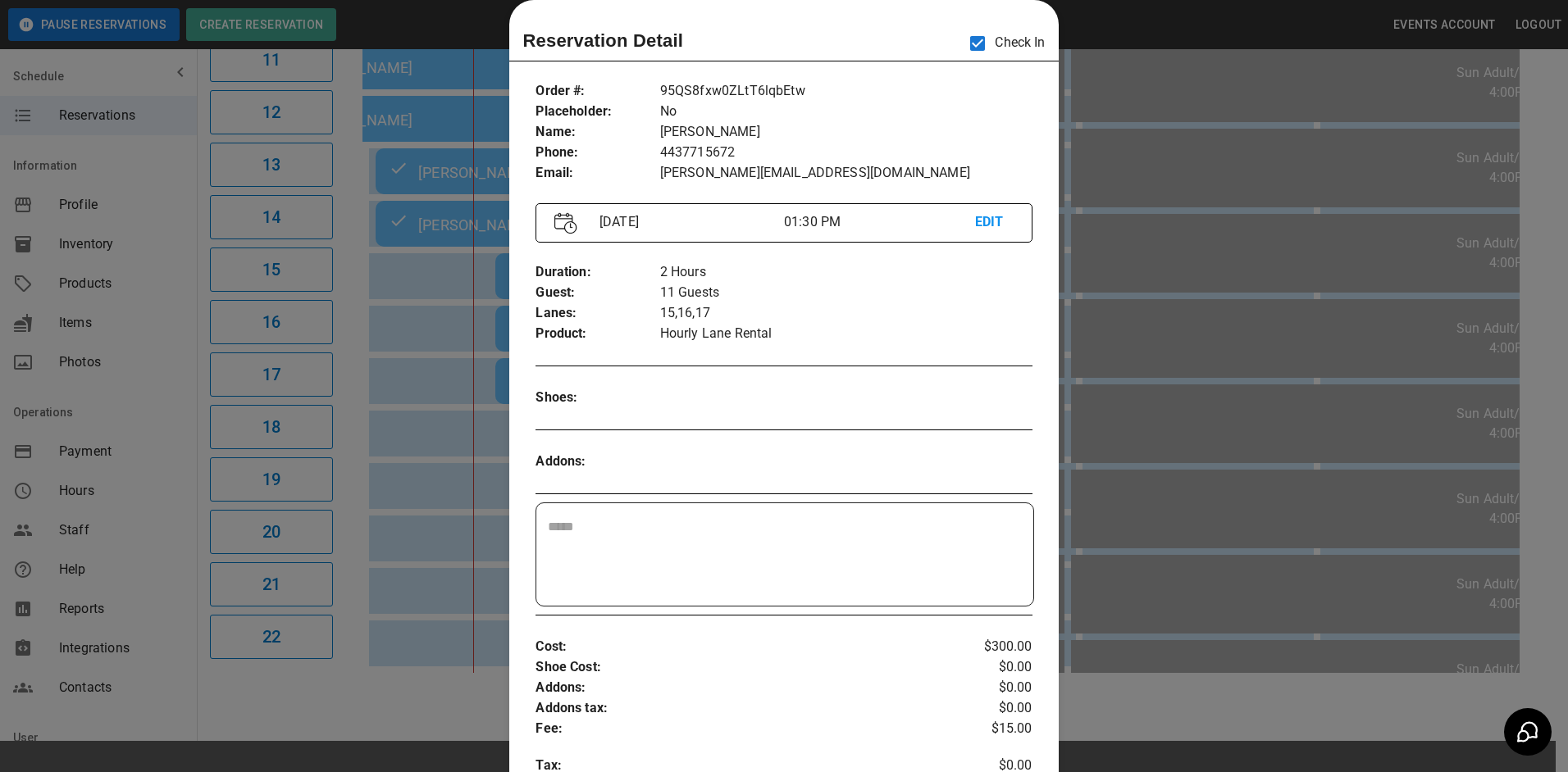
click at [380, 466] on div at bounding box center [784, 386] width 1568 height 772
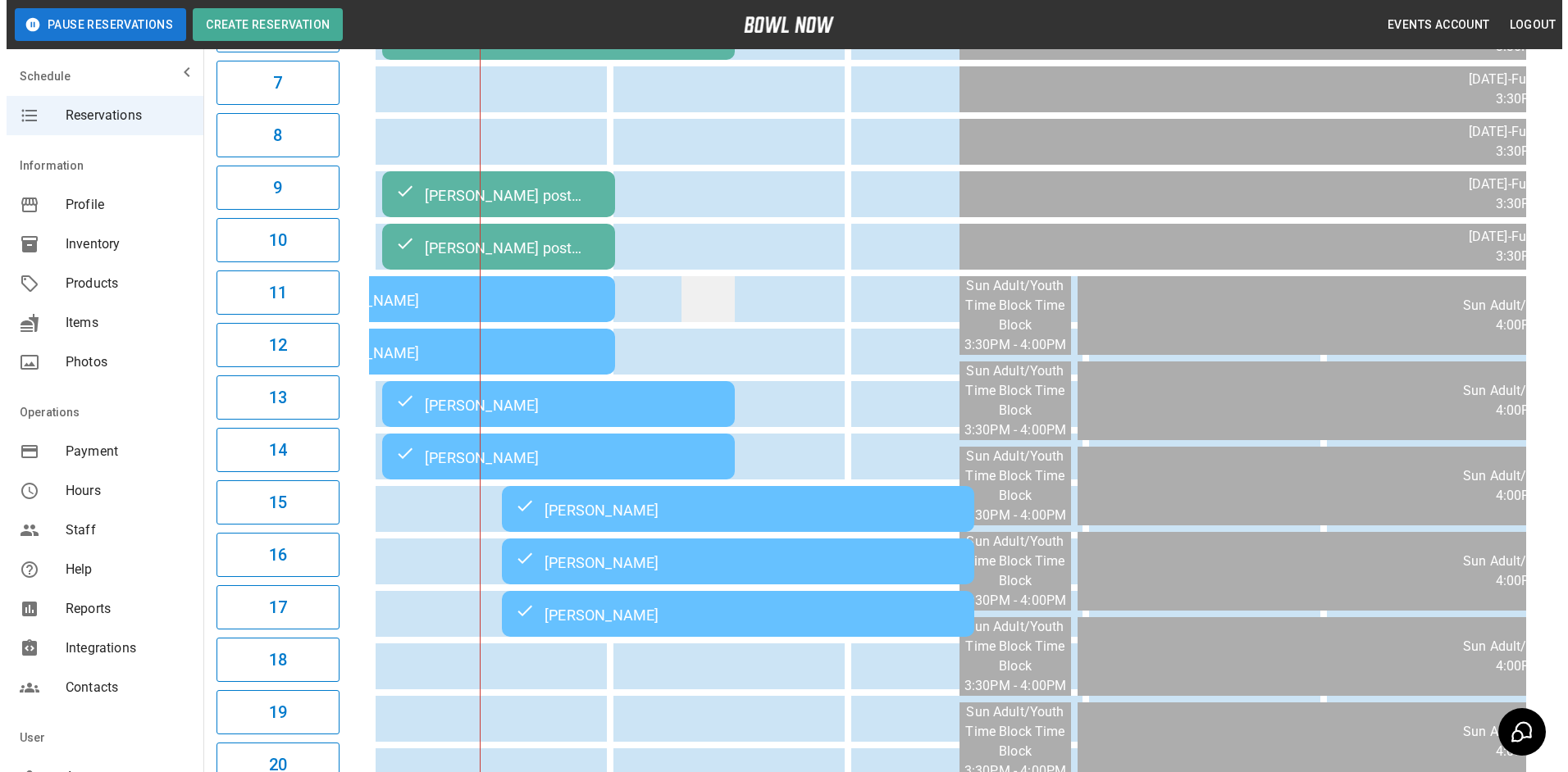
scroll to position [738, 0]
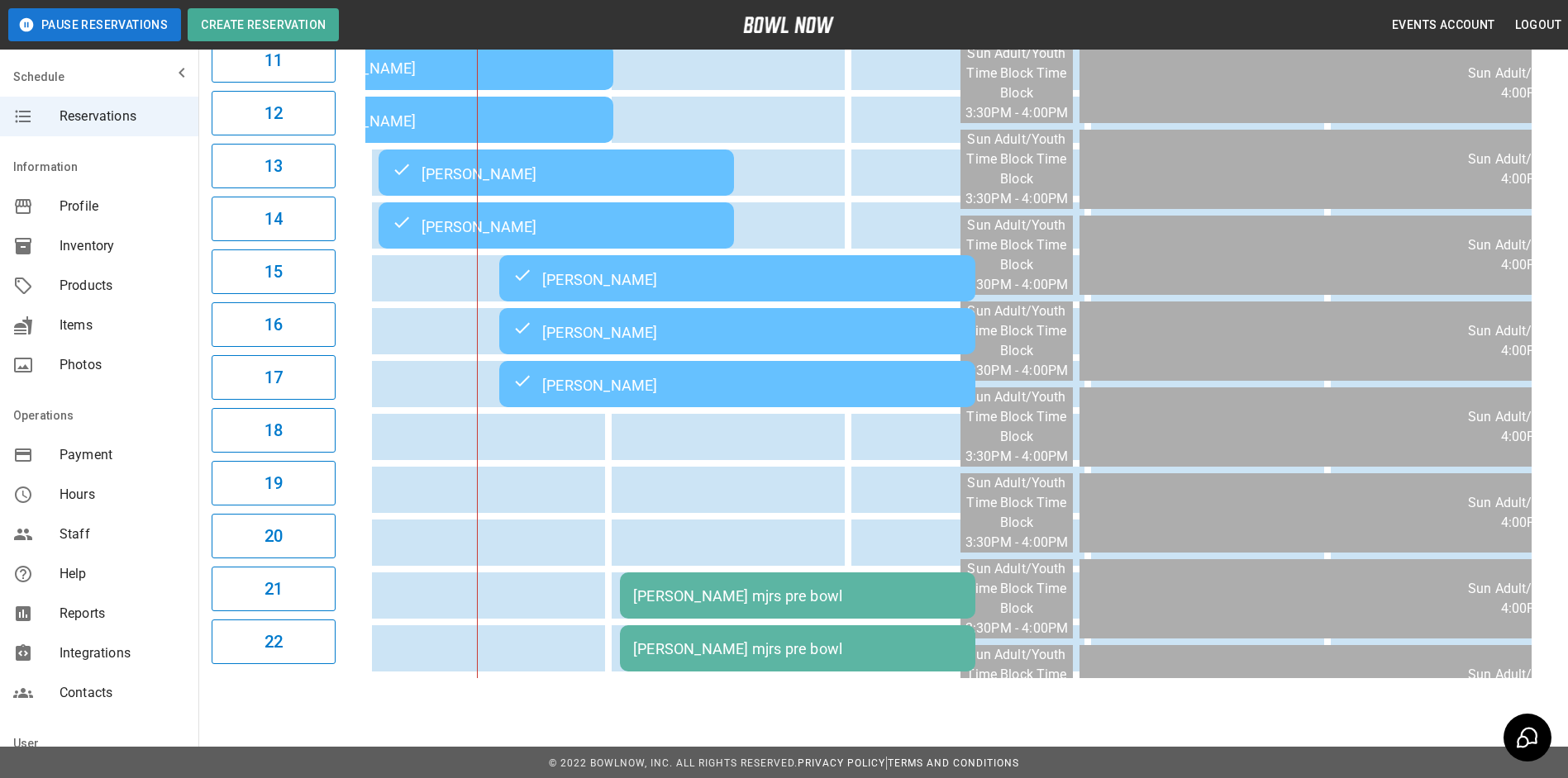
click at [704, 320] on td "[PERSON_NAME]" at bounding box center [737, 331] width 476 height 47
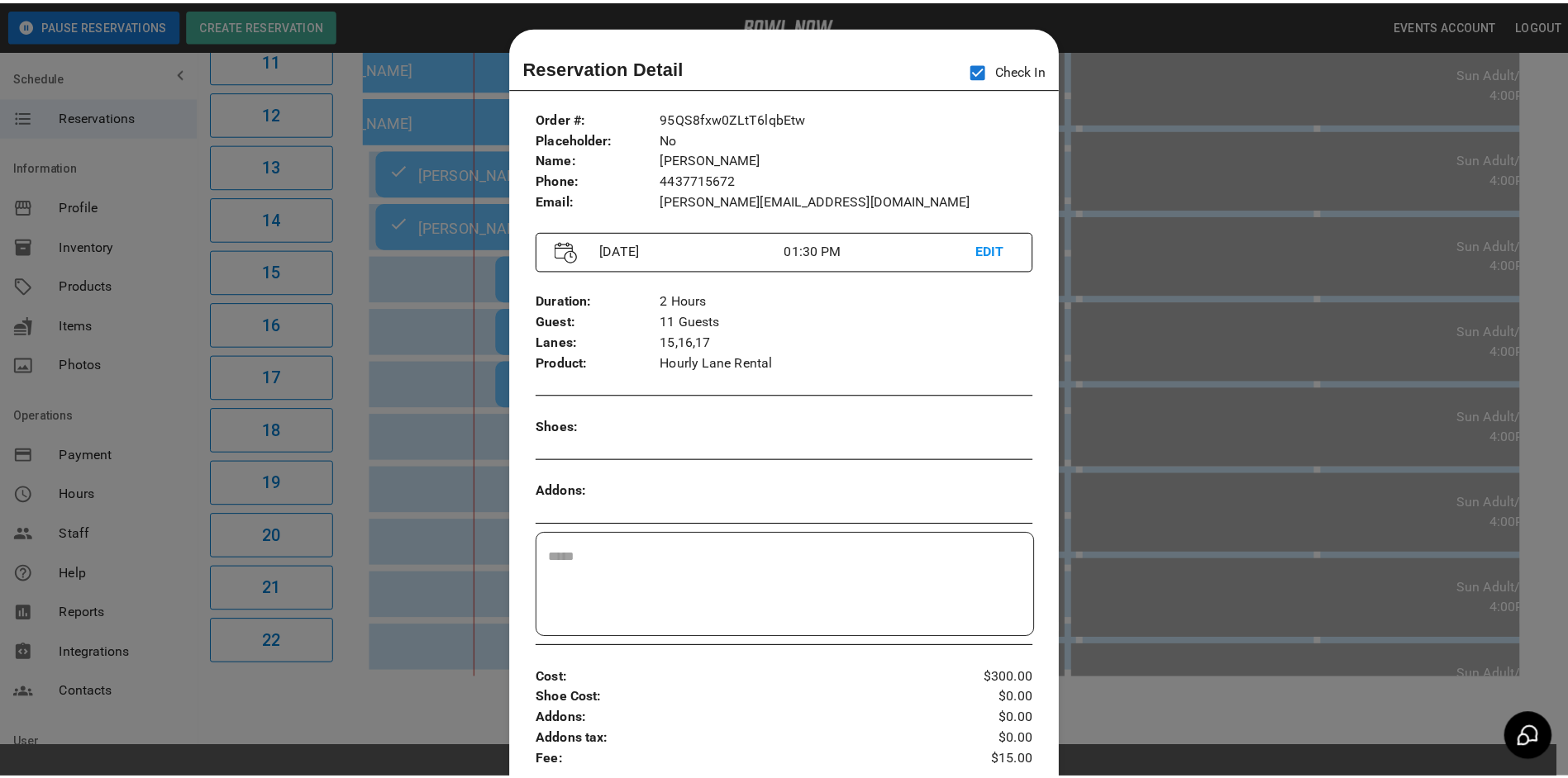
scroll to position [26, 0]
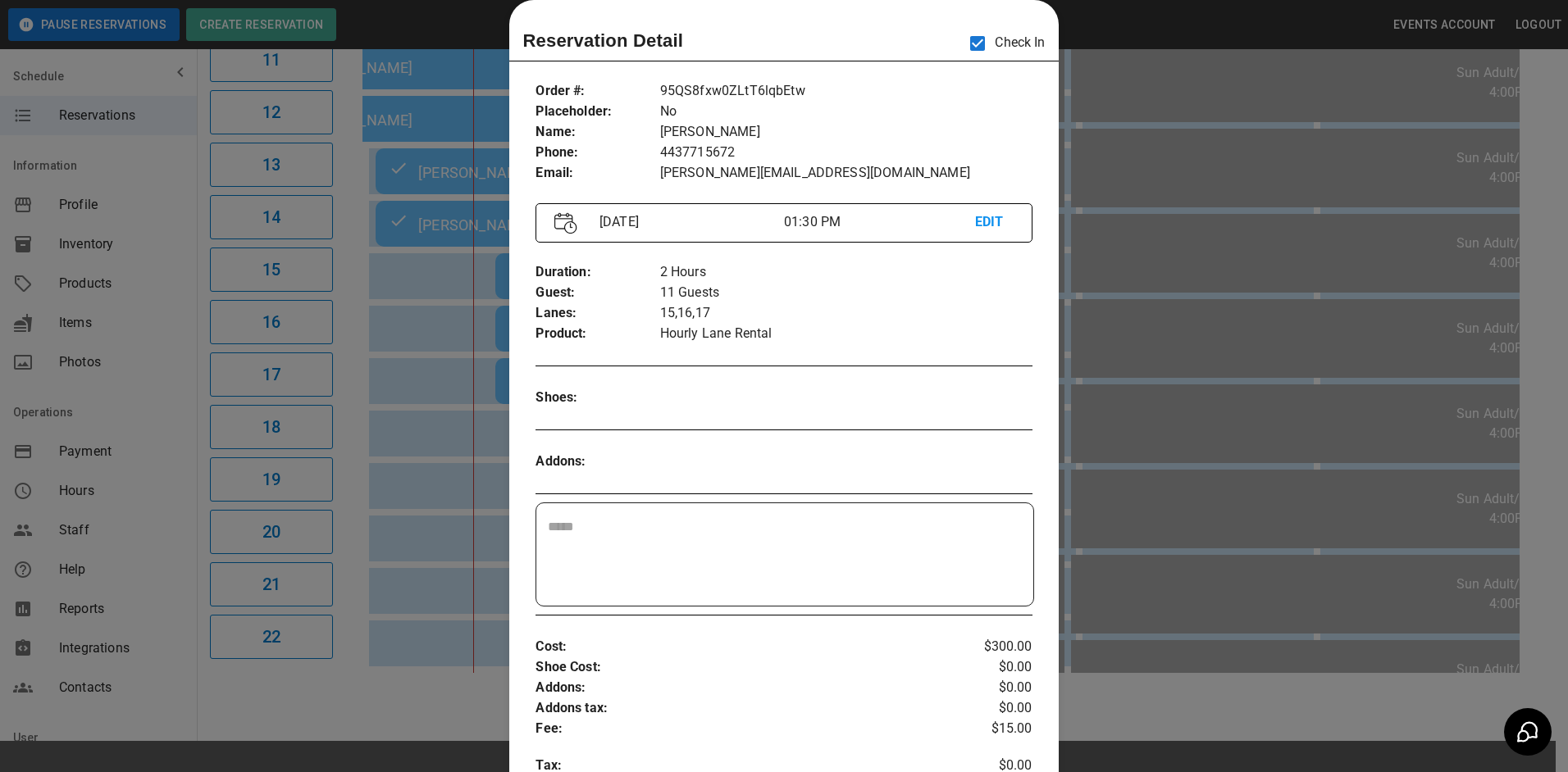
click at [435, 345] on div at bounding box center [784, 386] width 1568 height 772
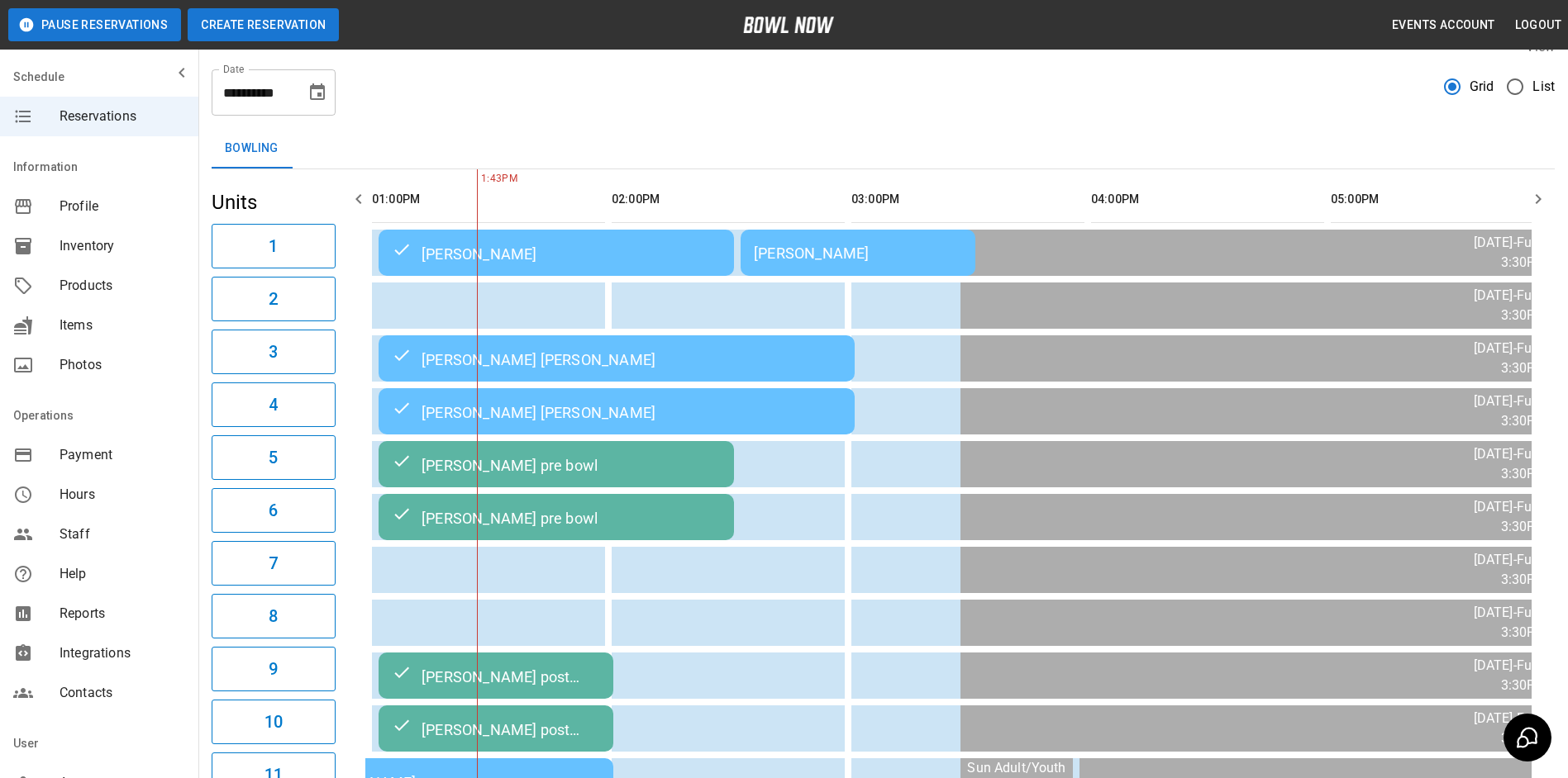
scroll to position [0, 0]
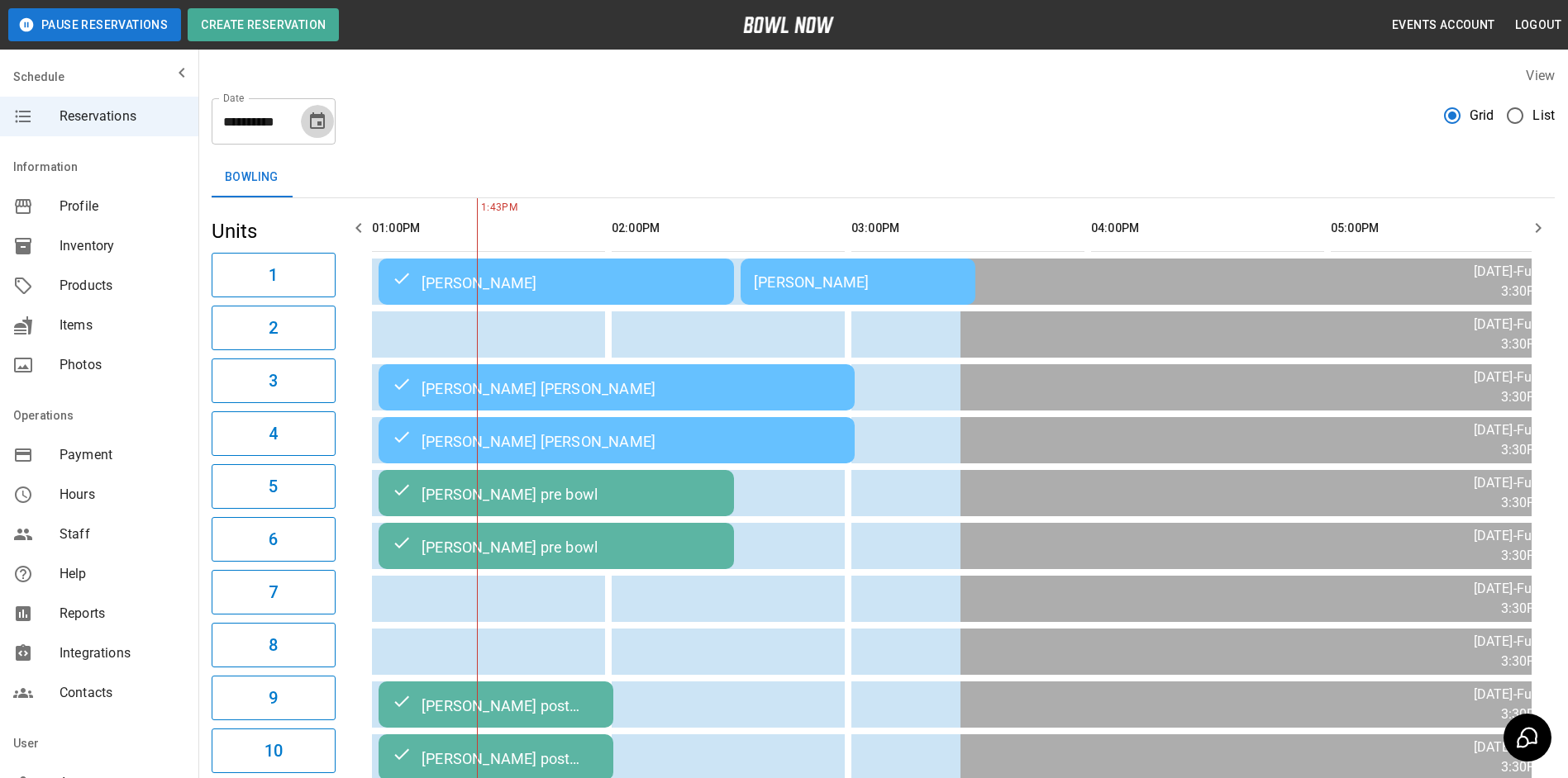
drag, startPoint x: 325, startPoint y: 120, endPoint x: 290, endPoint y: 120, distance: 35.0
click at [323, 120] on icon "Choose date, selected date is Oct 12, 2025" at bounding box center [317, 121] width 19 height 19
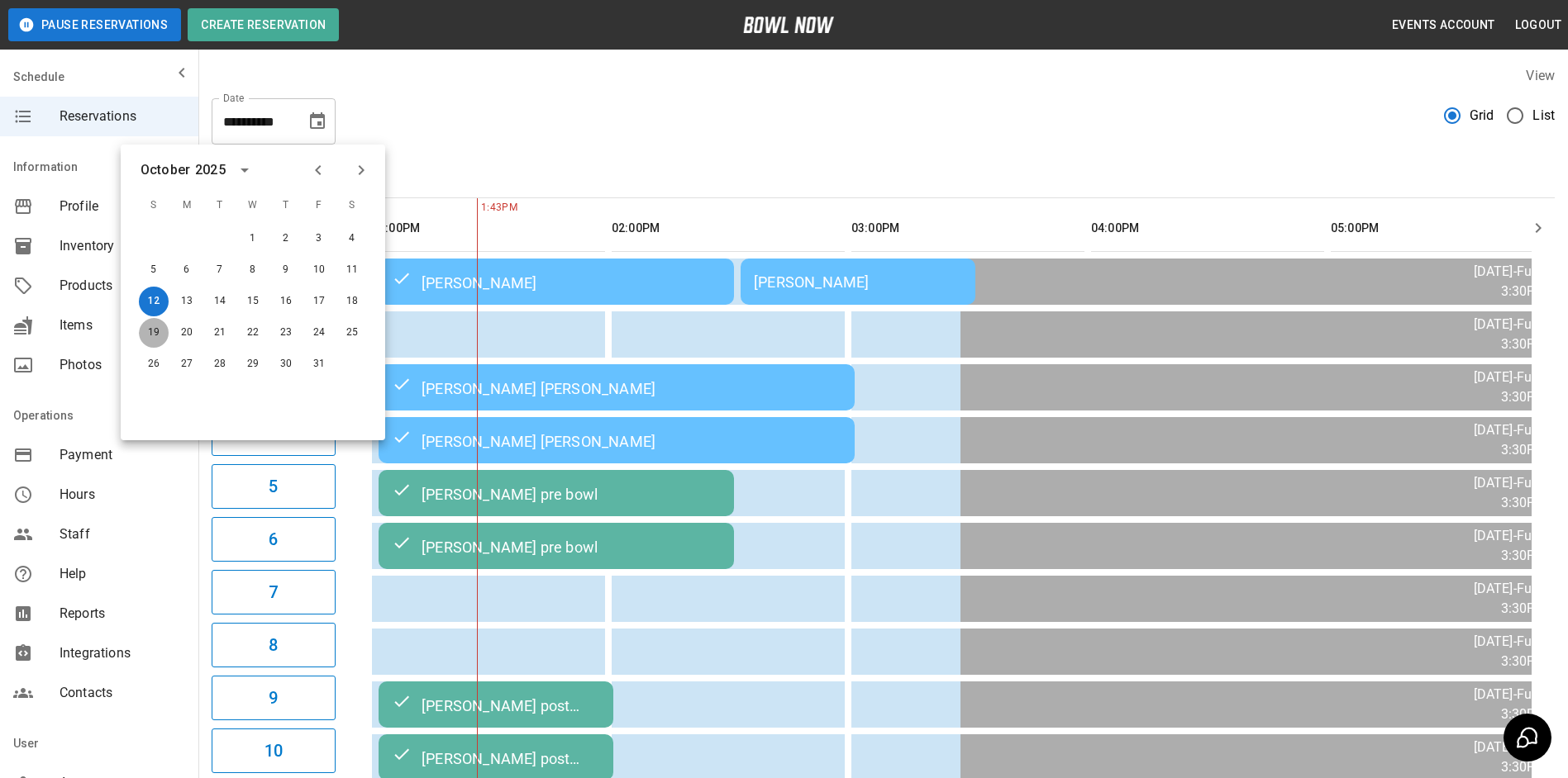
drag, startPoint x: 157, startPoint y: 323, endPoint x: 169, endPoint y: 322, distance: 12.0
click at [159, 323] on button "19" at bounding box center [153, 332] width 30 height 30
type input "**********"
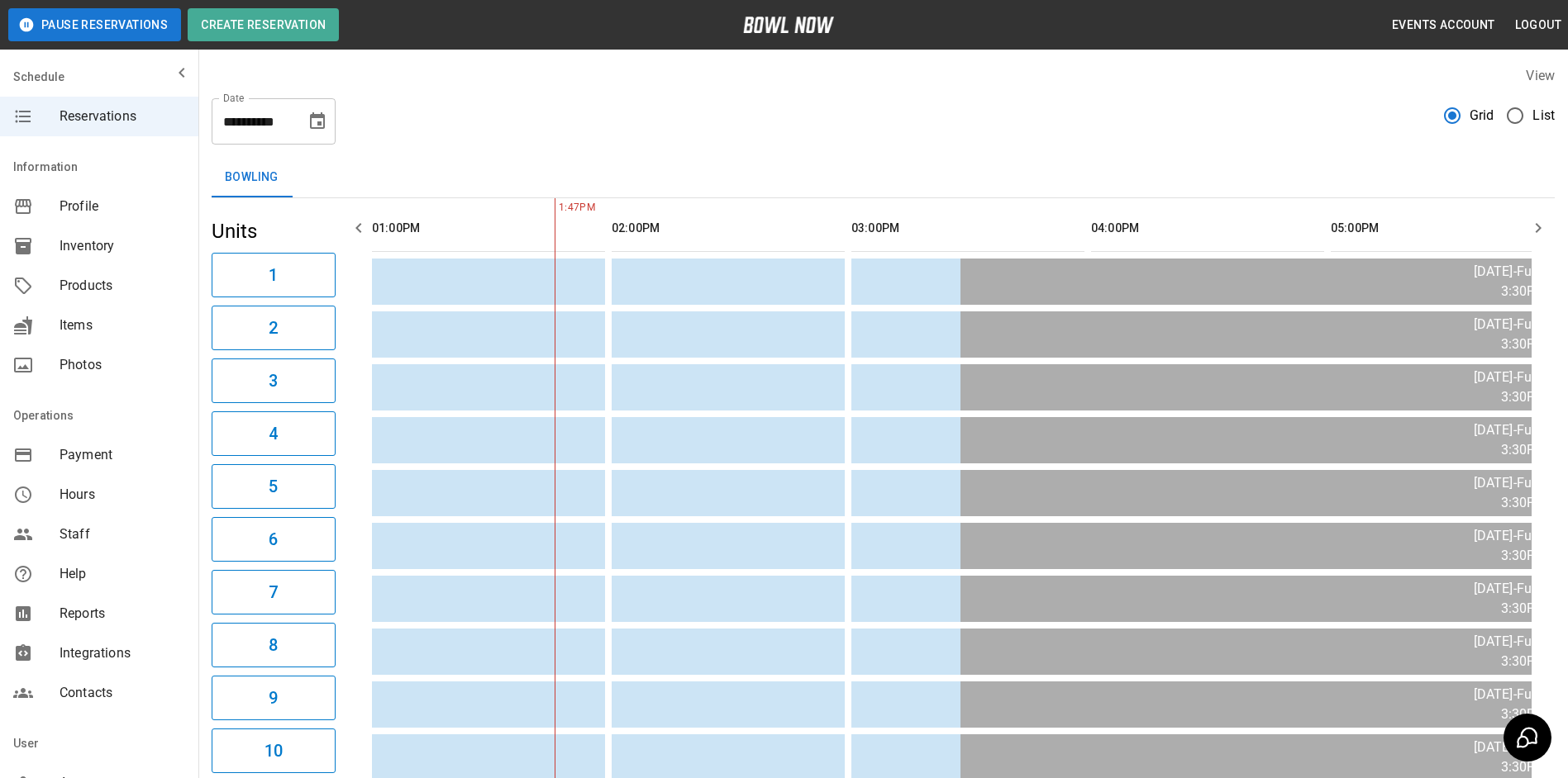
click at [349, 233] on icon "button" at bounding box center [359, 228] width 19 height 19
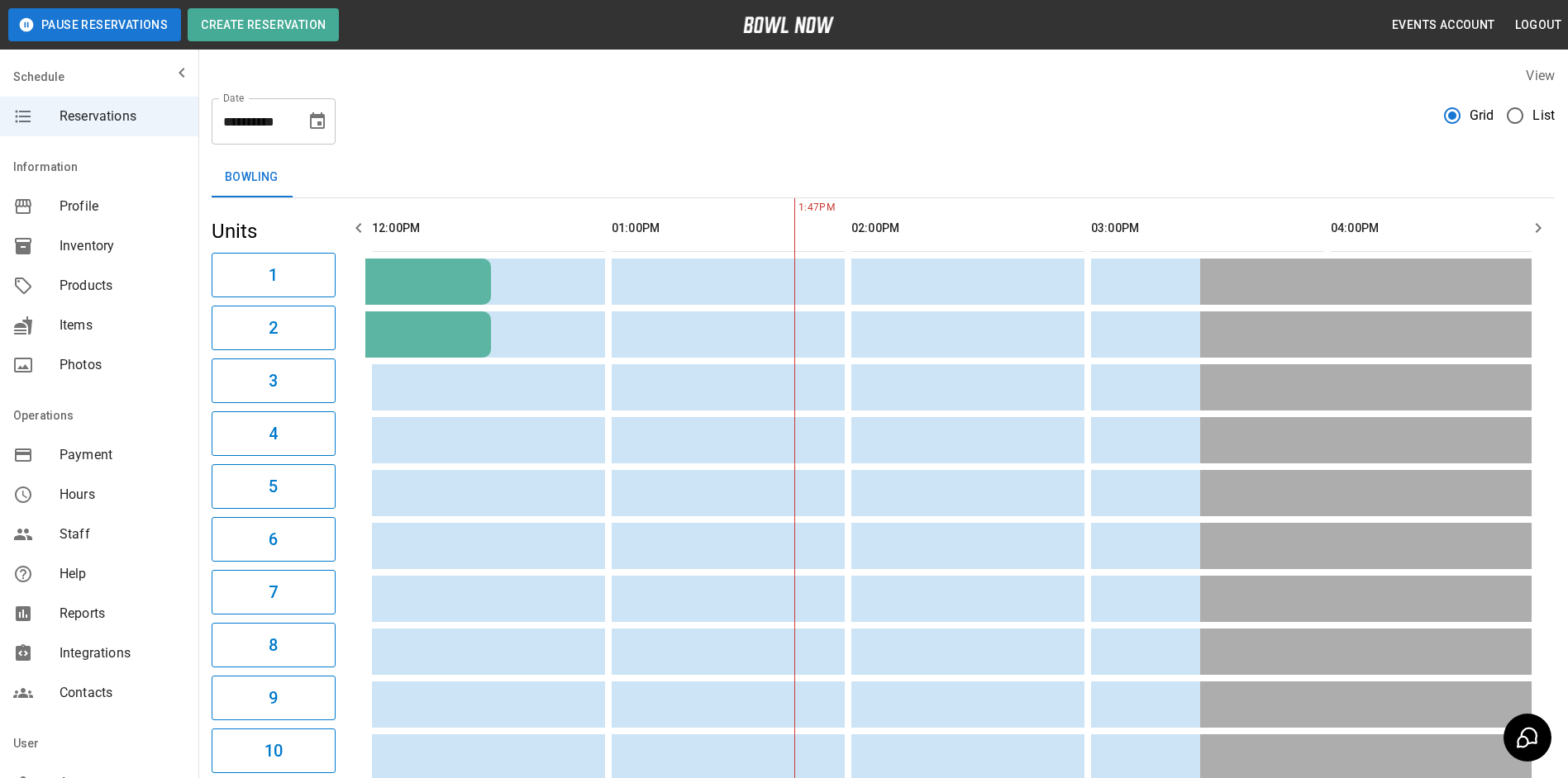
click at [349, 233] on icon "button" at bounding box center [359, 228] width 19 height 19
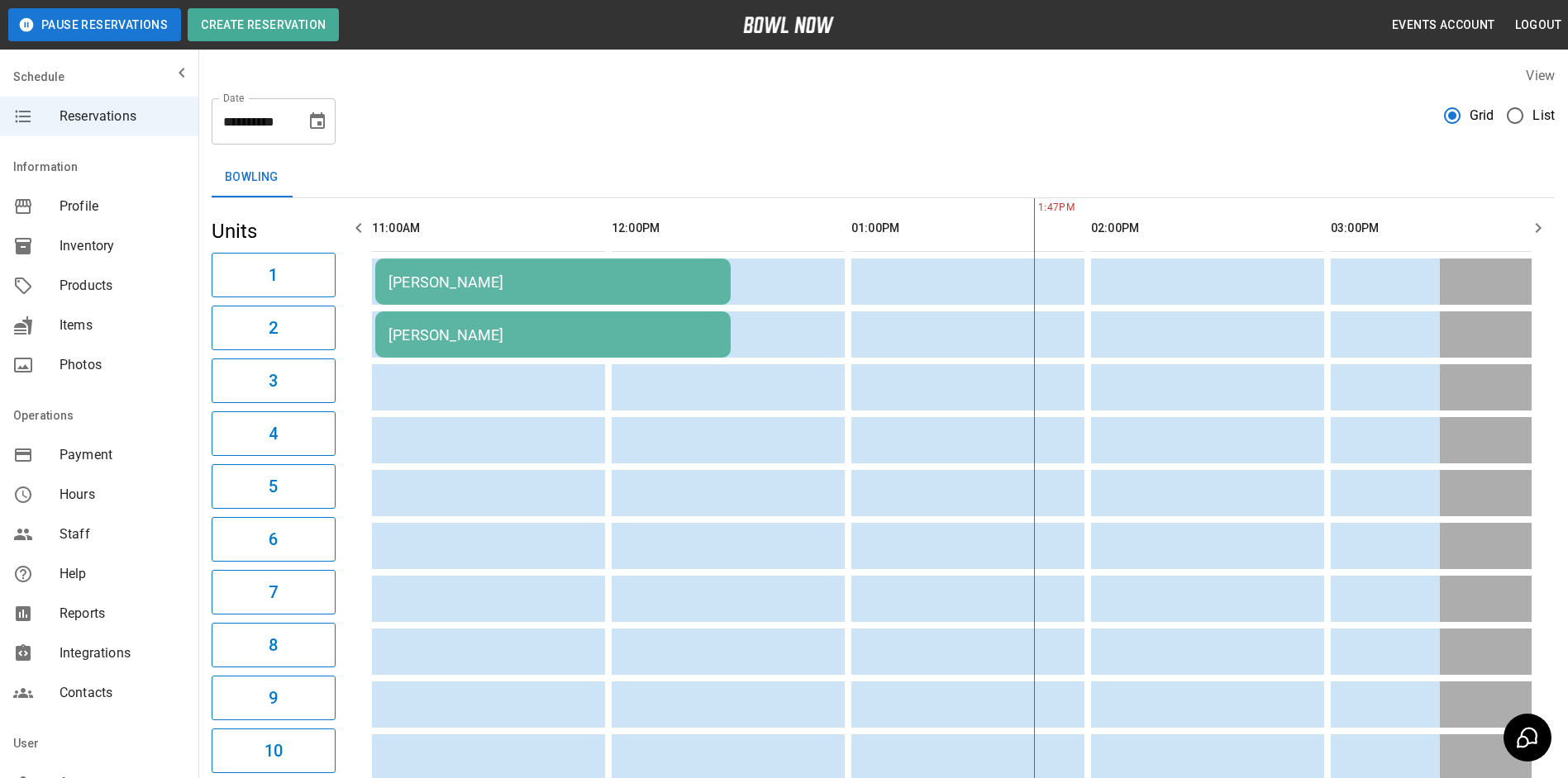
click at [349, 233] on icon "button" at bounding box center [359, 228] width 19 height 19
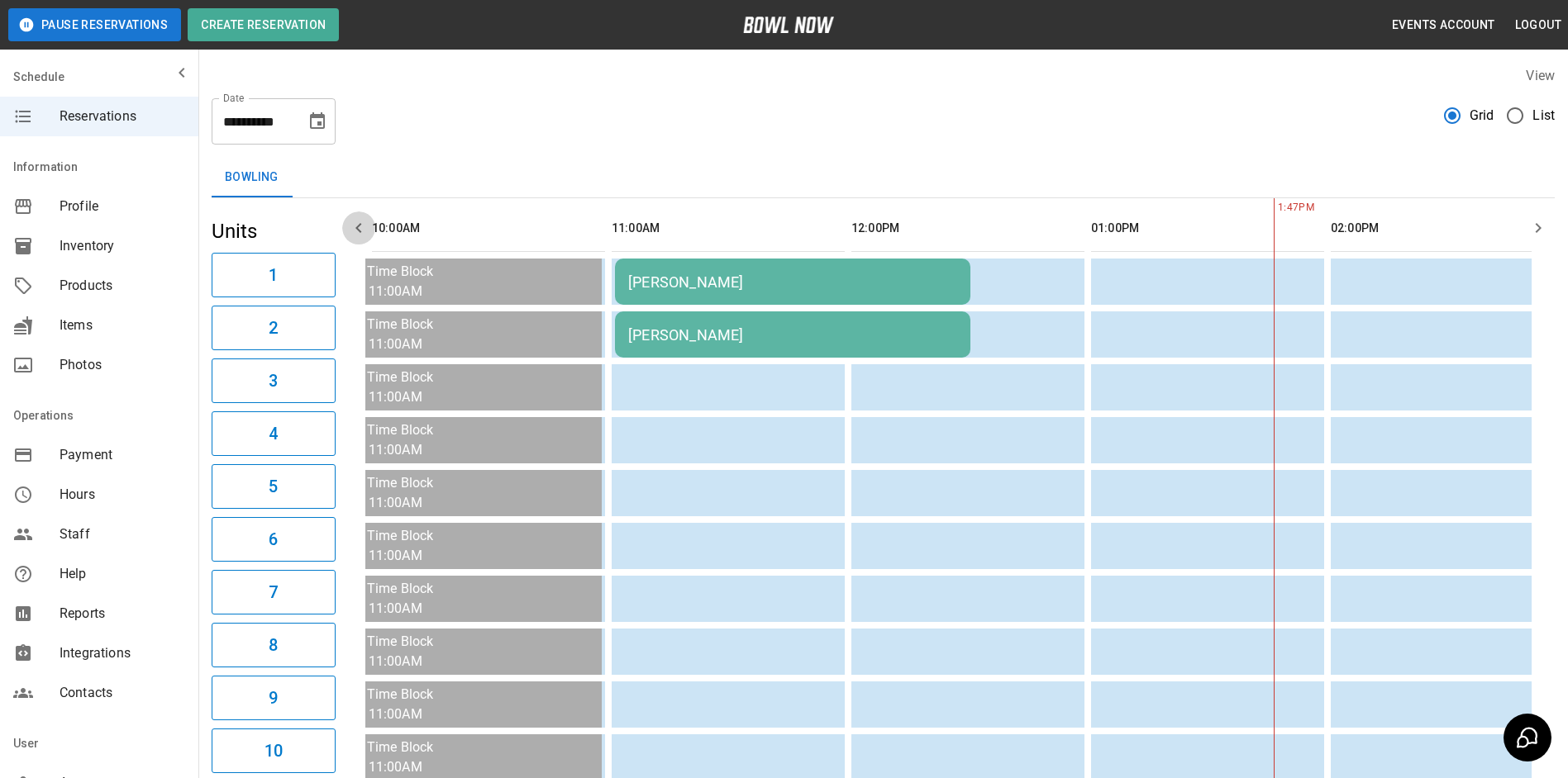
click at [349, 233] on icon "button" at bounding box center [359, 228] width 19 height 19
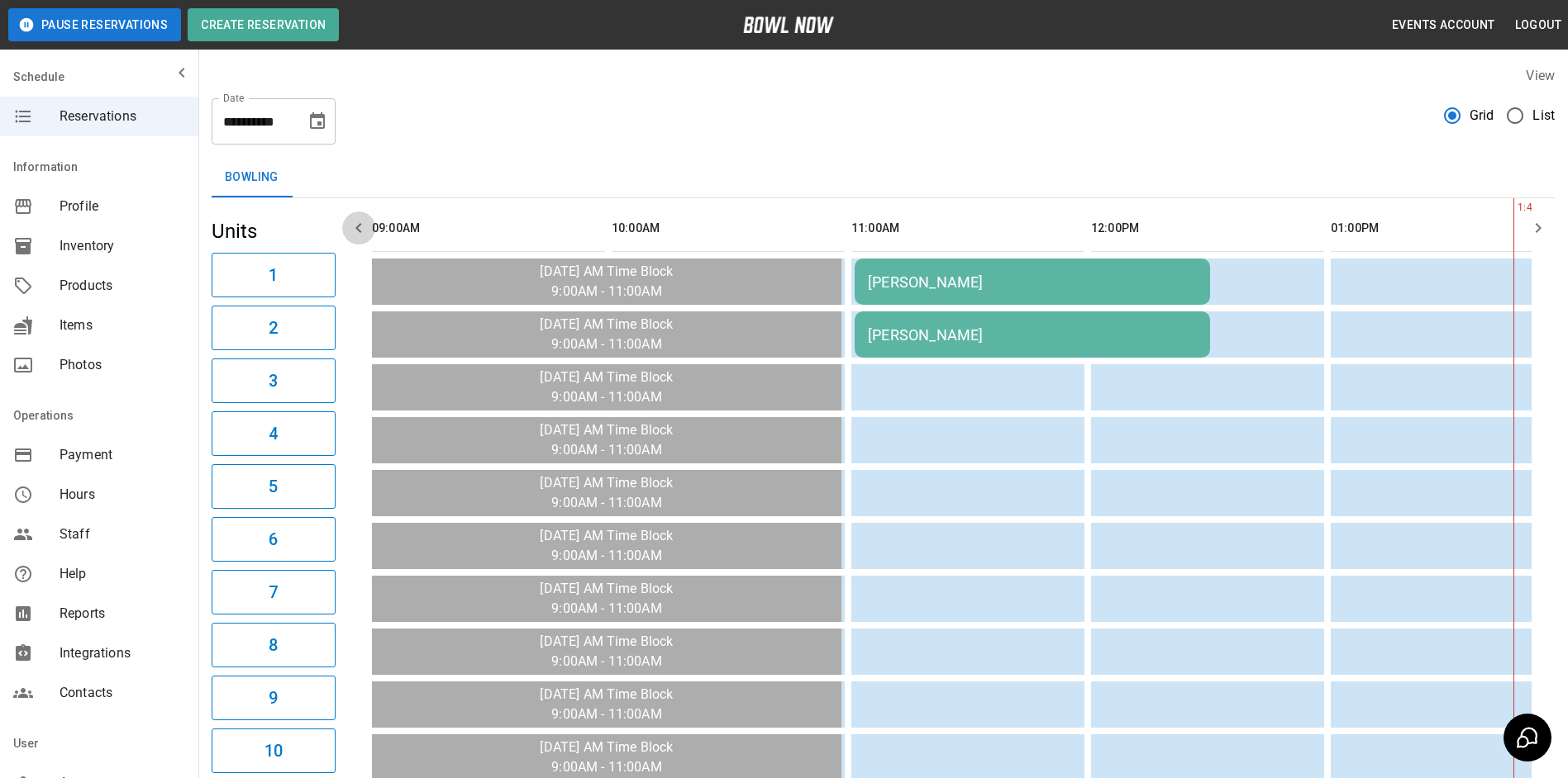
click at [349, 233] on icon "button" at bounding box center [359, 228] width 19 height 19
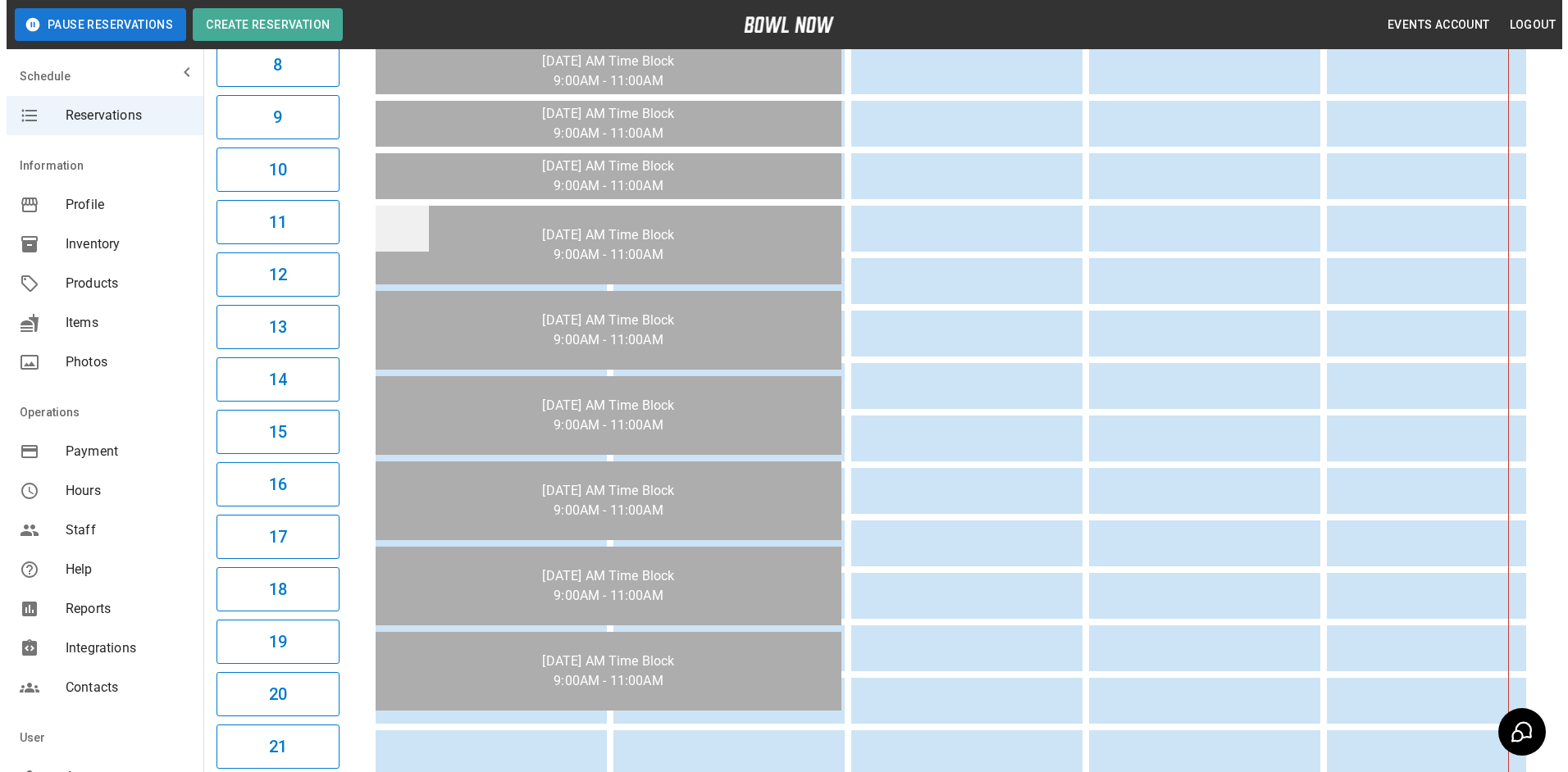
scroll to position [656, 0]
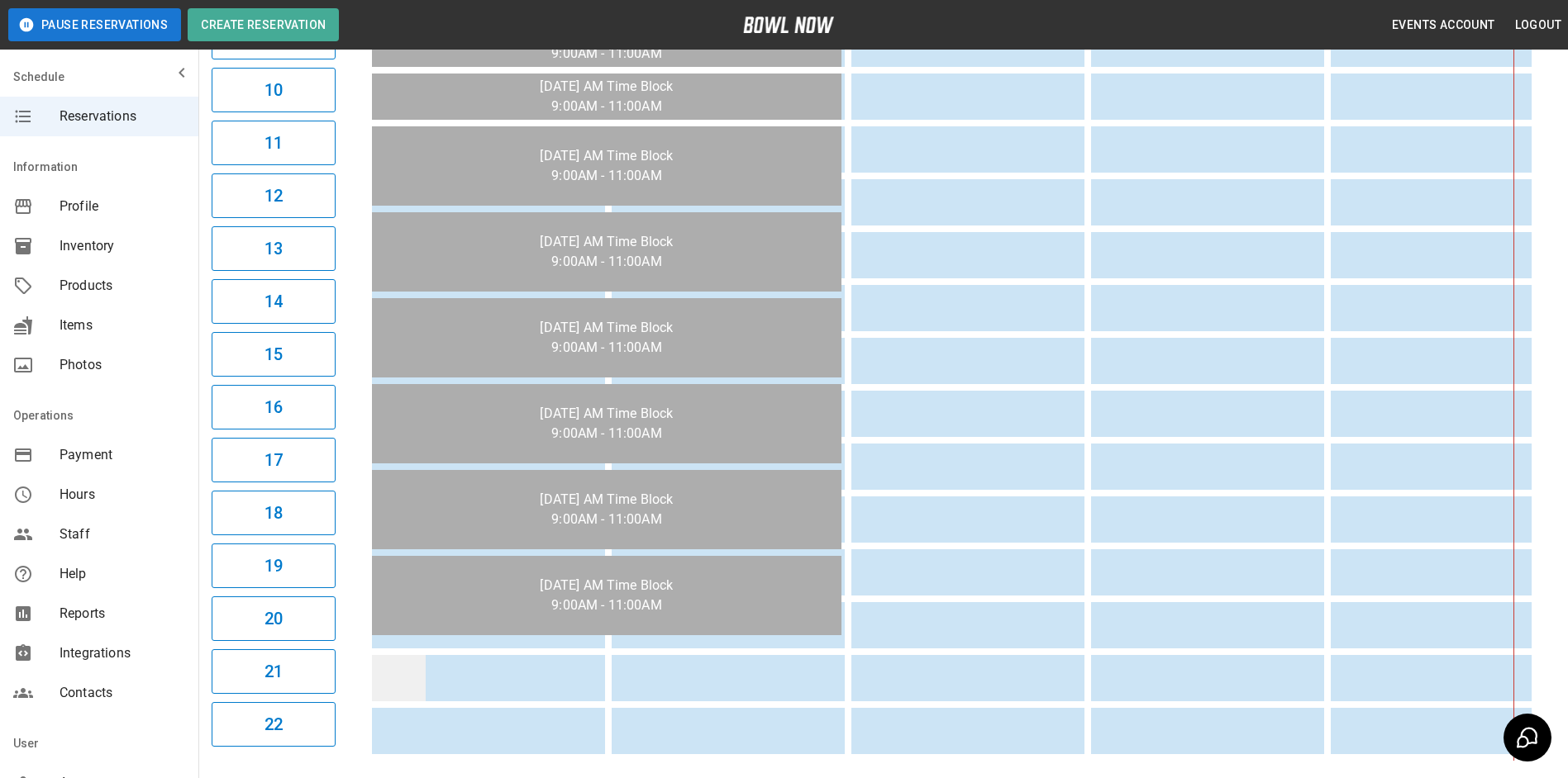
click at [388, 694] on td "sticky table" at bounding box center [398, 678] width 53 height 47
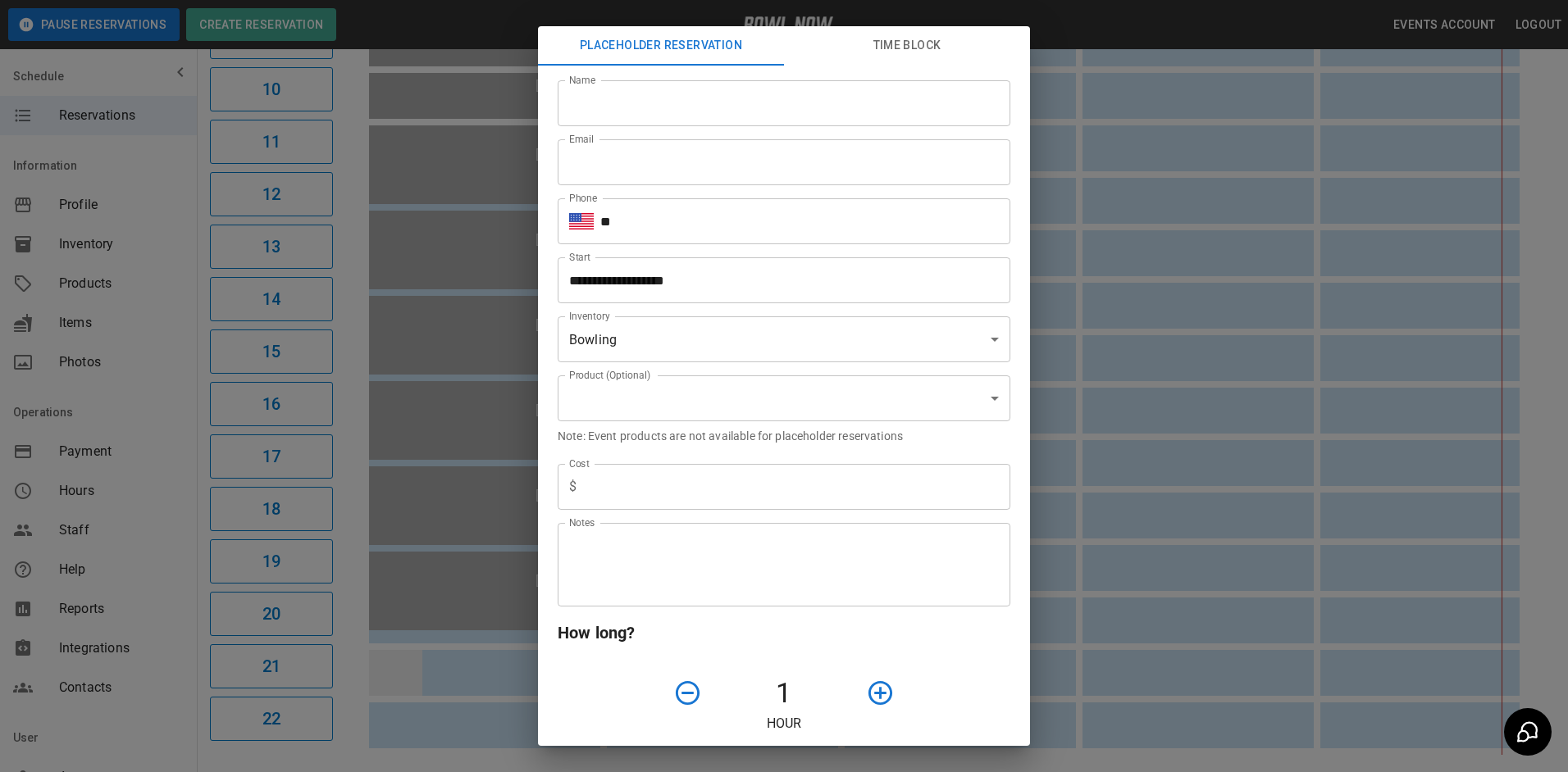
type input "**********"
click at [637, 97] on input "Name" at bounding box center [784, 104] width 453 height 46
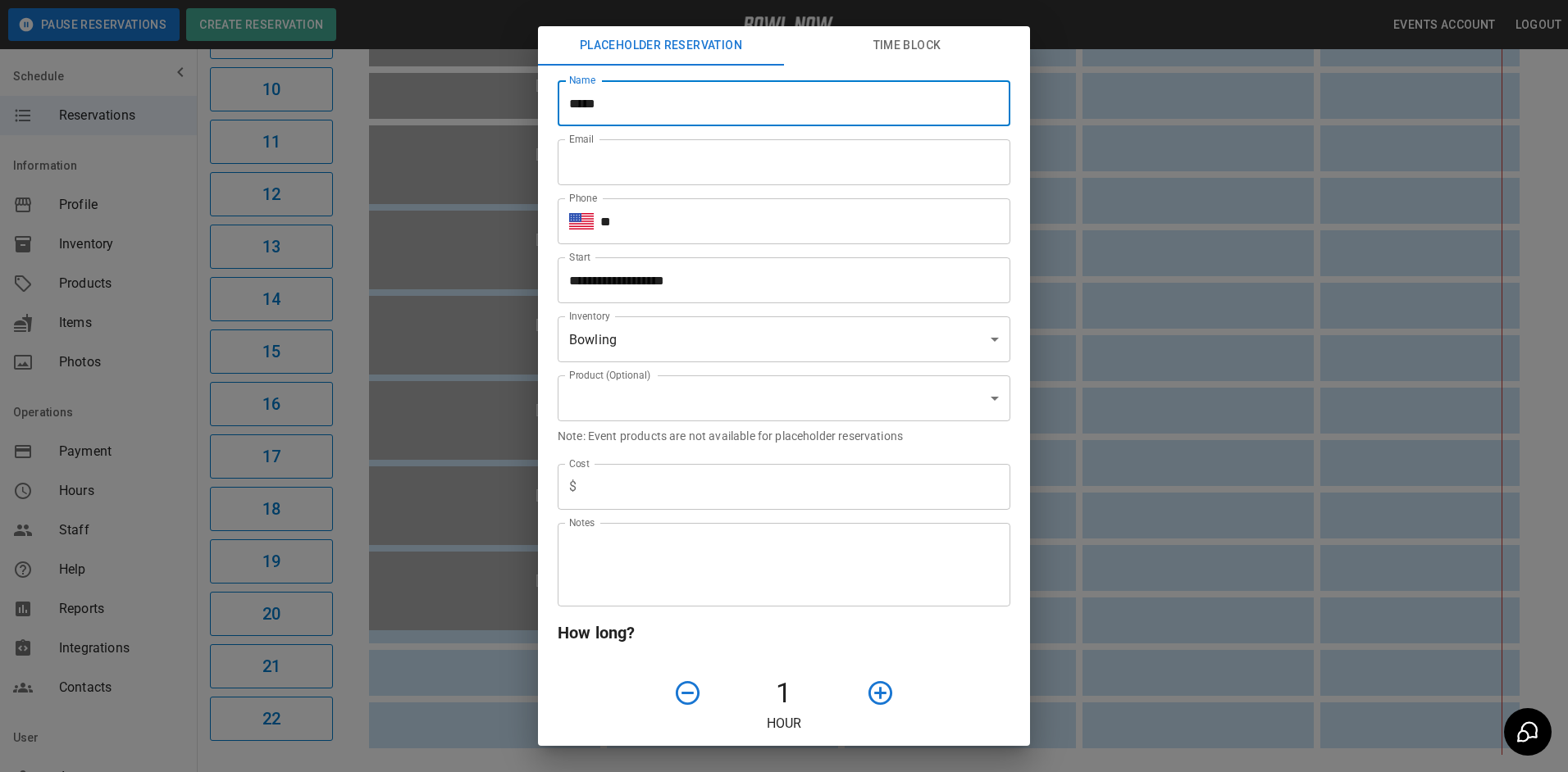
type input "********"
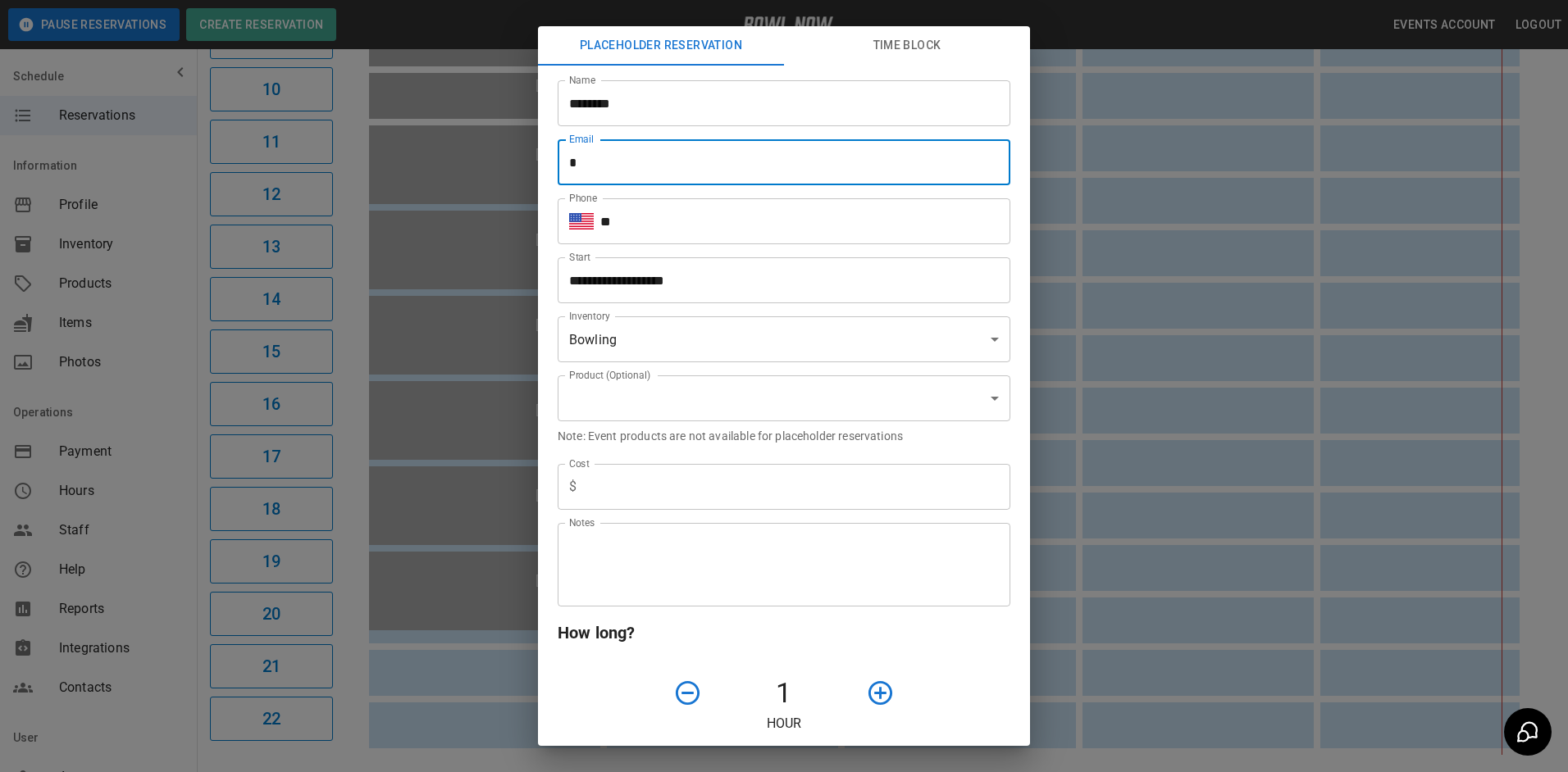
type input "**********"
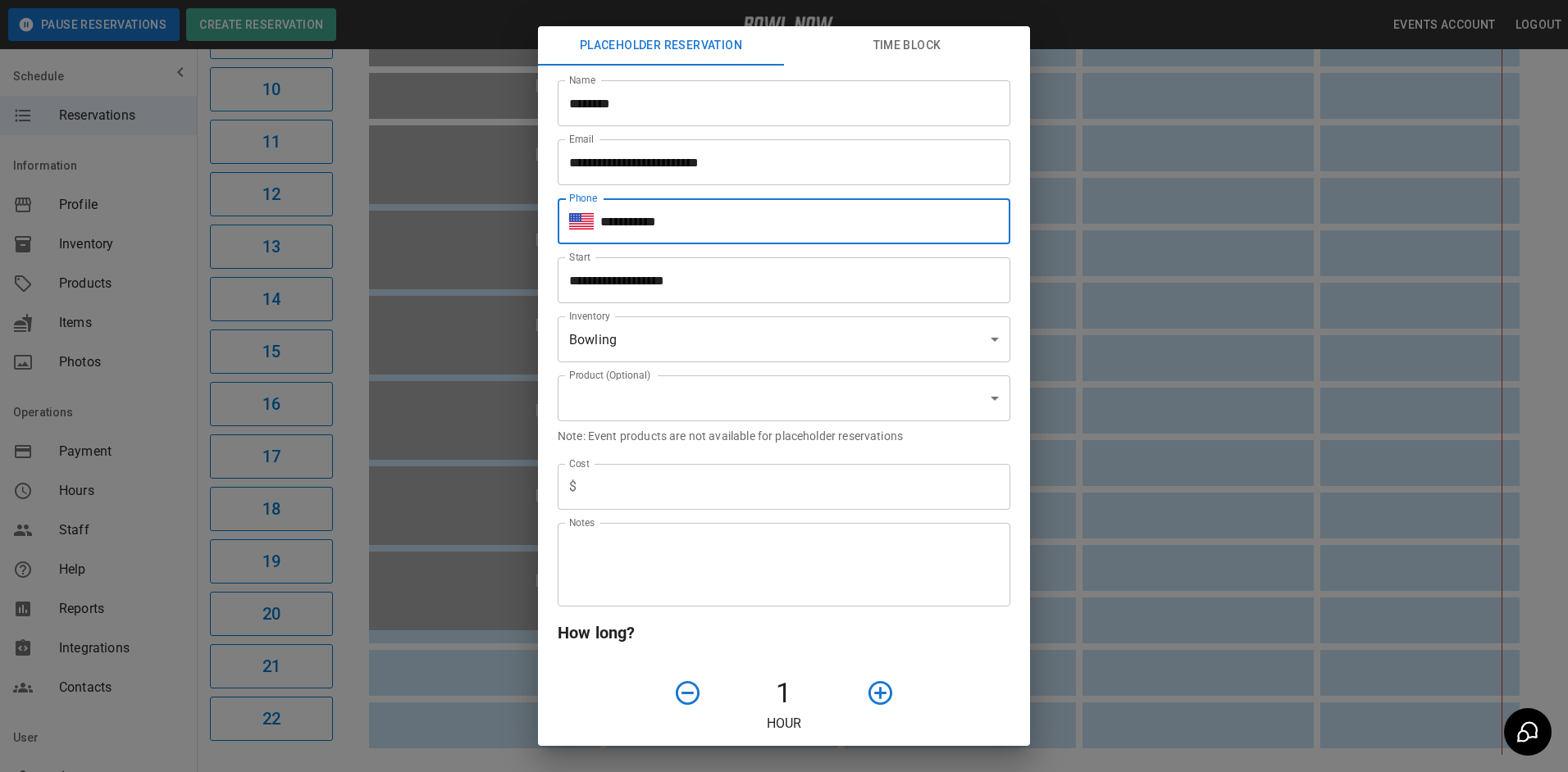
type input "**********"
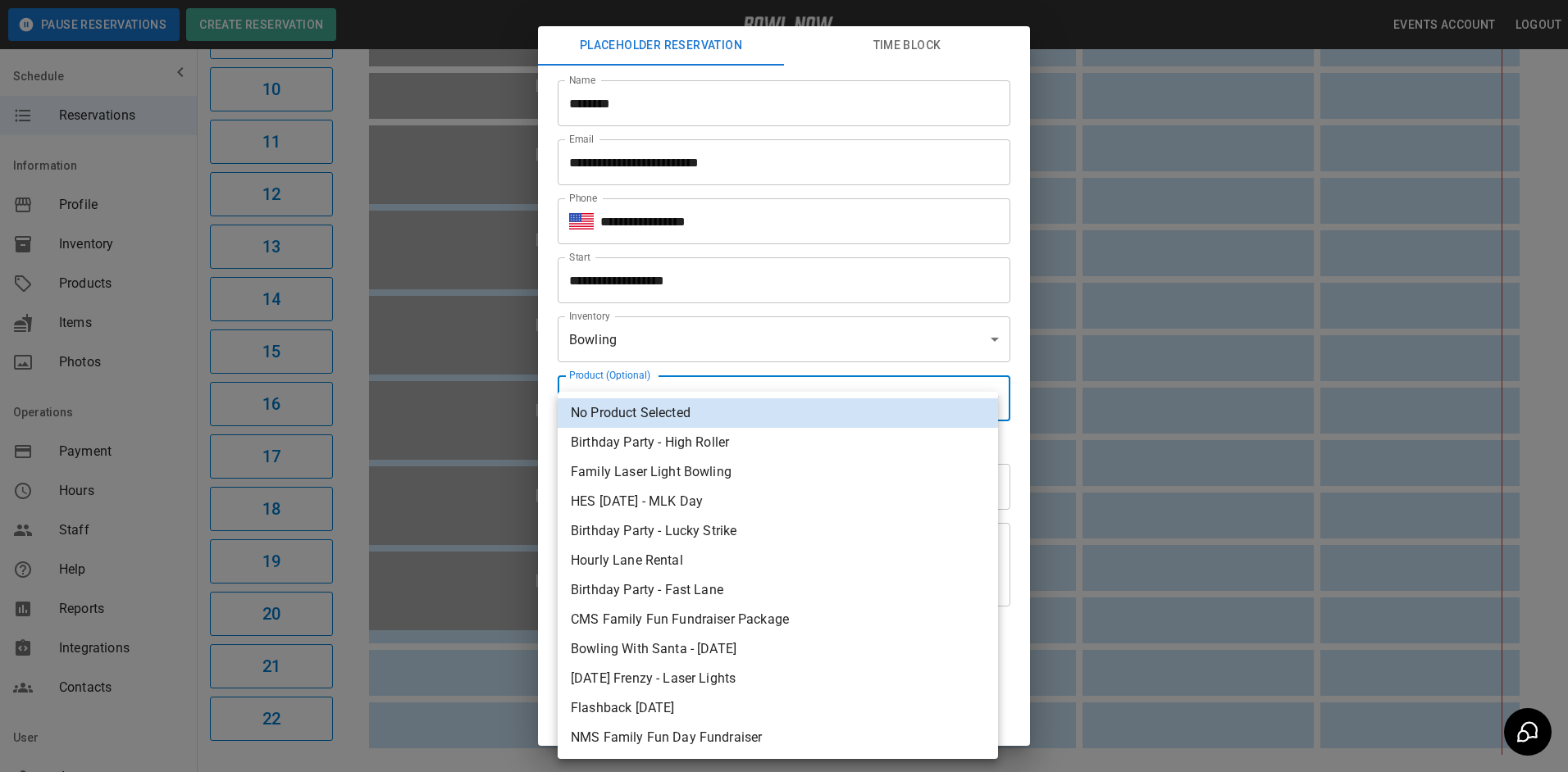
click at [729, 382] on body "**********" at bounding box center [784, 101] width 1568 height 1513
click at [699, 407] on li "No Product Selected" at bounding box center [778, 413] width 440 height 30
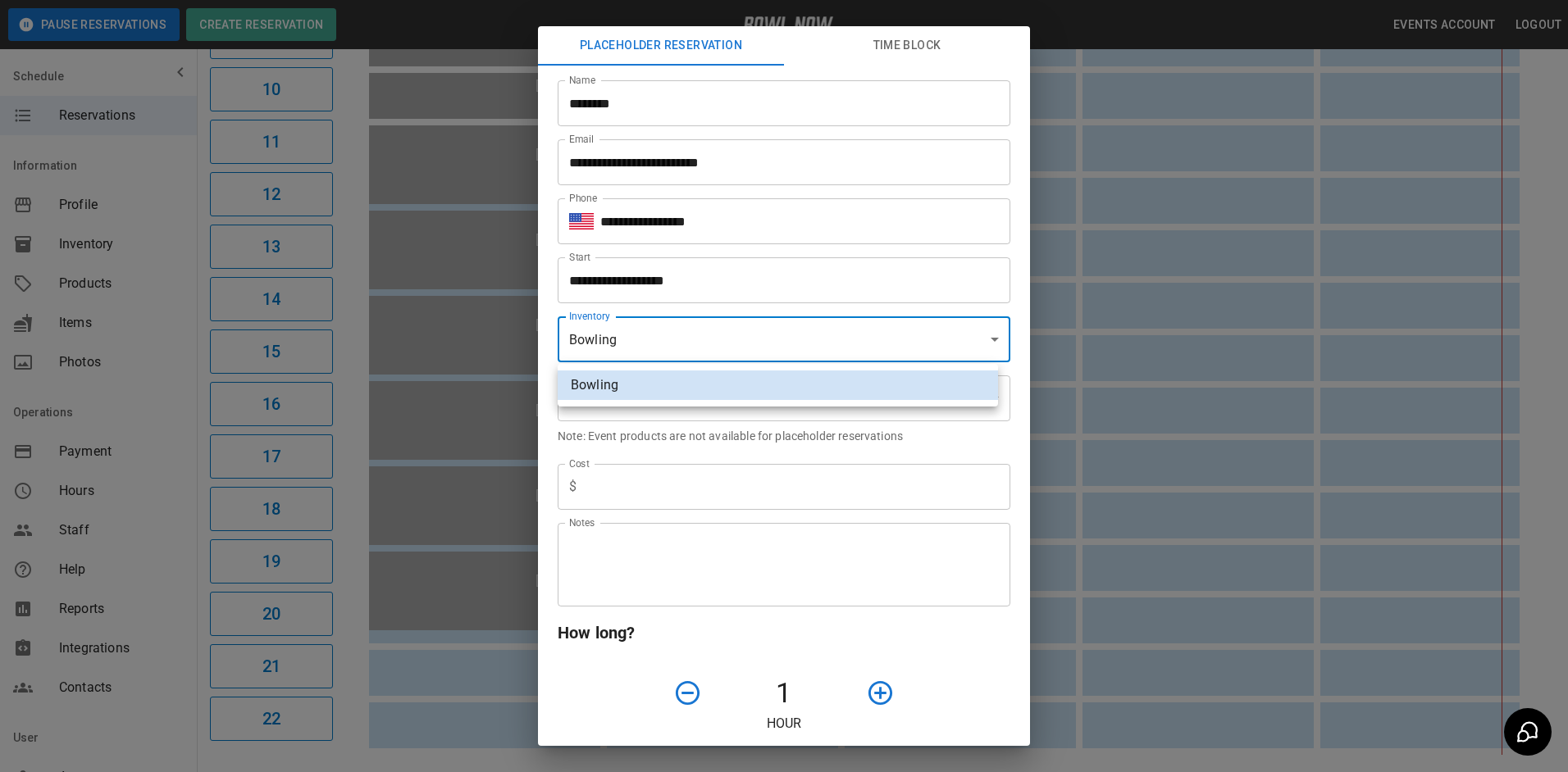
click at [705, 345] on body "**********" at bounding box center [784, 101] width 1568 height 1513
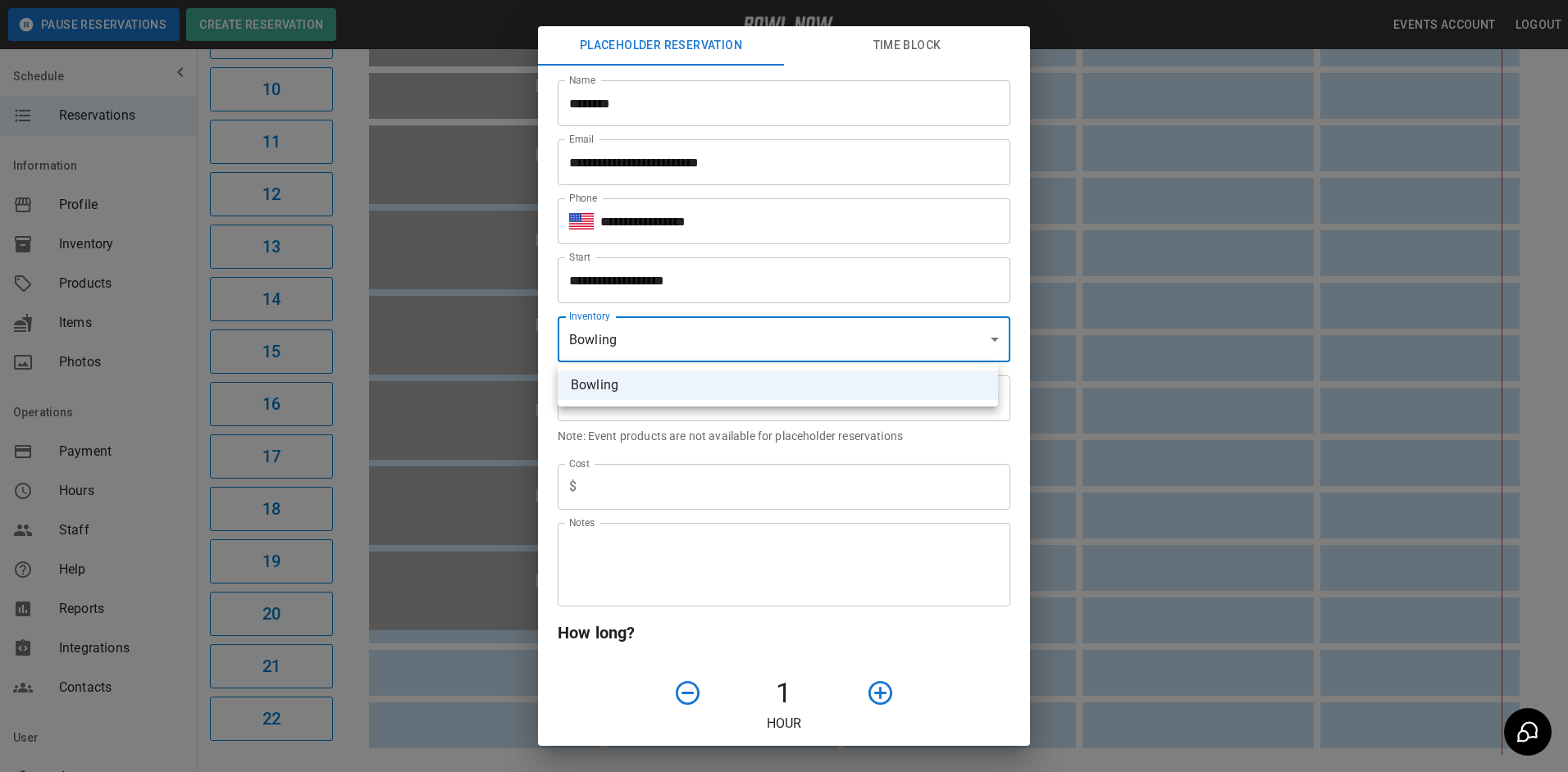
click at [704, 345] on div at bounding box center [784, 386] width 1568 height 772
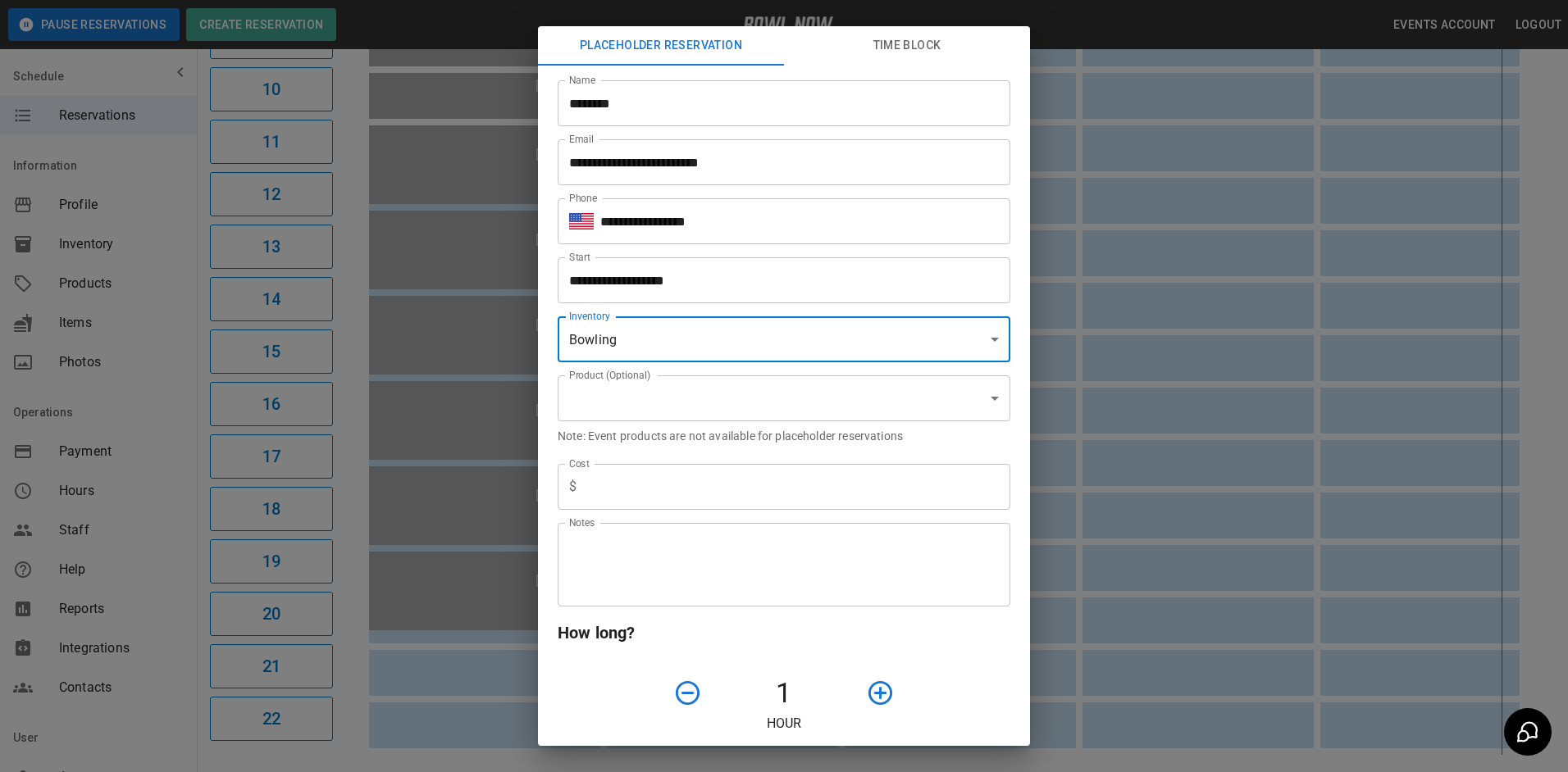
click at [701, 494] on input "text" at bounding box center [796, 487] width 427 height 46
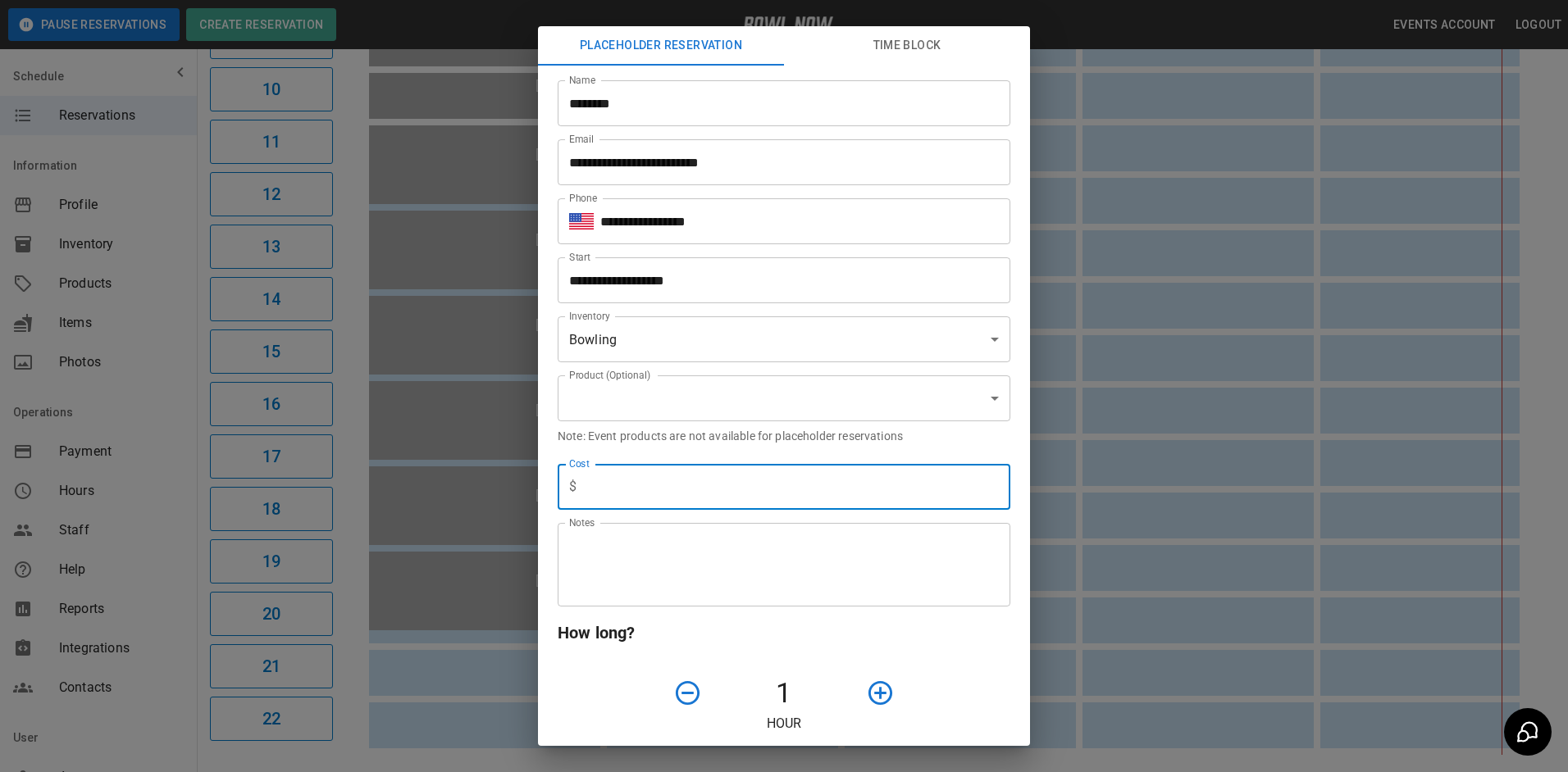
type input "*"
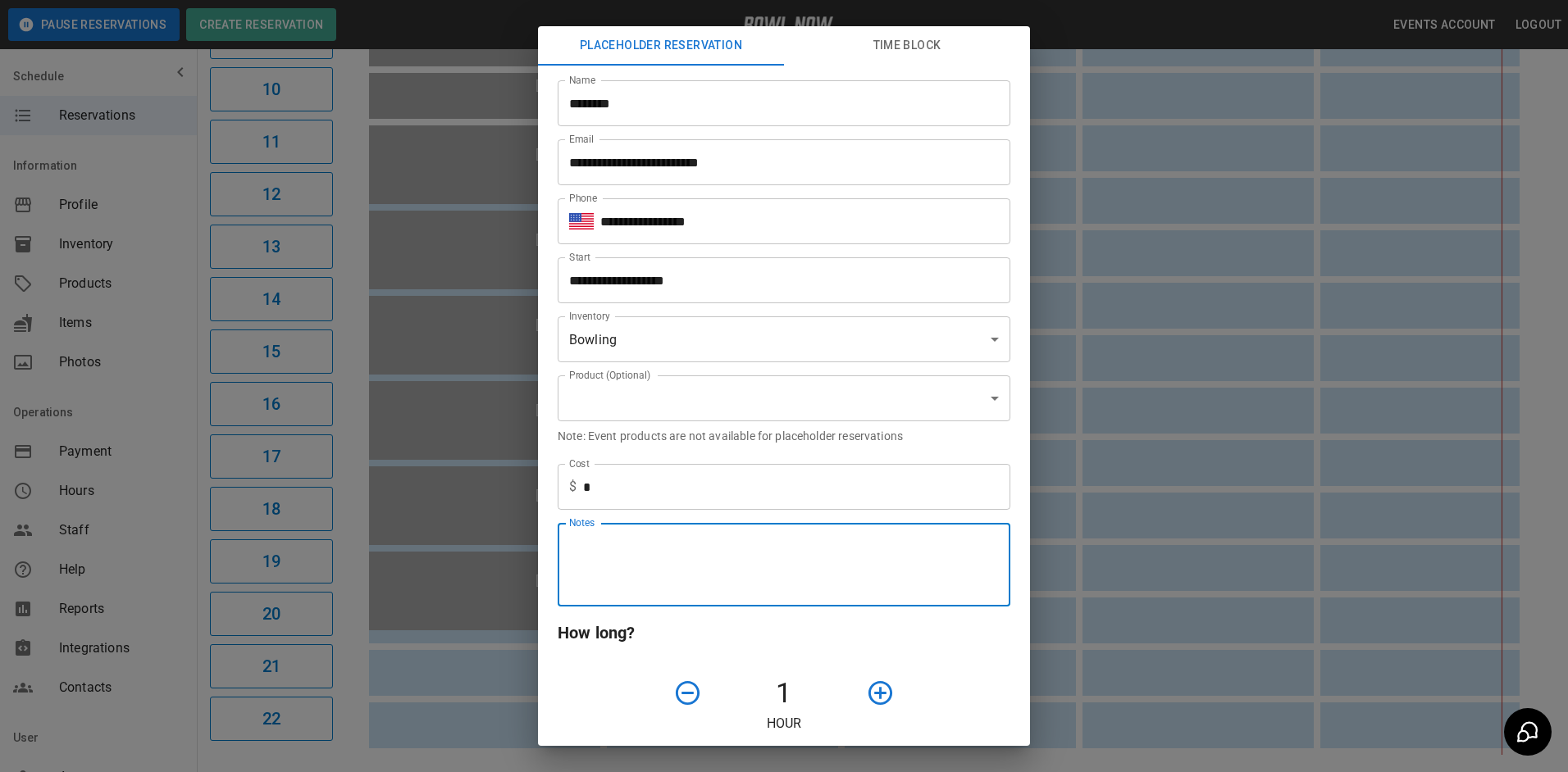
click at [691, 563] on textarea "Notes" at bounding box center [784, 565] width 430 height 57
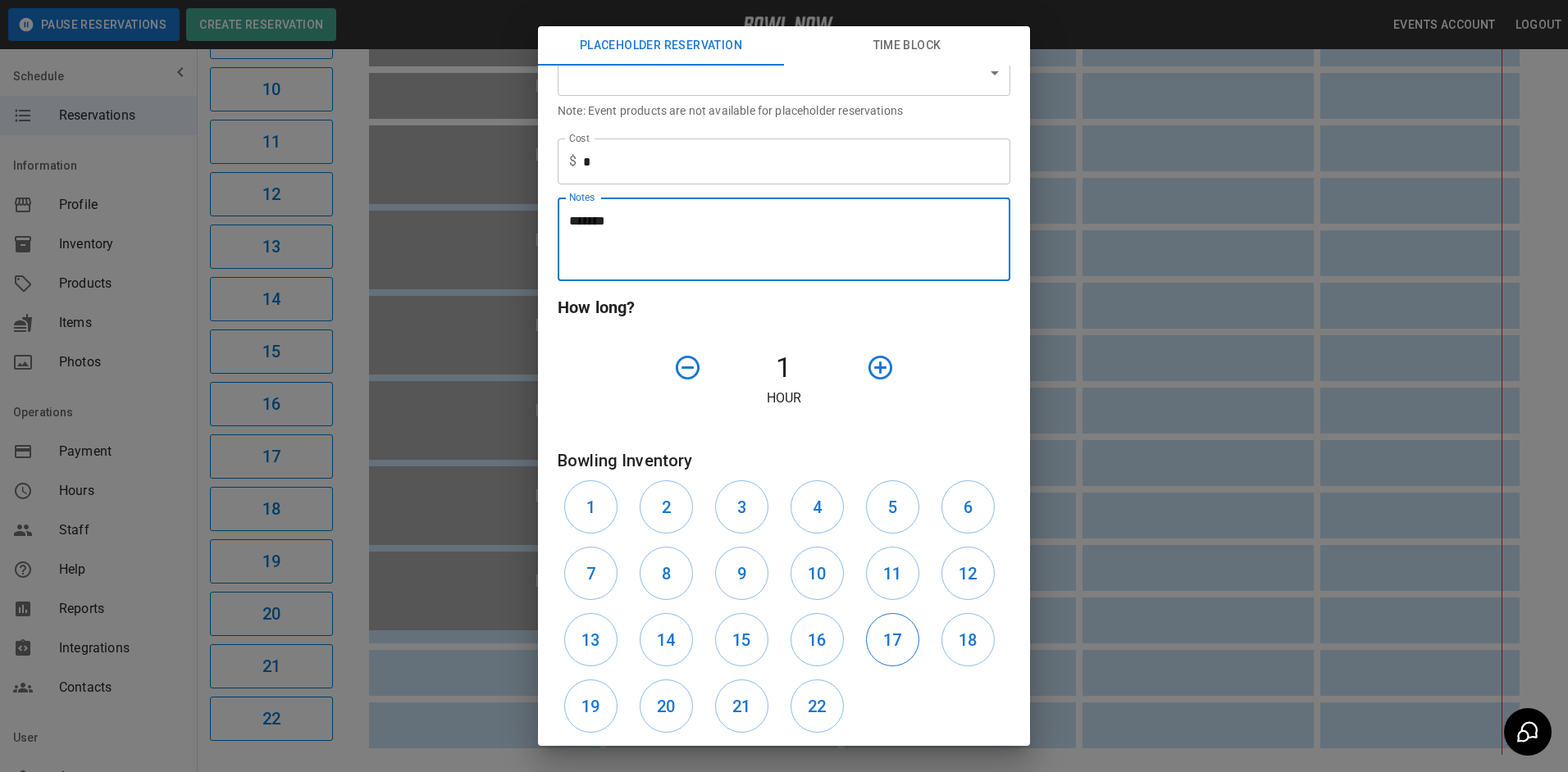
scroll to position [328, 0]
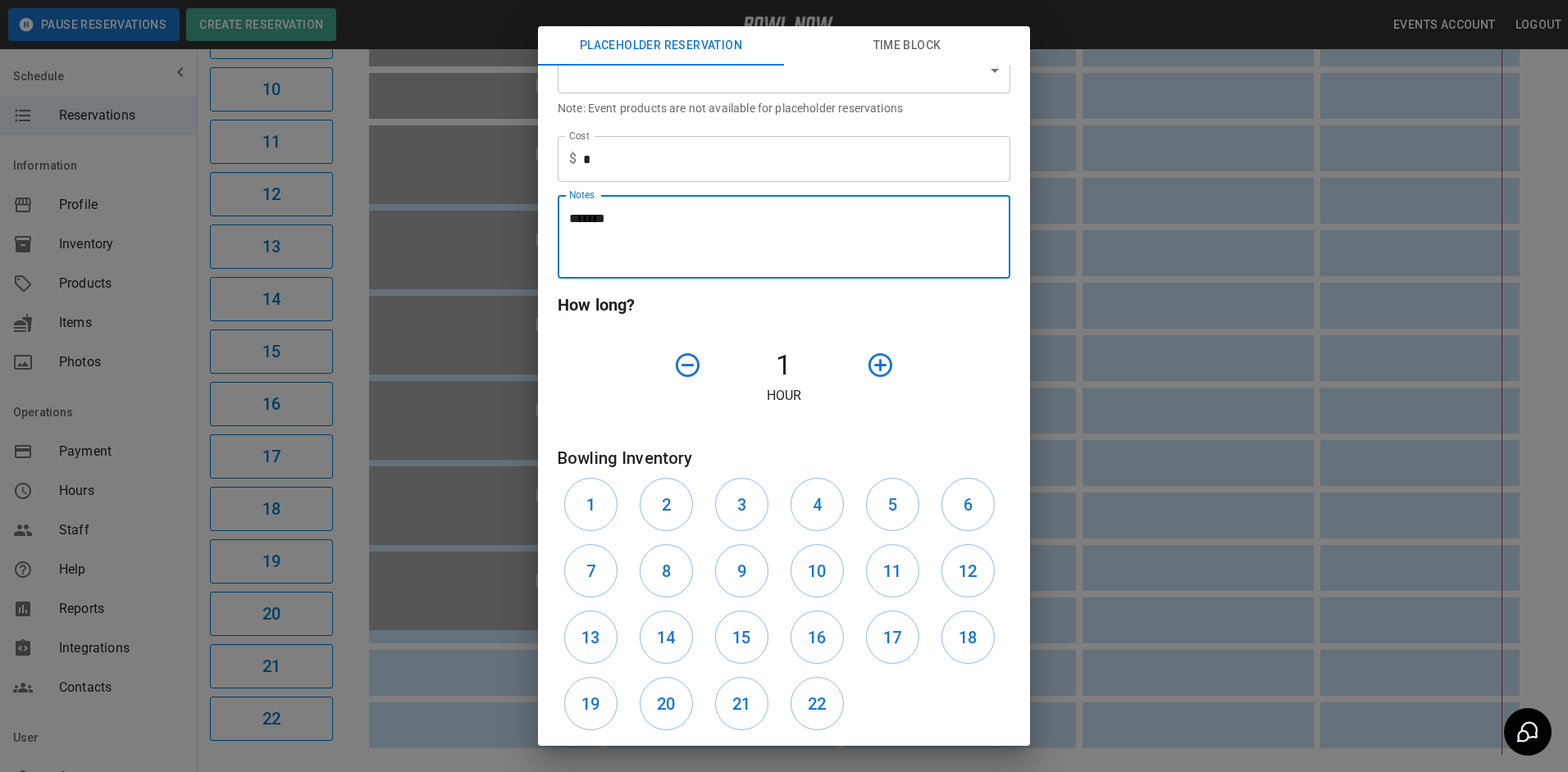
type textarea "*******"
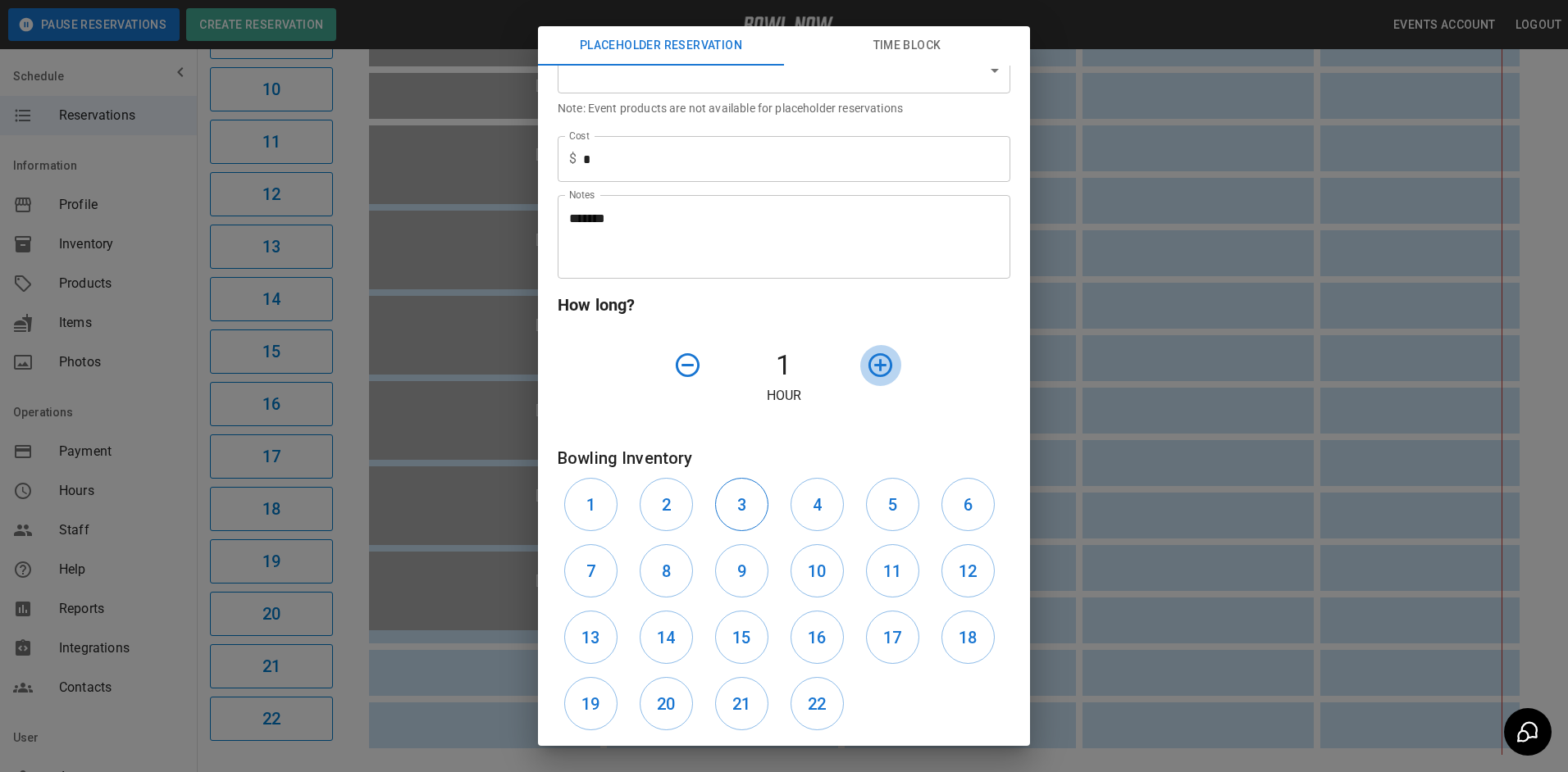
drag, startPoint x: 872, startPoint y: 366, endPoint x: 744, endPoint y: 489, distance: 177.5
click at [872, 367] on icon "button" at bounding box center [880, 365] width 24 height 24
click at [873, 371] on icon "button" at bounding box center [881, 365] width 29 height 29
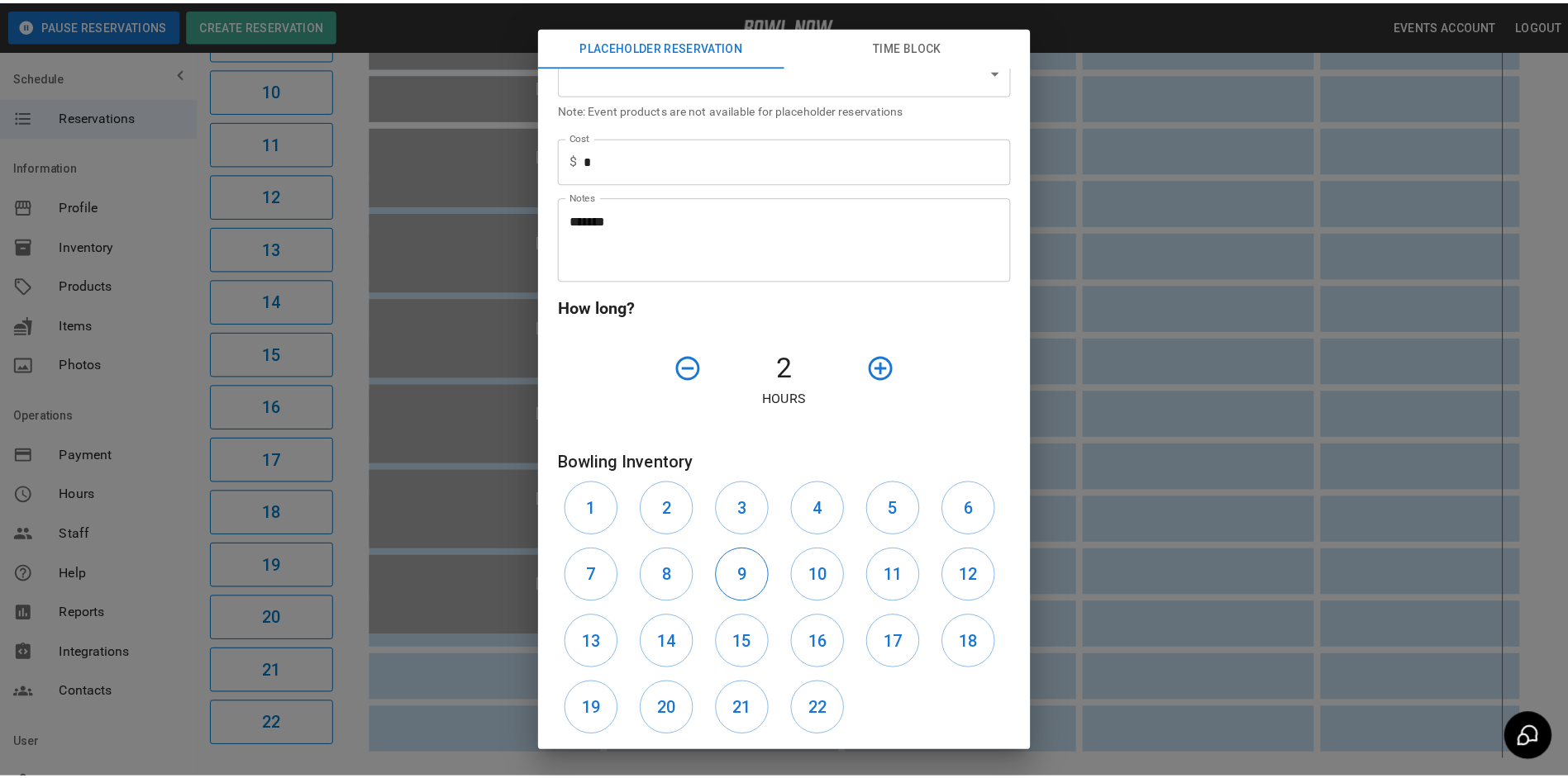
scroll to position [420, 0]
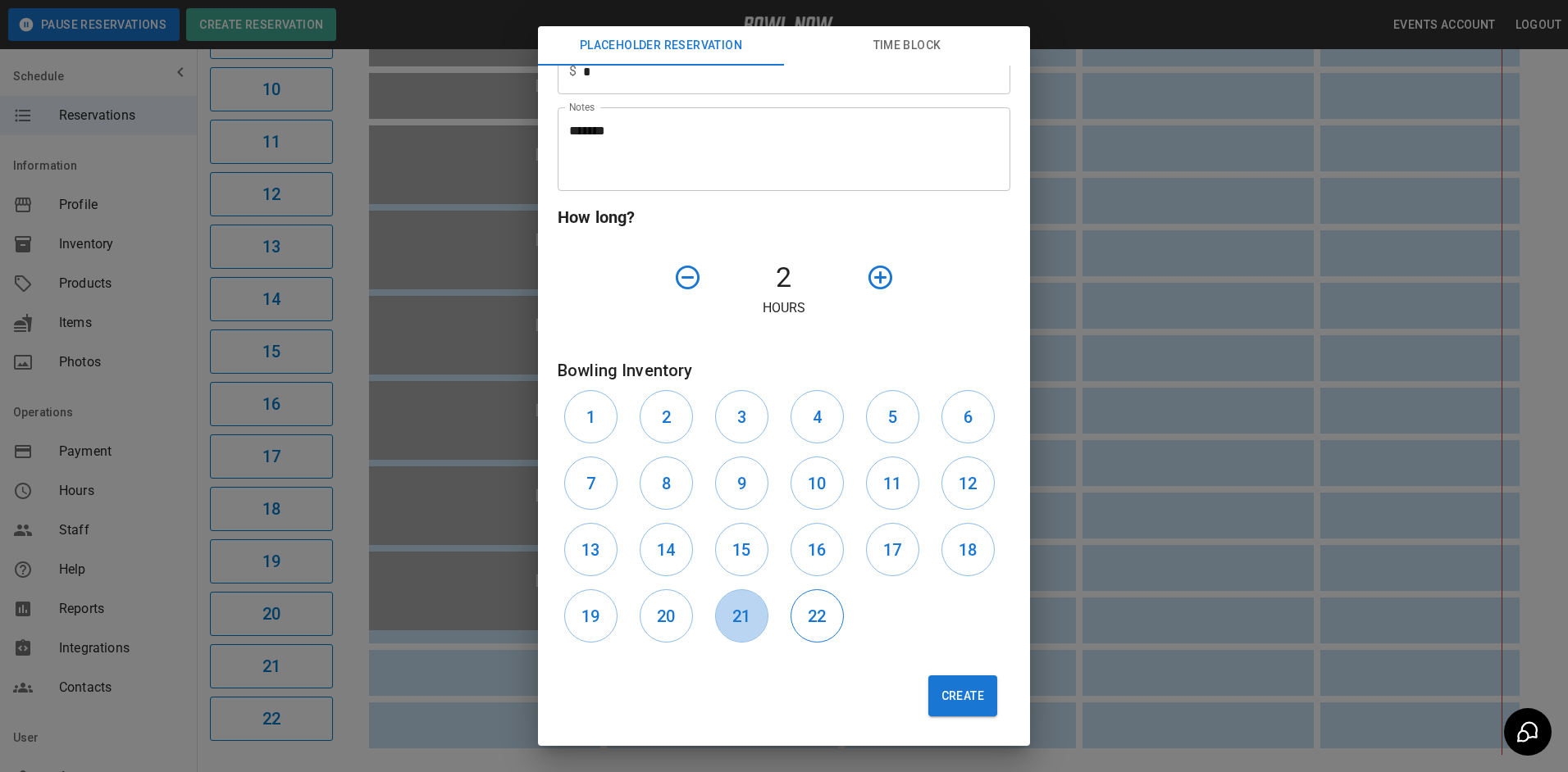
drag, startPoint x: 749, startPoint y: 619, endPoint x: 799, endPoint y: 619, distance: 50.0
click at [759, 622] on button "21" at bounding box center [741, 615] width 53 height 53
click at [800, 618] on button "22" at bounding box center [816, 615] width 53 height 53
click at [987, 720] on div "Create" at bounding box center [777, 690] width 465 height 81
click at [942, 697] on button "Create" at bounding box center [963, 696] width 69 height 41
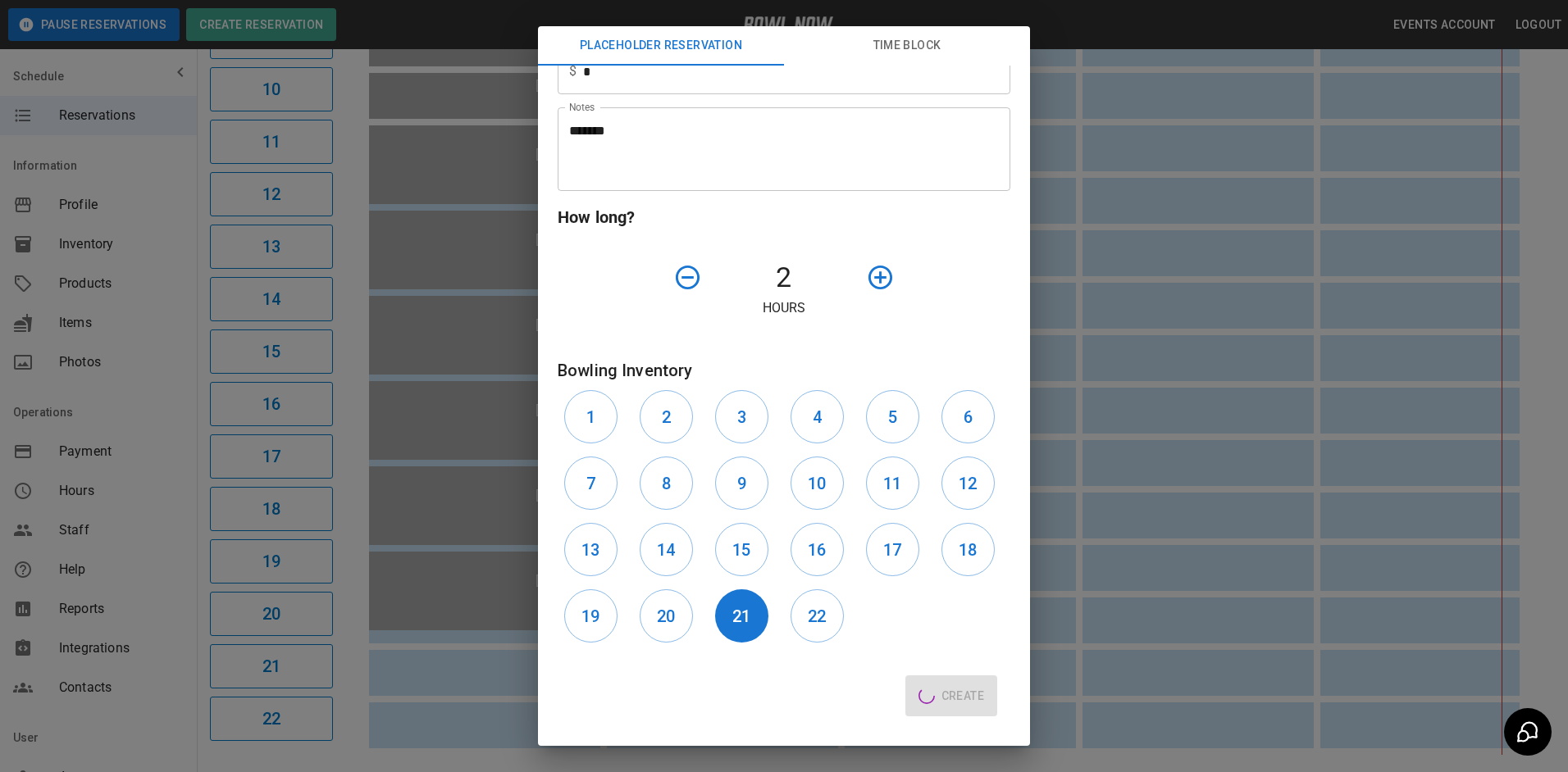
type input "**"
type input "**********"
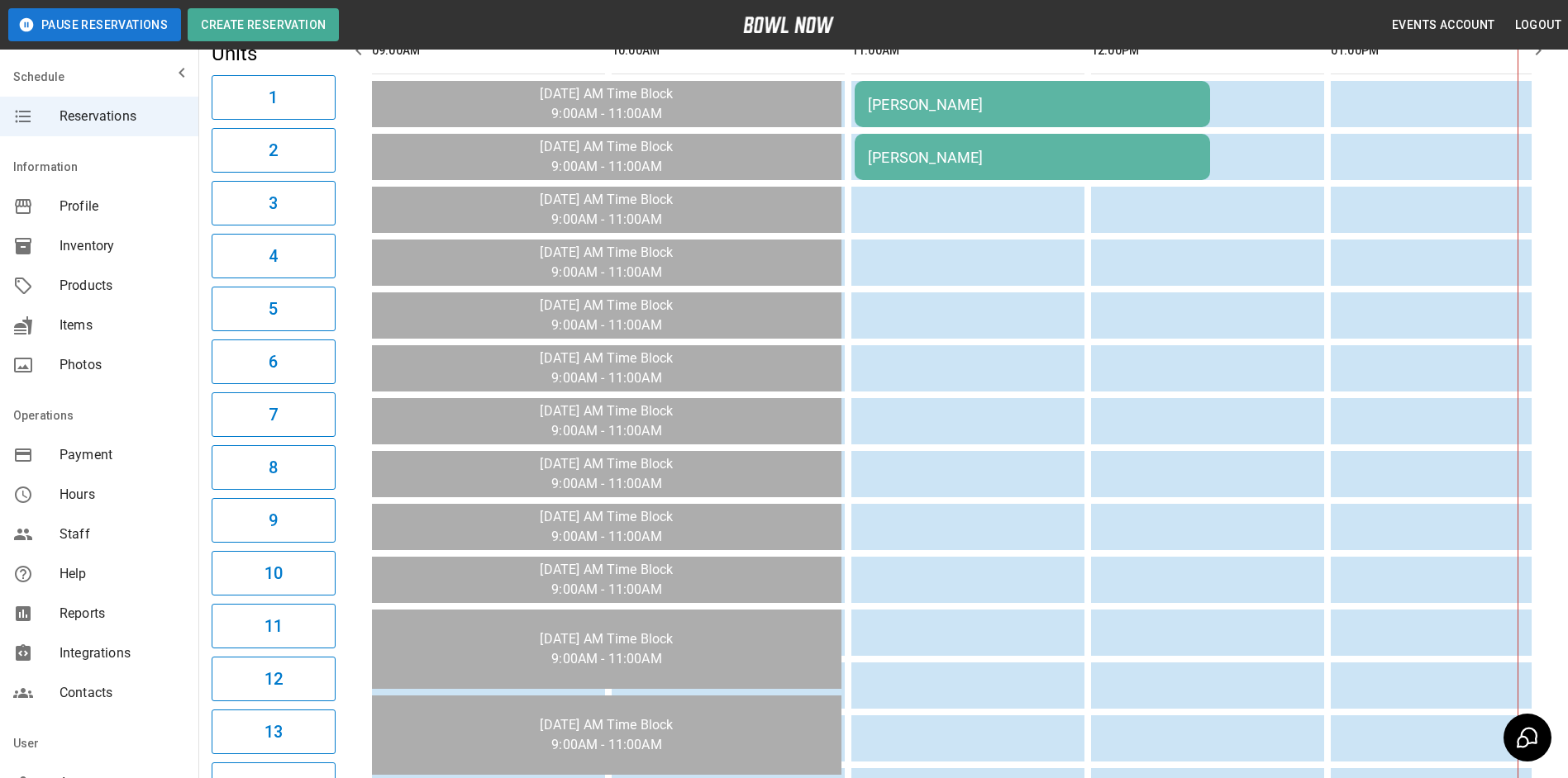
scroll to position [0, 0]
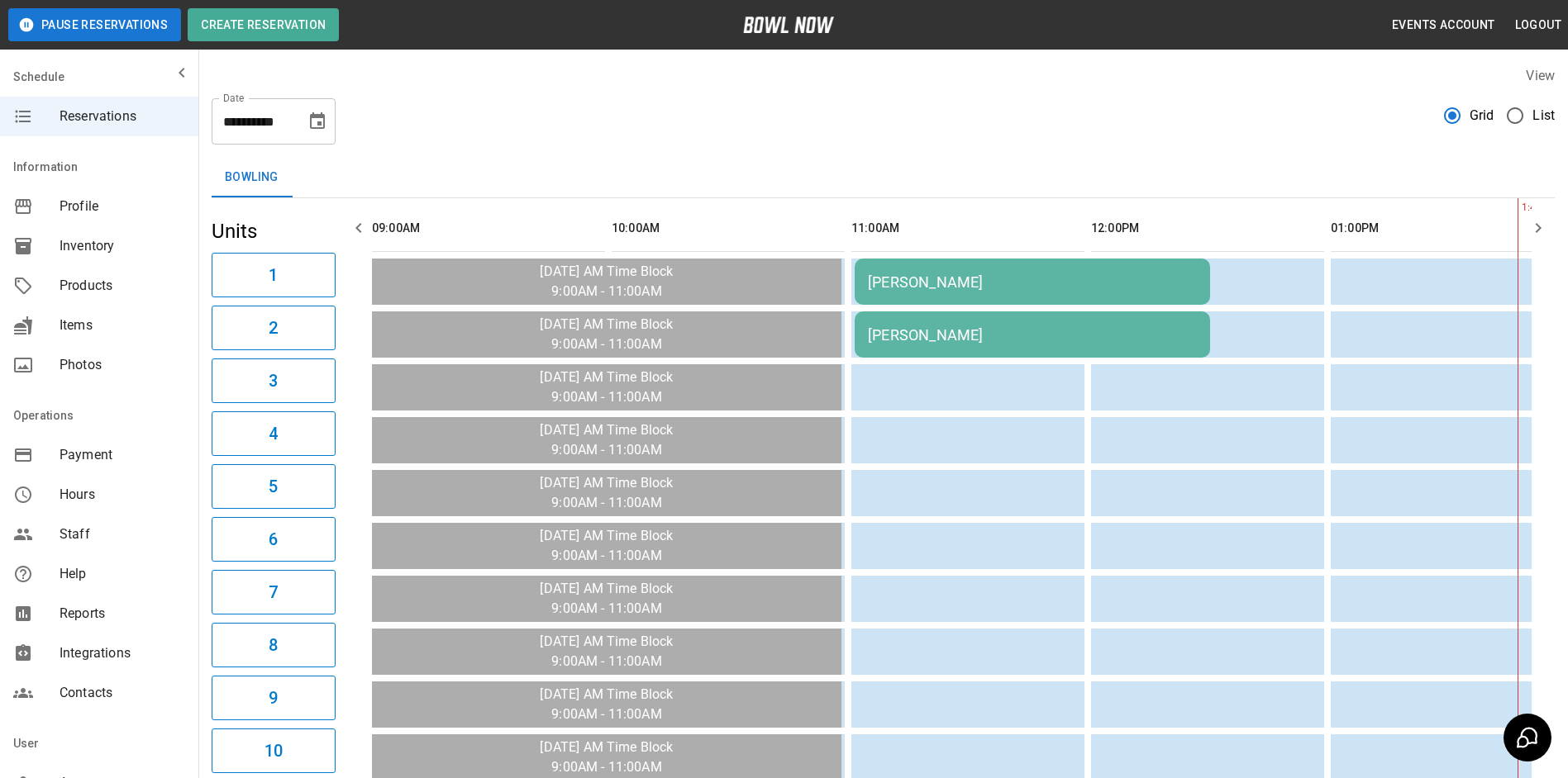
click at [307, 121] on icon "Choose date, selected date is Oct 19, 2025" at bounding box center [317, 121] width 19 height 19
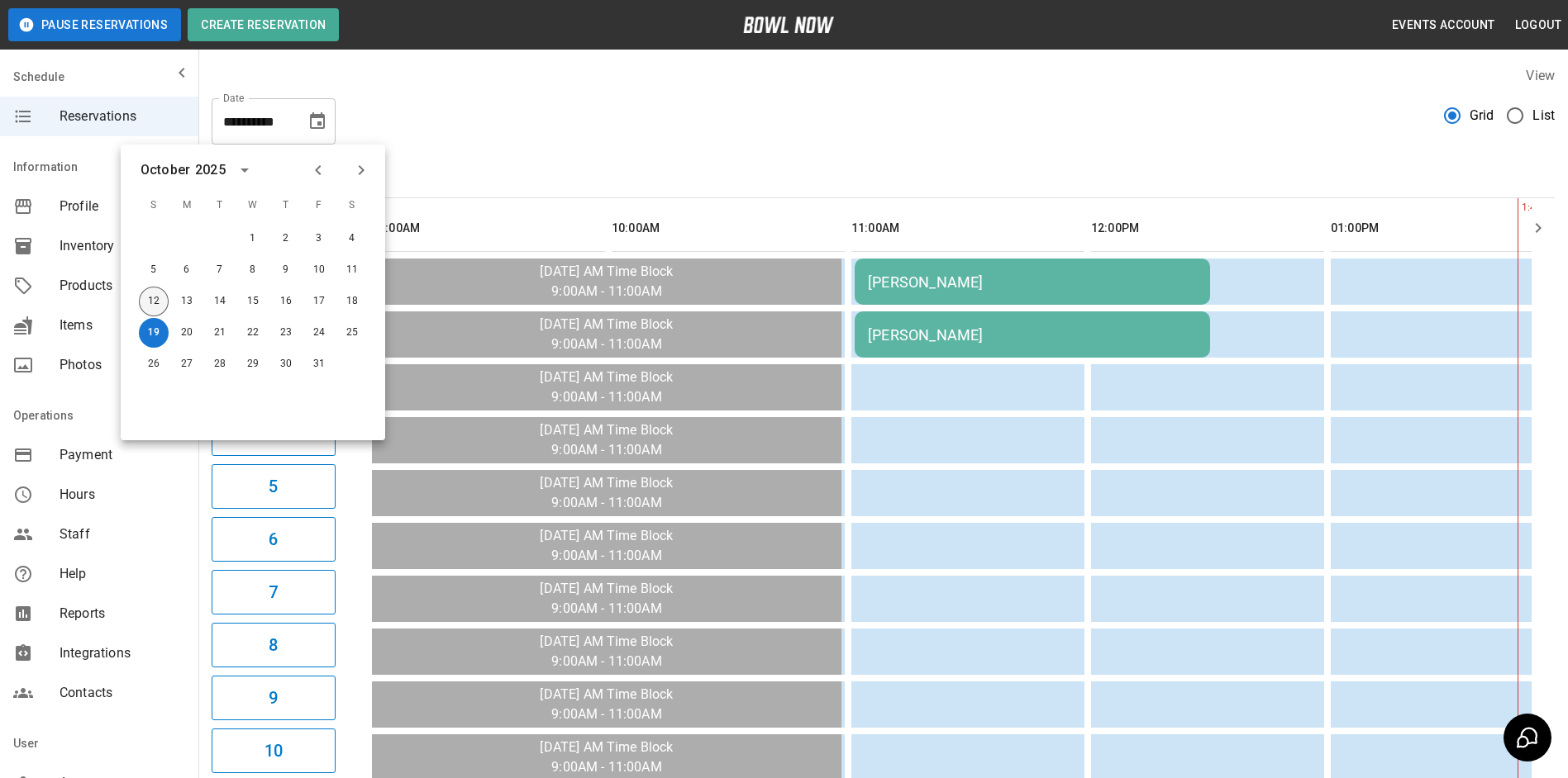
click at [156, 306] on button "12" at bounding box center [153, 301] width 30 height 30
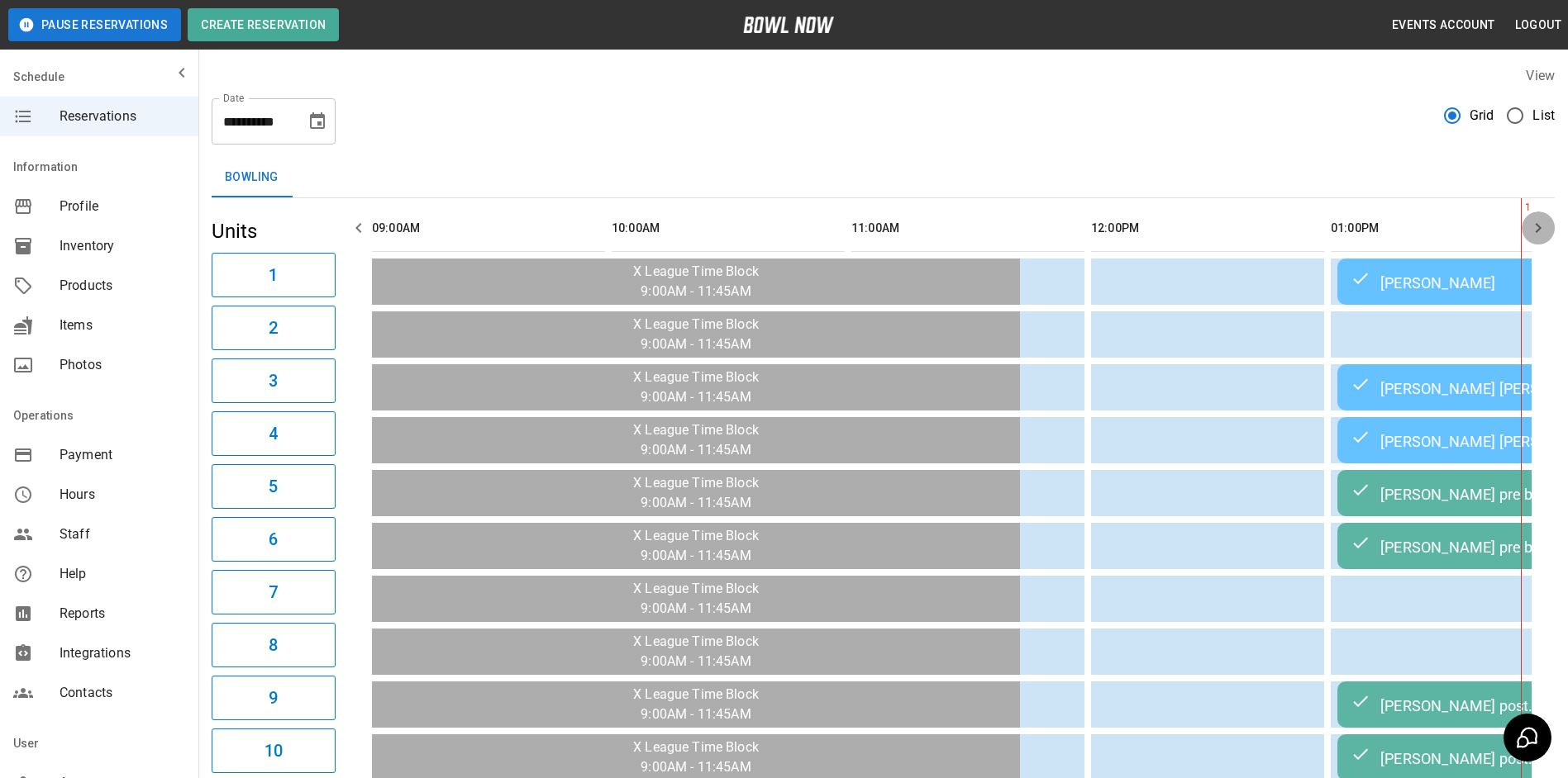
click at [1534, 231] on icon "button" at bounding box center [1538, 228] width 19 height 19
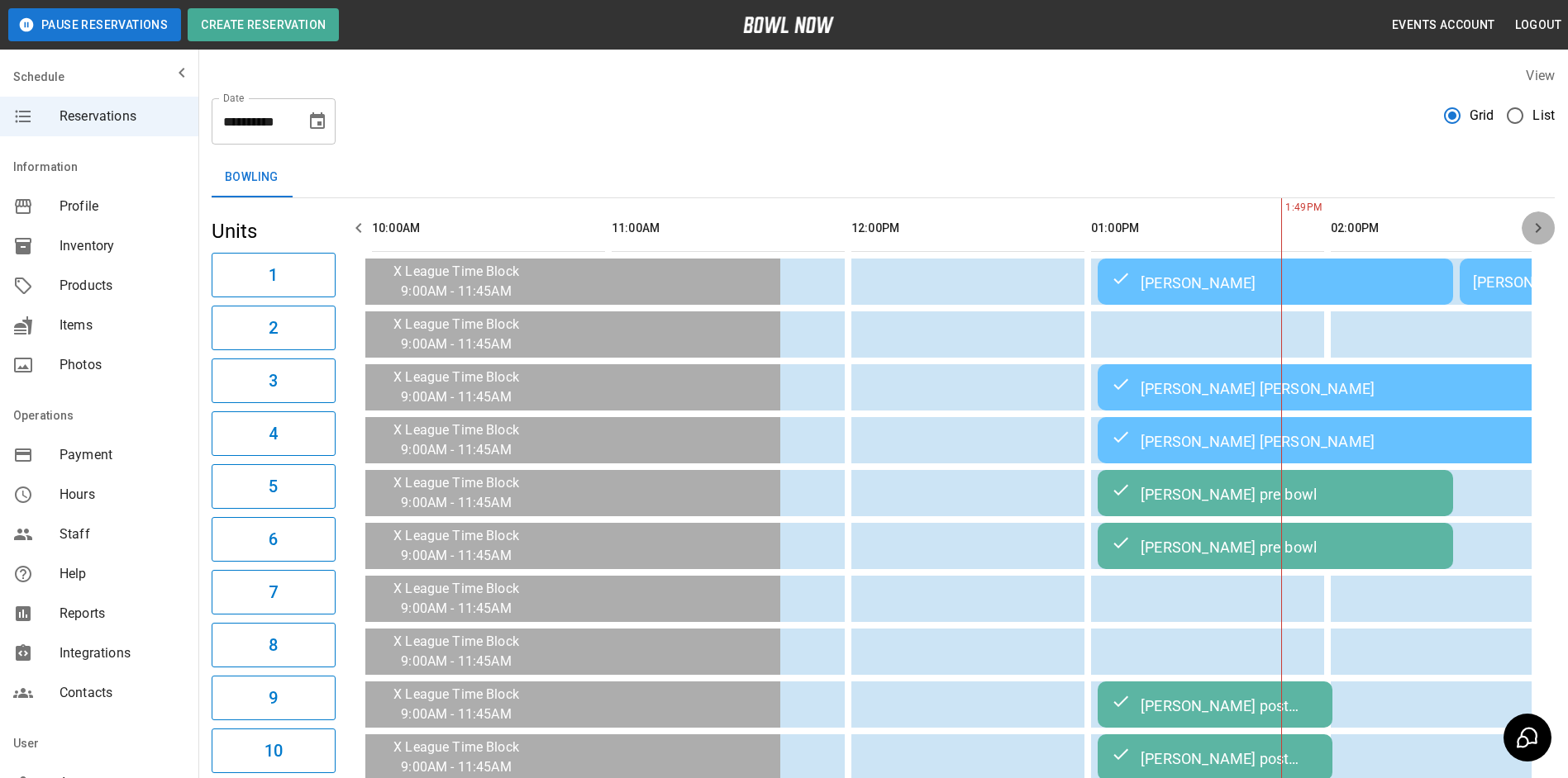
click at [1534, 231] on icon "button" at bounding box center [1538, 228] width 19 height 19
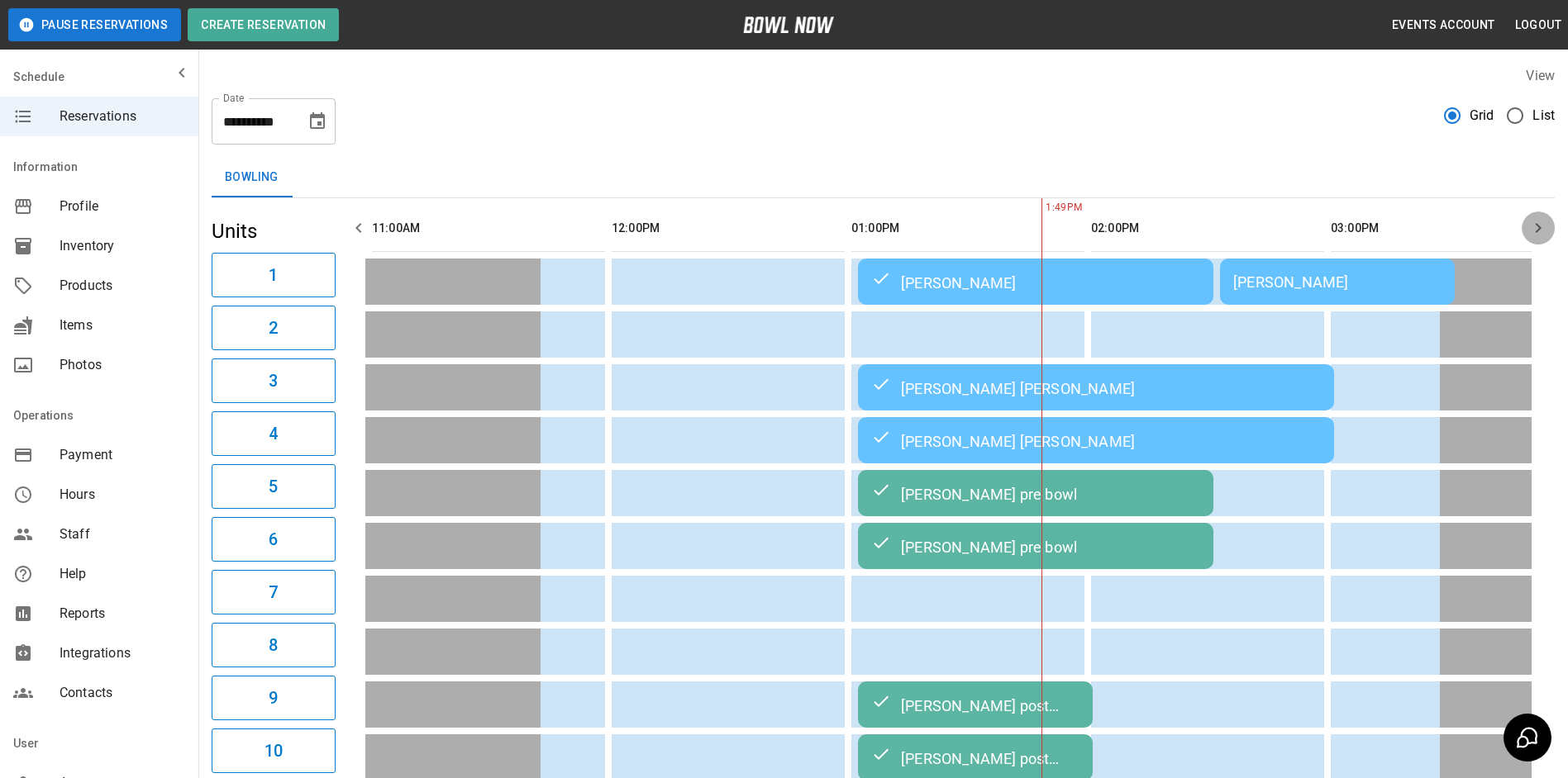
click at [1534, 231] on icon "button" at bounding box center [1538, 228] width 19 height 19
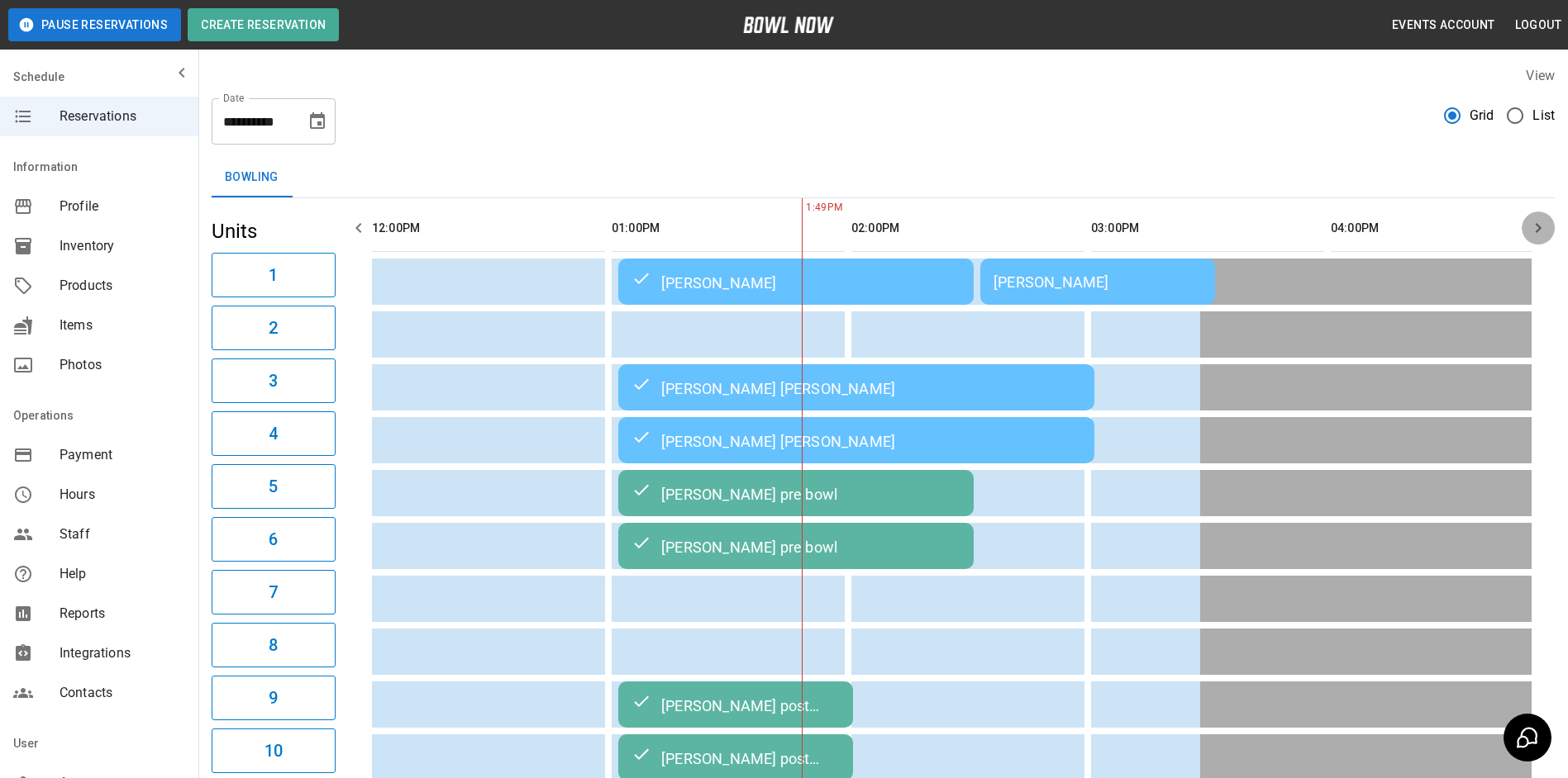
click at [1534, 231] on icon "button" at bounding box center [1538, 228] width 19 height 19
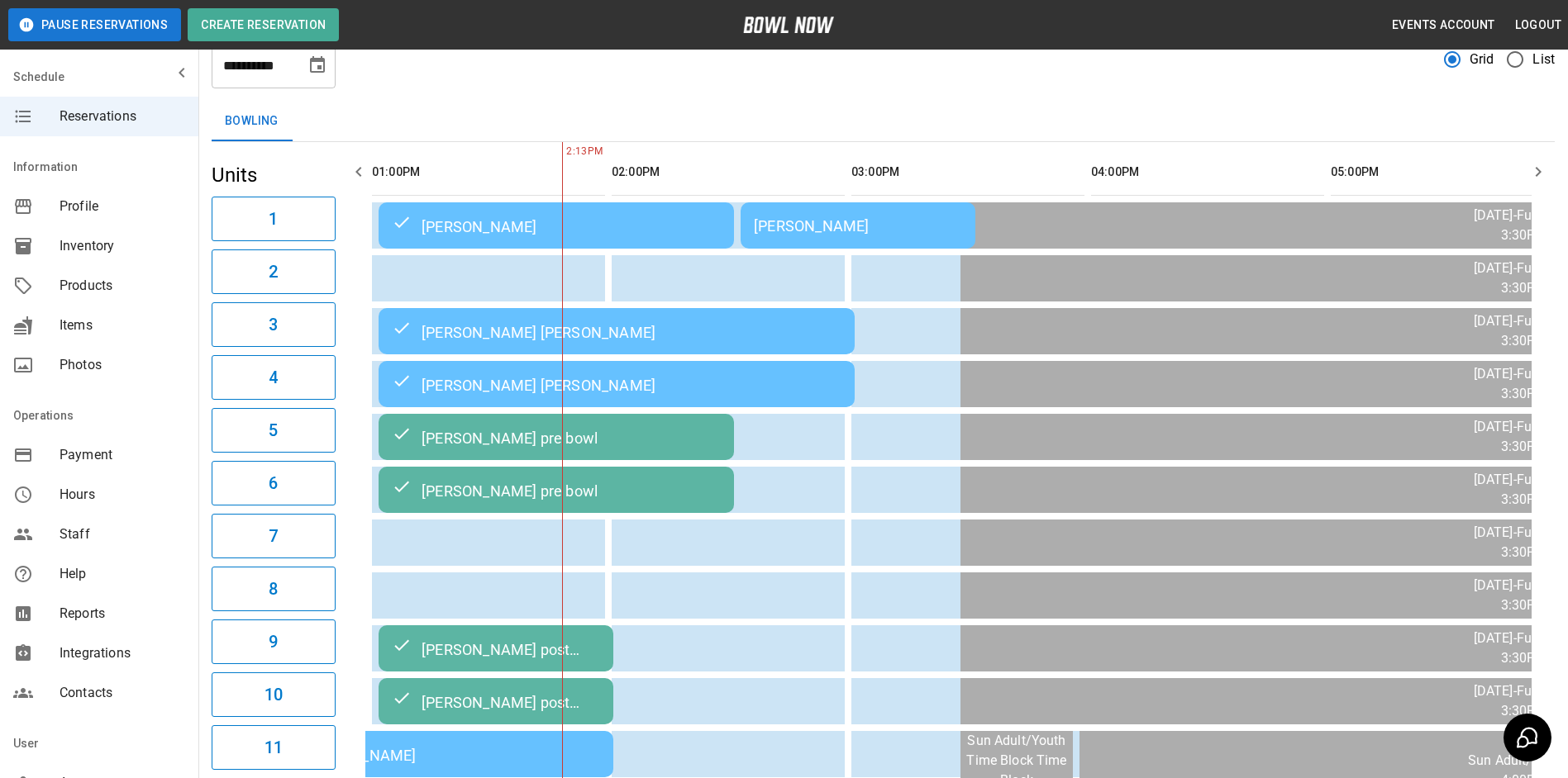
scroll to position [0, 0]
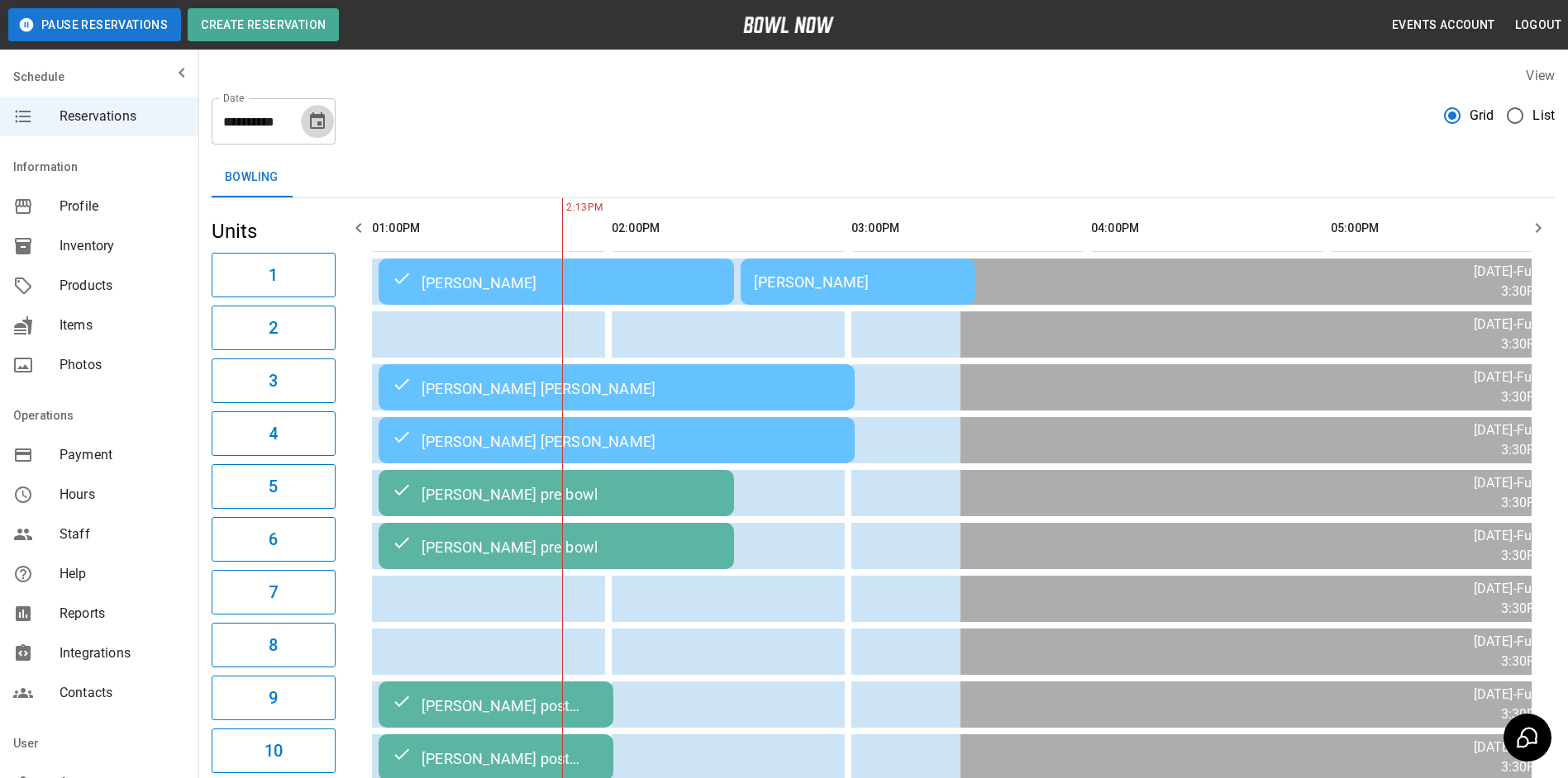
click at [314, 118] on icon "Choose date, selected date is Oct 12, 2025" at bounding box center [317, 120] width 15 height 16
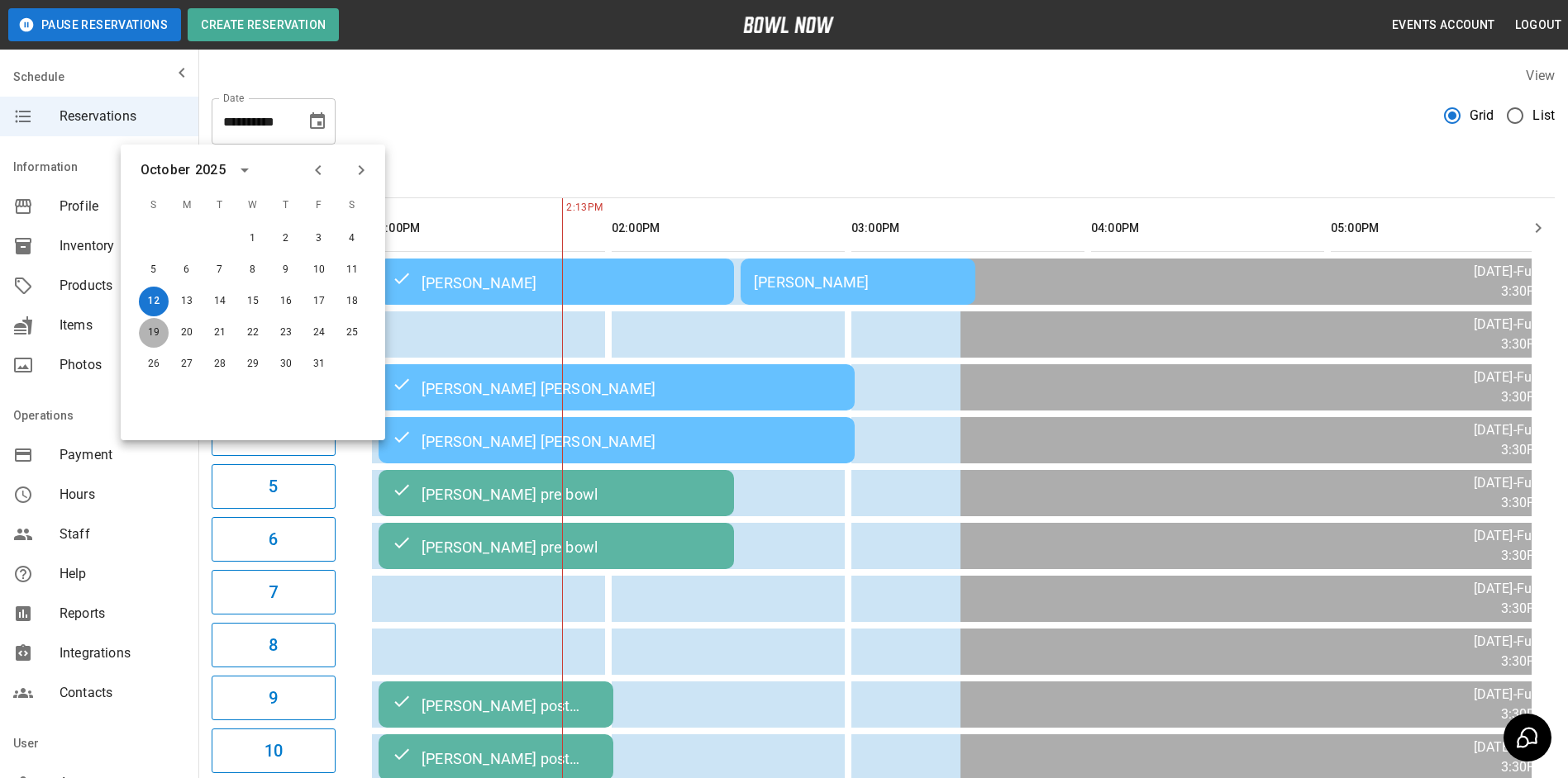
click at [160, 324] on button "19" at bounding box center [153, 332] width 30 height 30
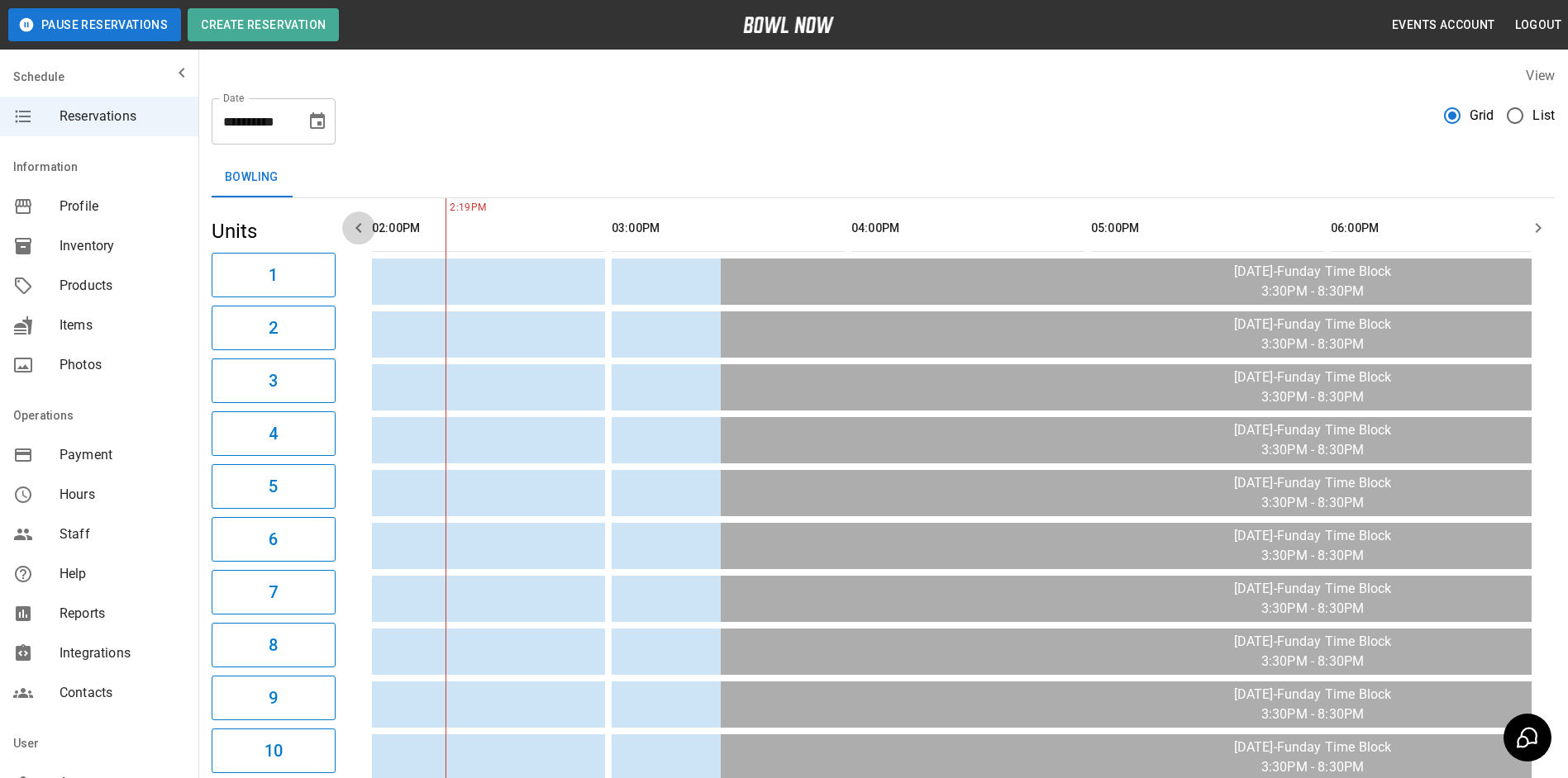
click at [366, 233] on icon "button" at bounding box center [359, 228] width 19 height 19
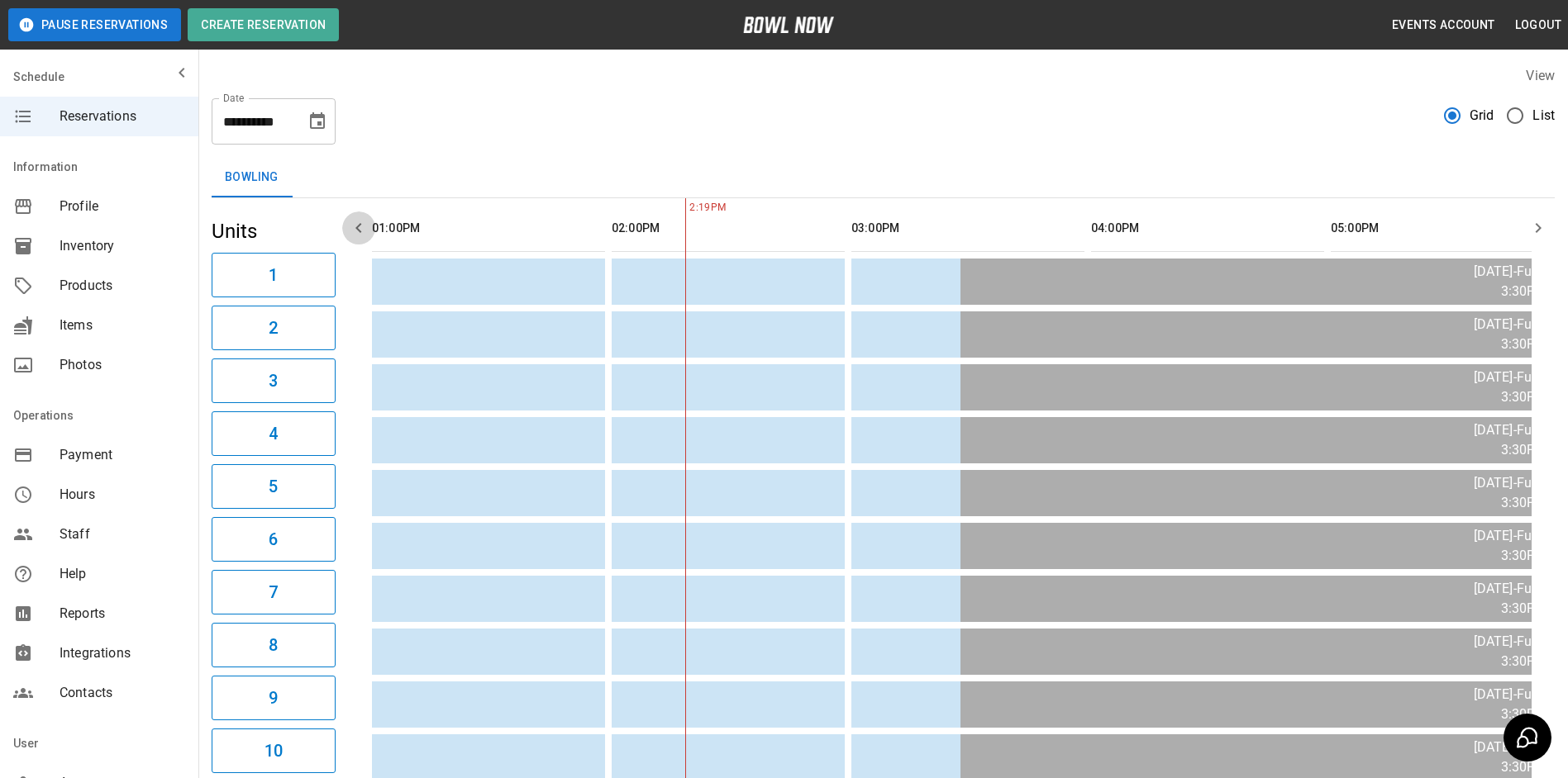
click at [366, 233] on icon "button" at bounding box center [359, 228] width 19 height 19
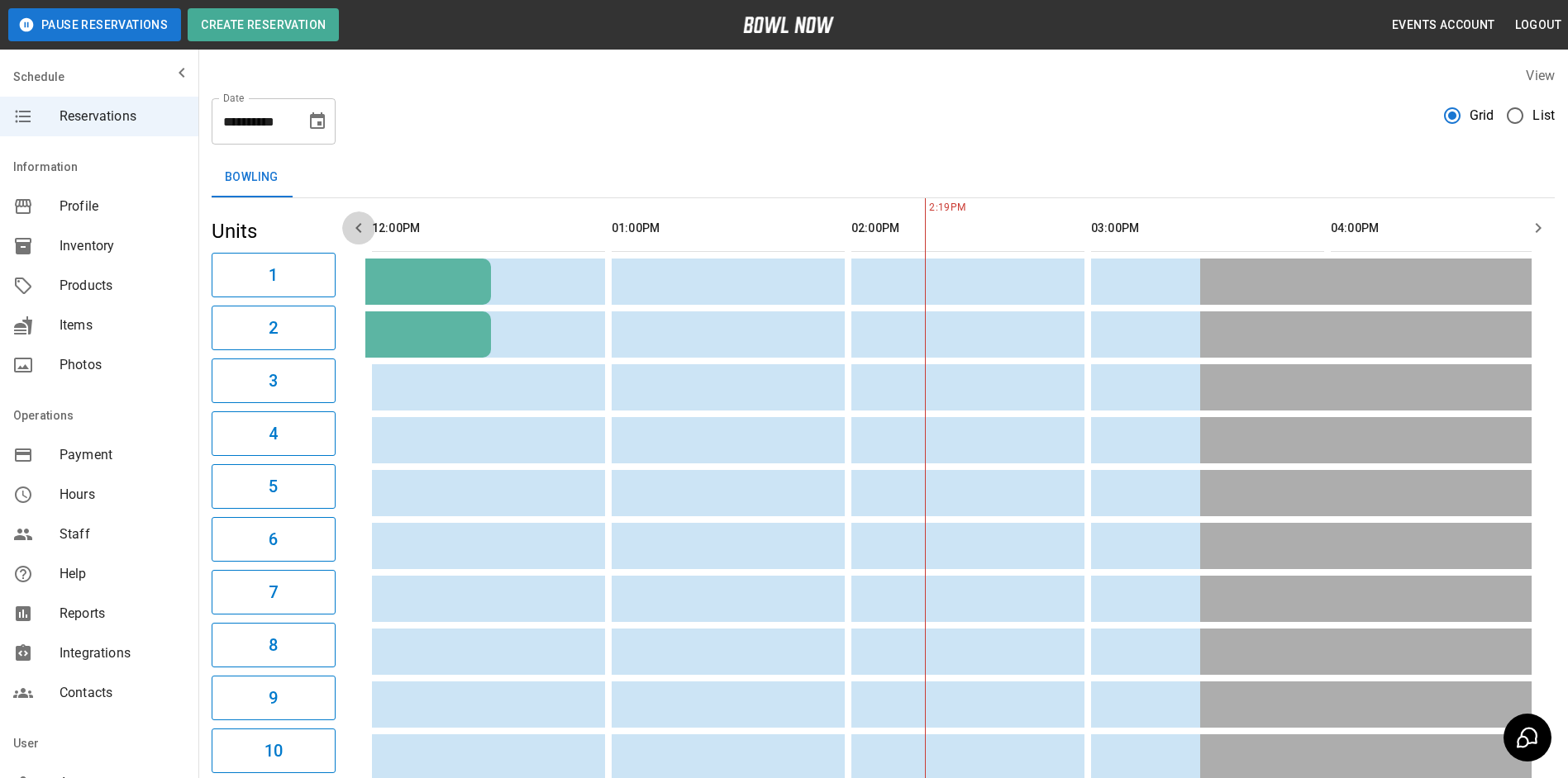
click at [366, 233] on icon "button" at bounding box center [359, 228] width 19 height 19
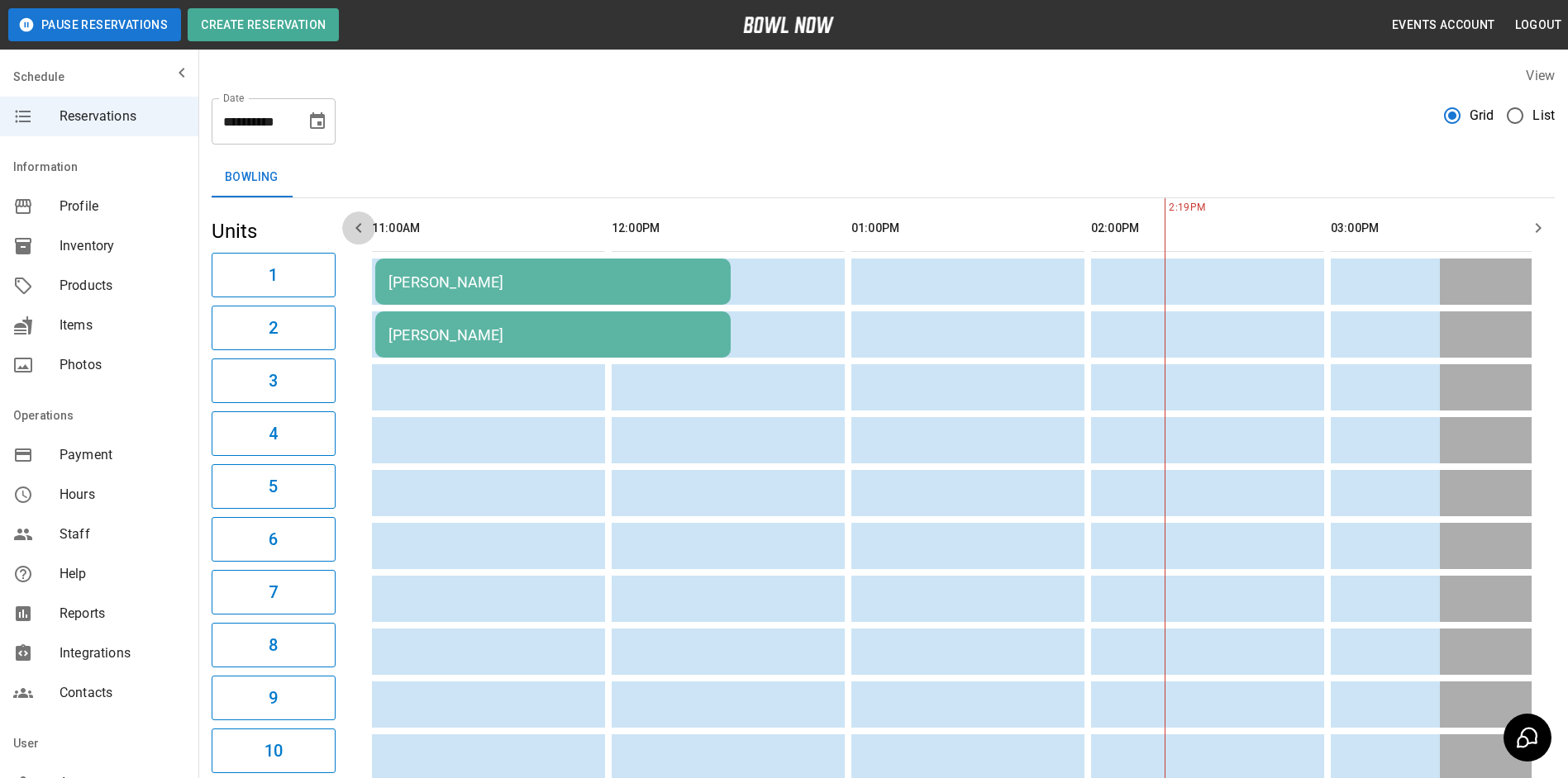
click at [370, 228] on button "button" at bounding box center [359, 228] width 33 height 33
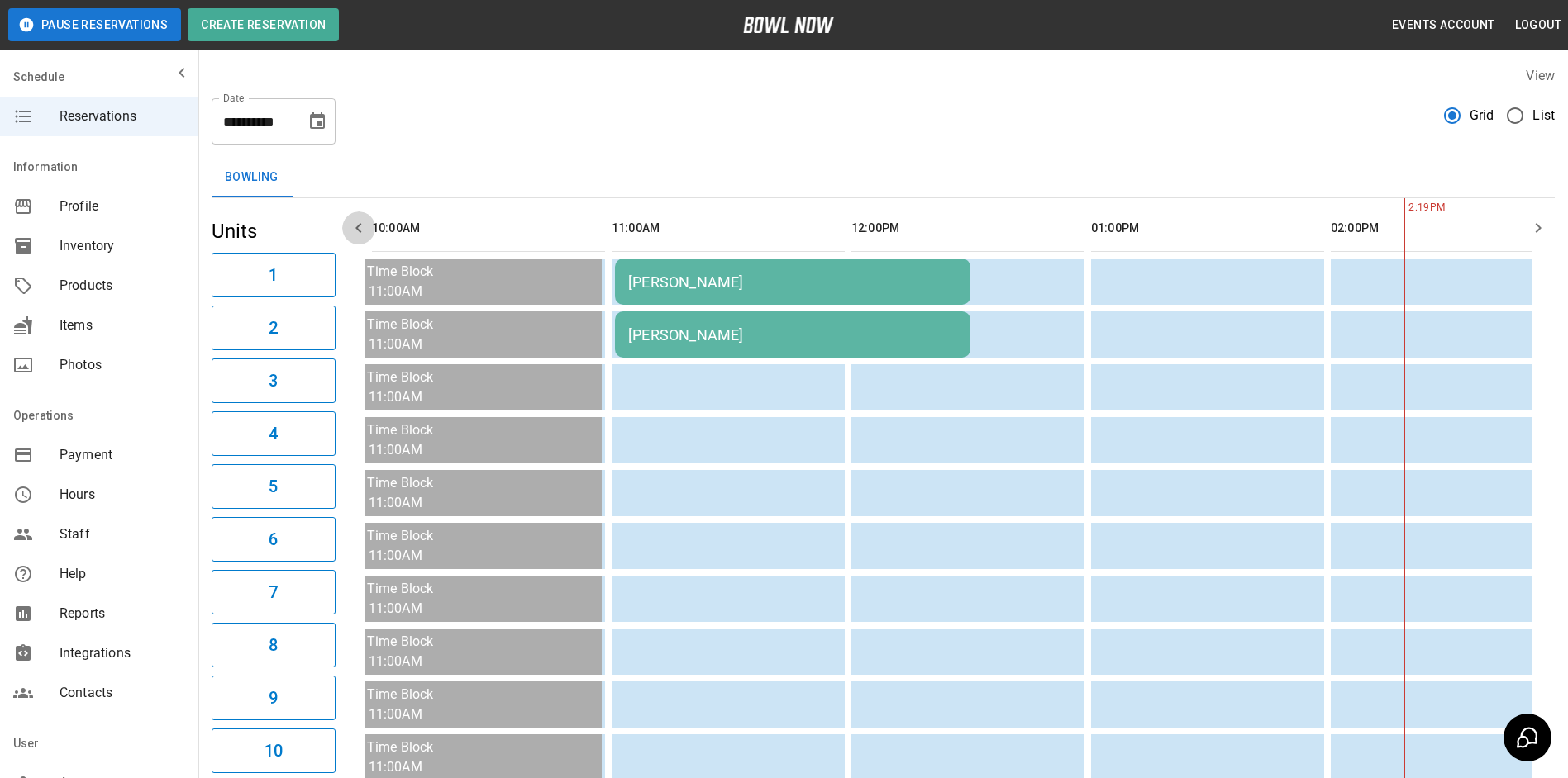
click at [370, 228] on button "button" at bounding box center [359, 228] width 33 height 33
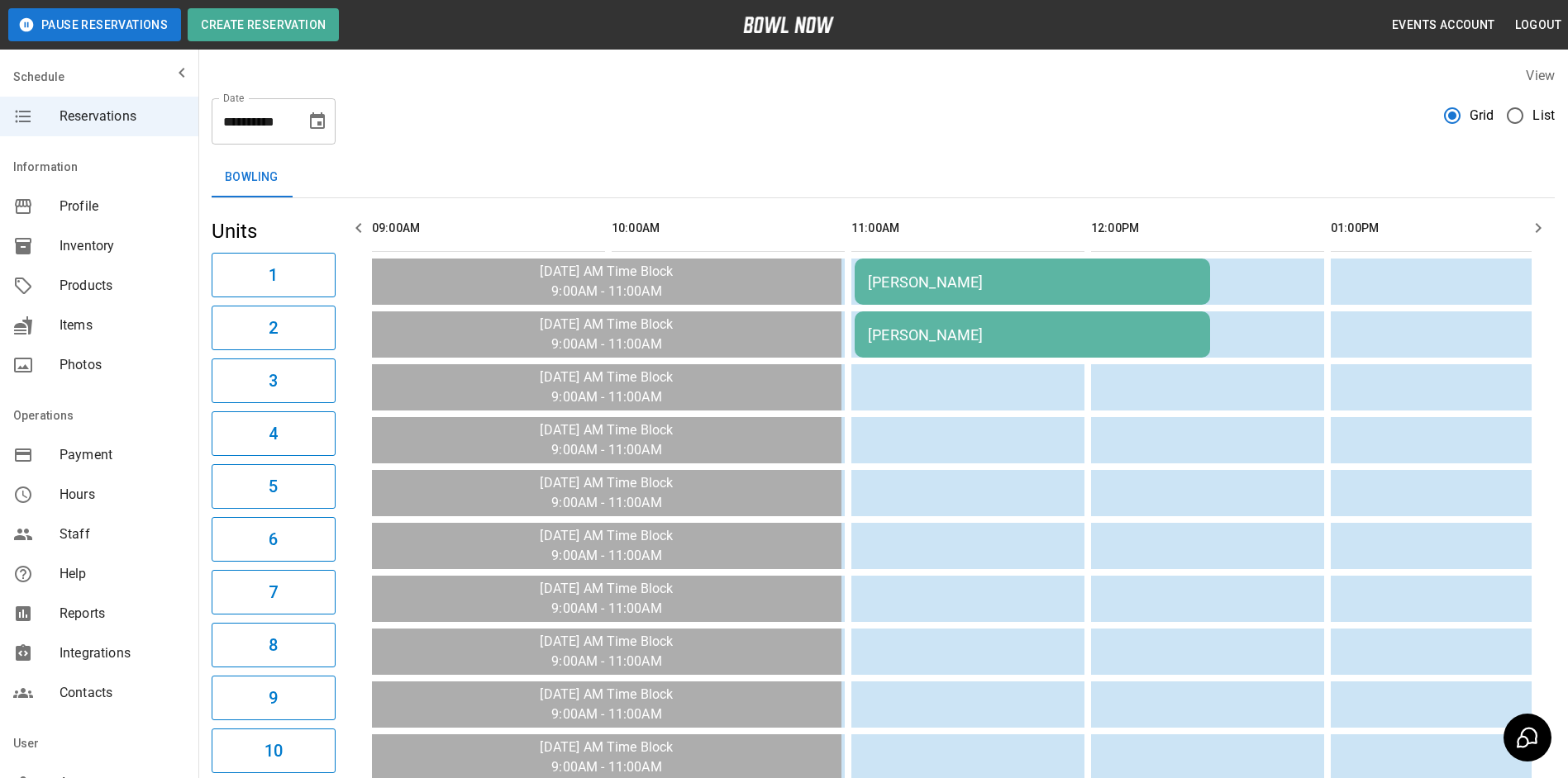
click at [370, 228] on button "button" at bounding box center [359, 228] width 33 height 33
click at [323, 124] on icon "Choose date, selected date is Oct 19, 2025" at bounding box center [317, 121] width 19 height 19
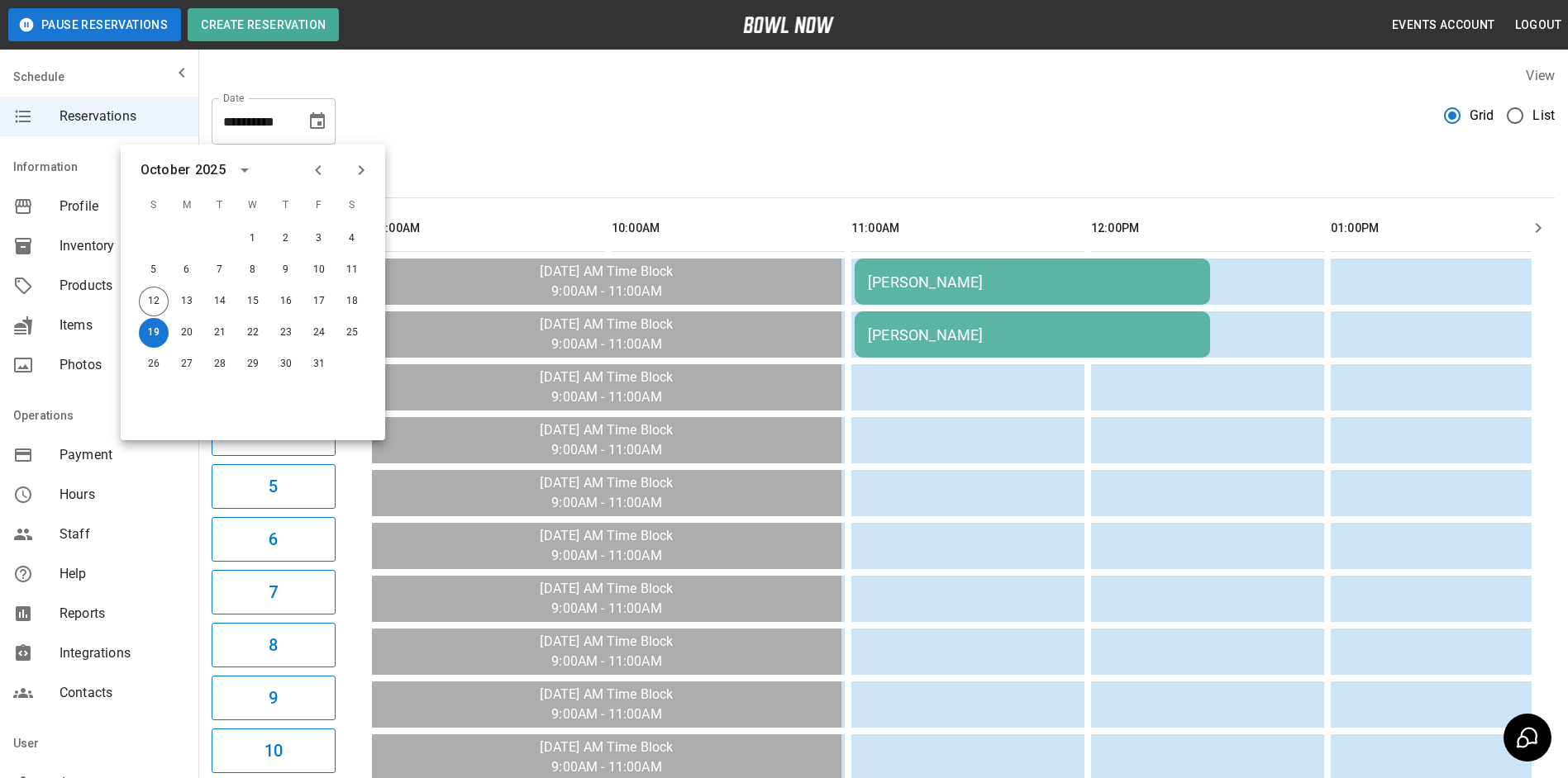
click at [296, 121] on div "**********" at bounding box center [273, 122] width 124 height 47
click at [314, 121] on icon "Choose date, selected date is Oct 19, 2025" at bounding box center [317, 121] width 19 height 19
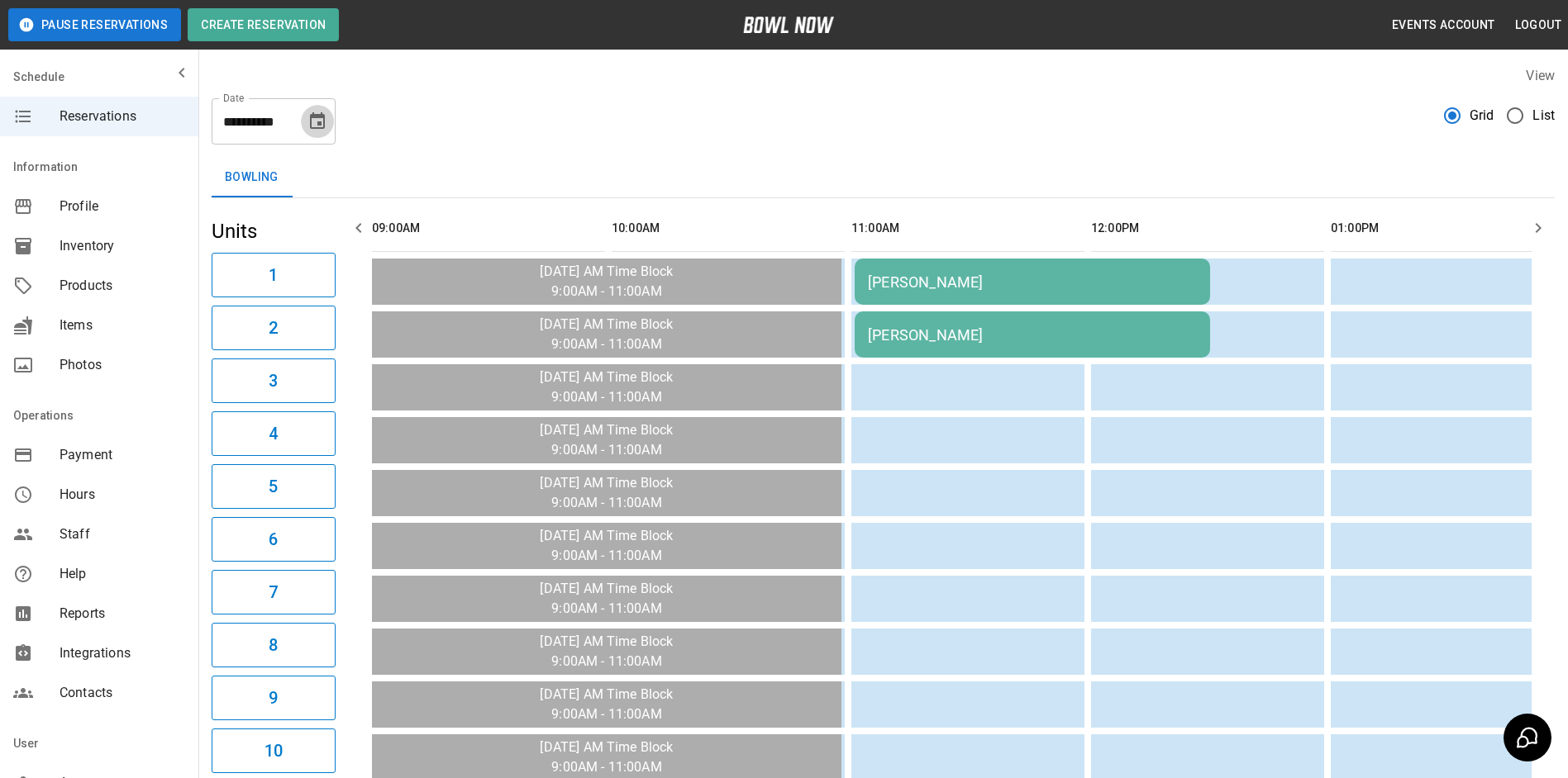
click at [317, 123] on icon "Choose date, selected date is Oct 19, 2025" at bounding box center [317, 121] width 19 height 19
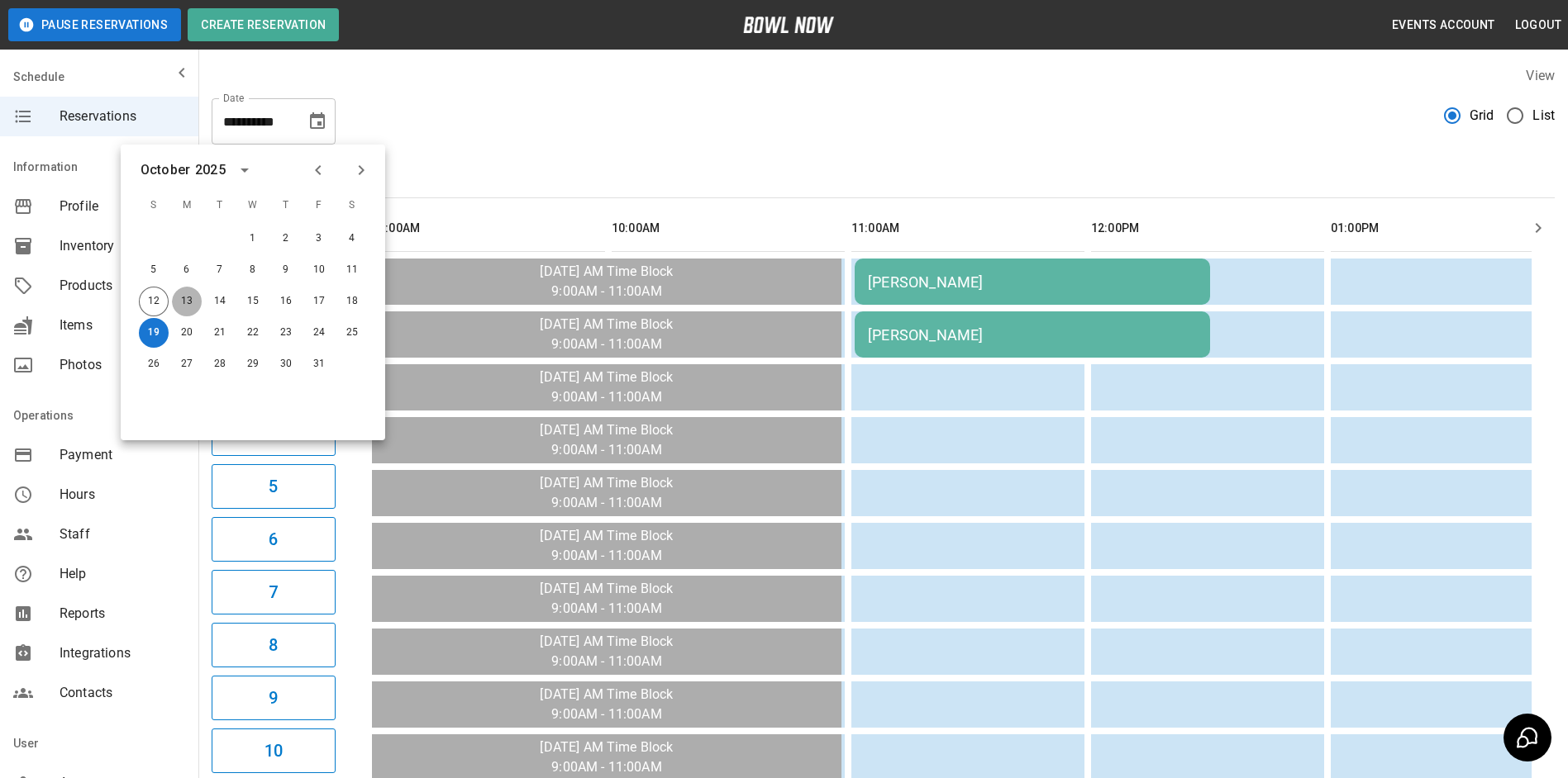
click at [179, 302] on button "13" at bounding box center [186, 301] width 30 height 30
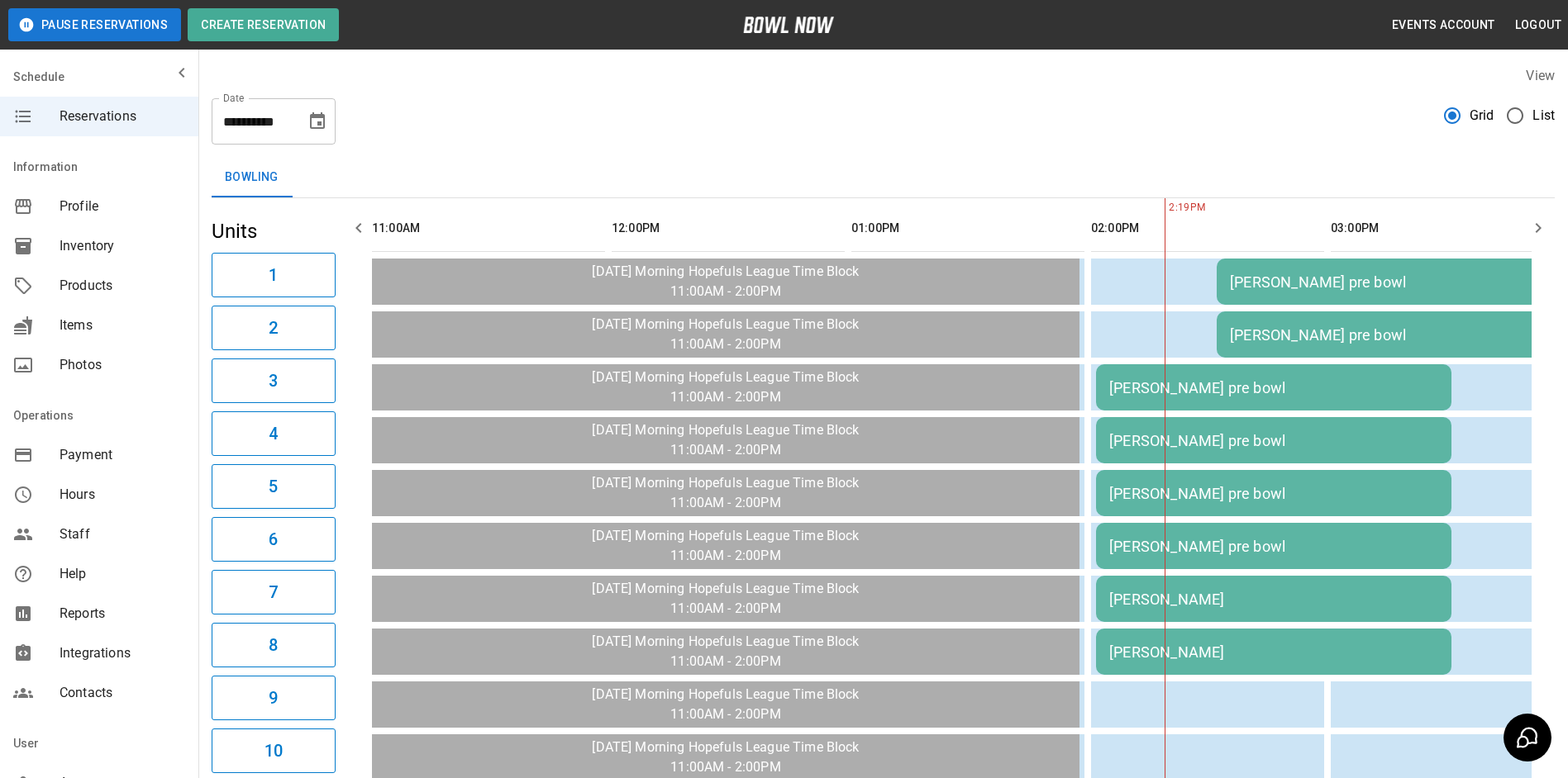
scroll to position [0, 719]
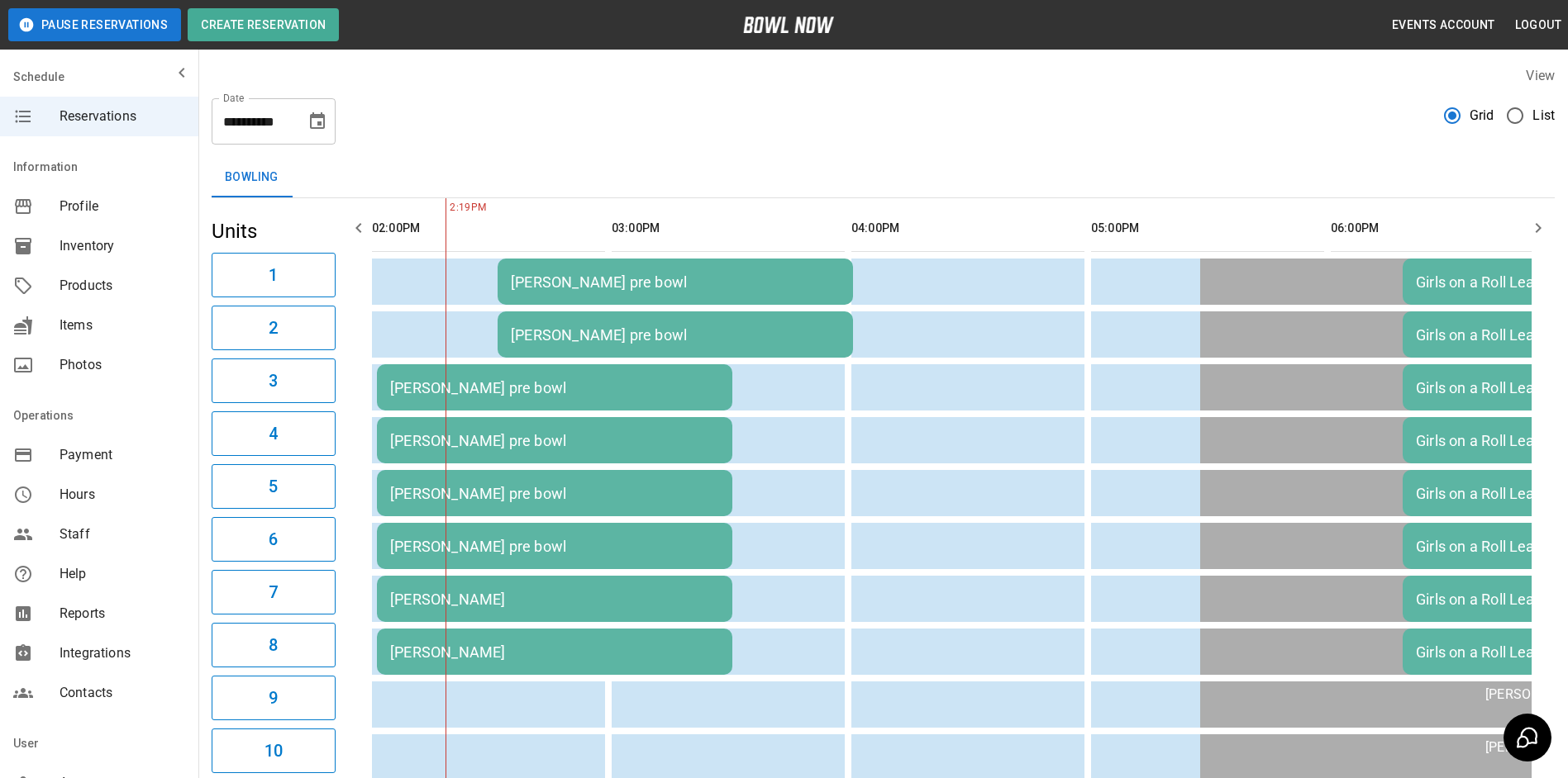
click at [313, 125] on icon "Choose date, selected date is Oct 13, 2025" at bounding box center [317, 121] width 19 height 19
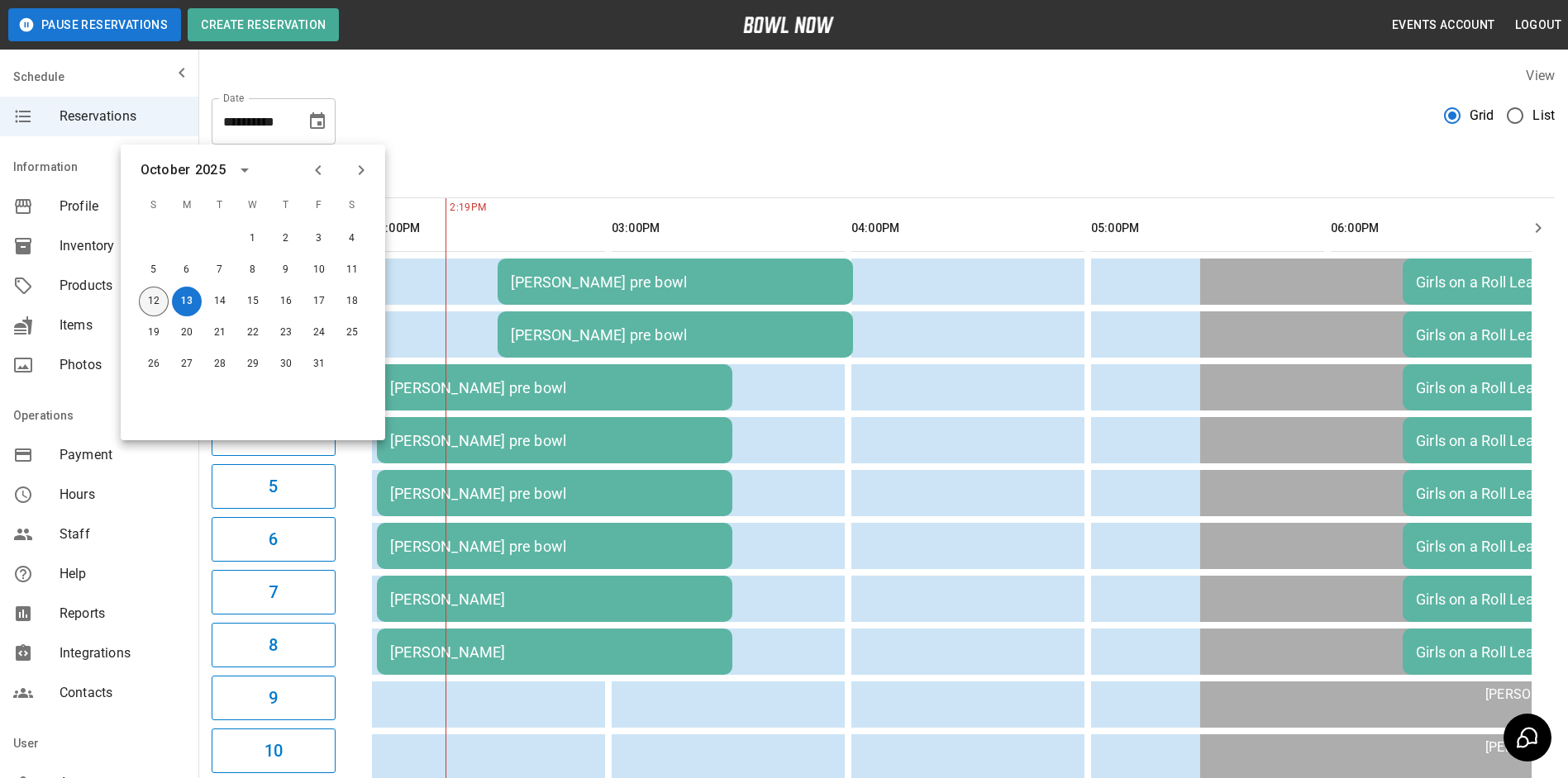
click at [157, 299] on button "12" at bounding box center [153, 301] width 30 height 30
type input "**********"
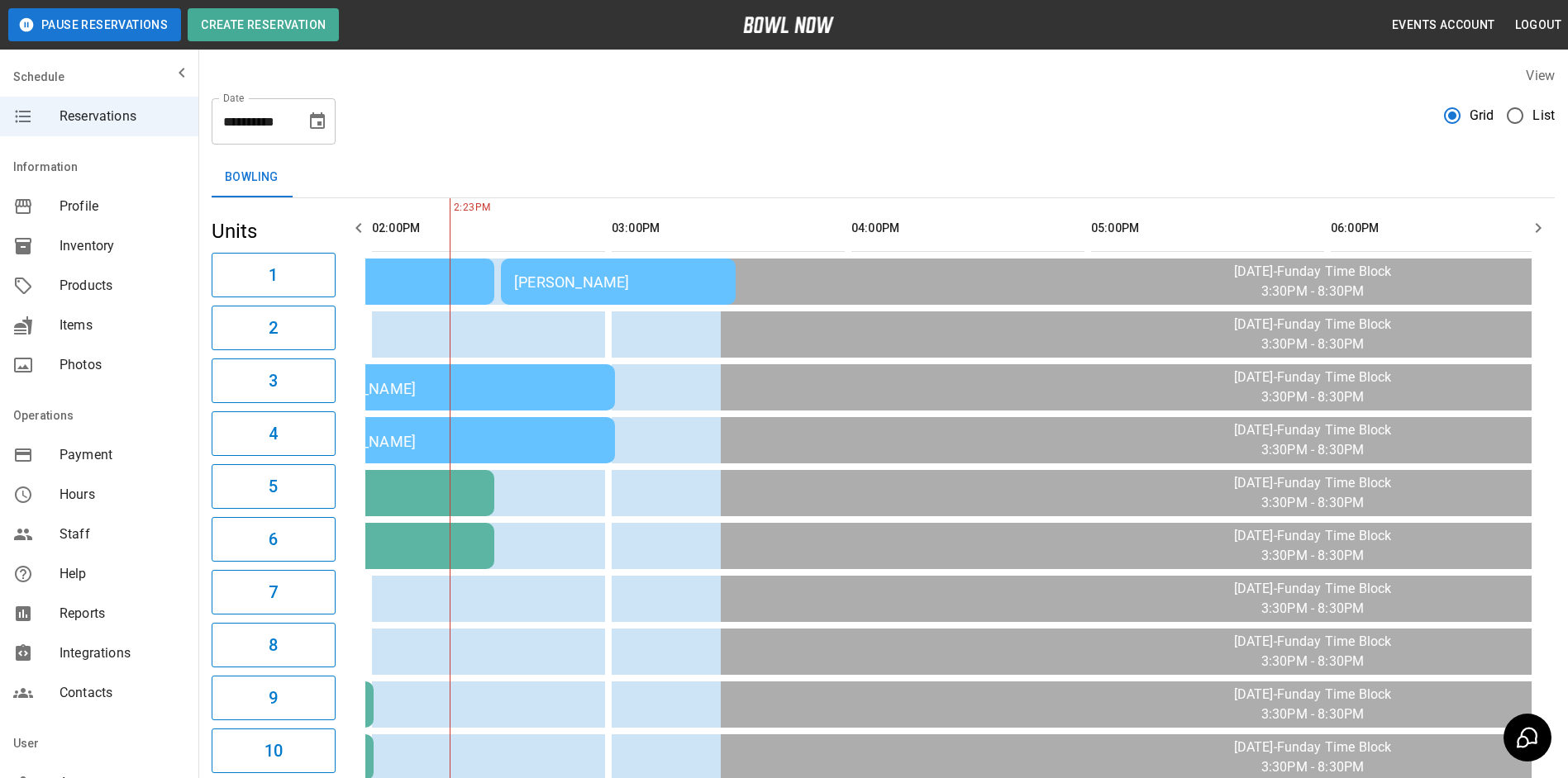
click at [643, 282] on div "[PERSON_NAME]" at bounding box center [618, 282] width 208 height 17
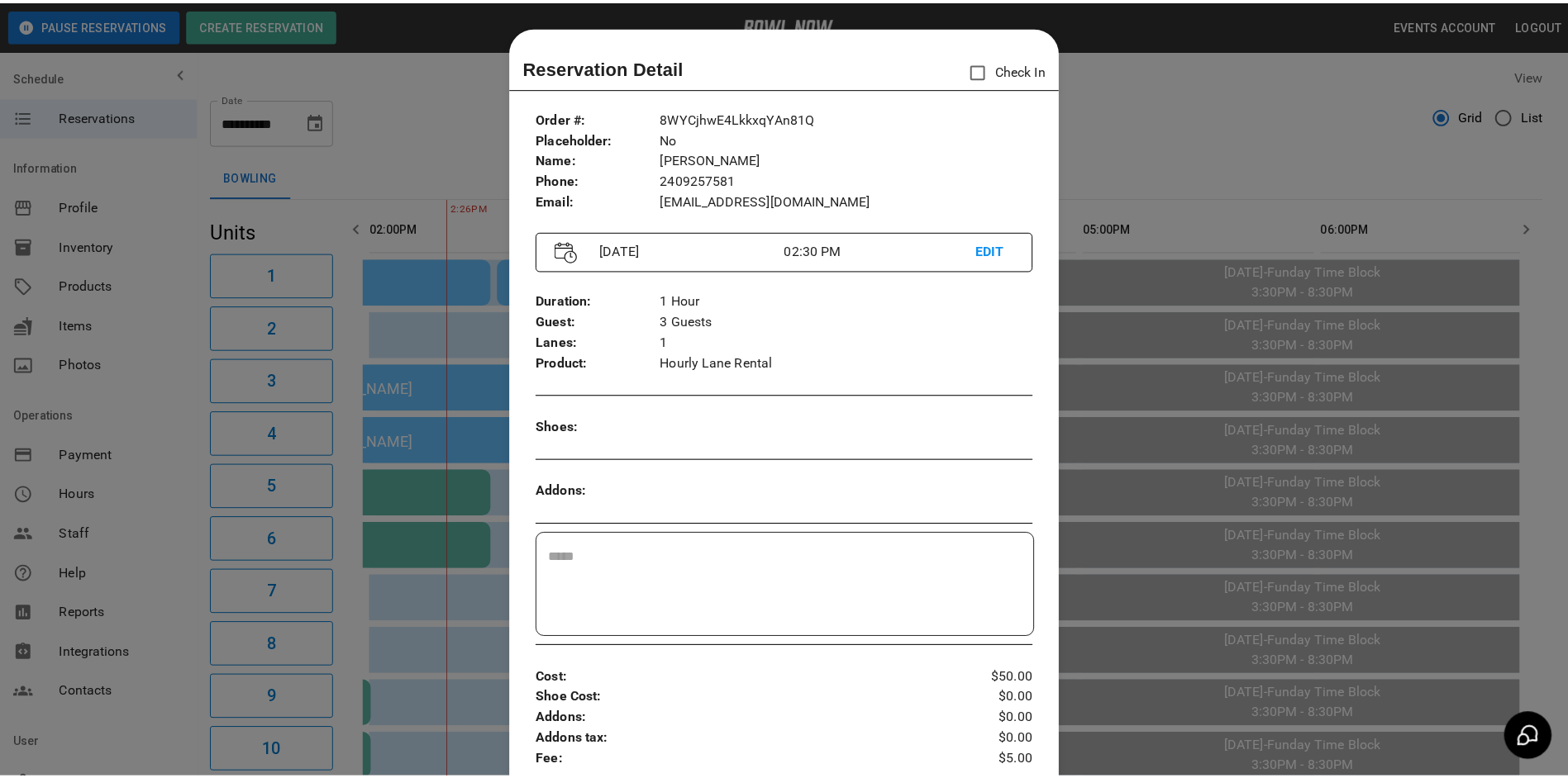
scroll to position [26, 0]
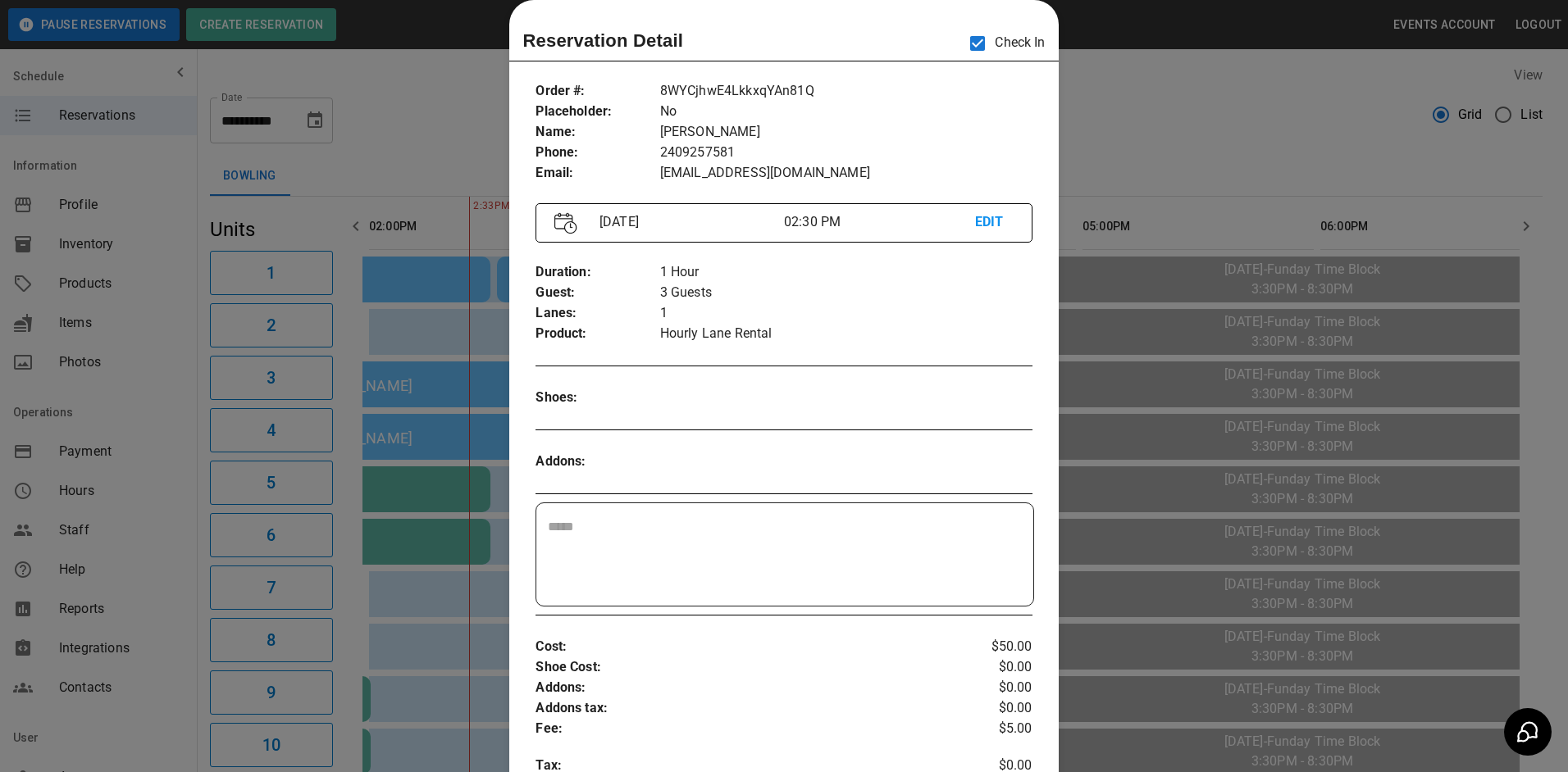
click at [1146, 154] on div at bounding box center [784, 386] width 1568 height 772
